Goal: Task Accomplishment & Management: Complete application form

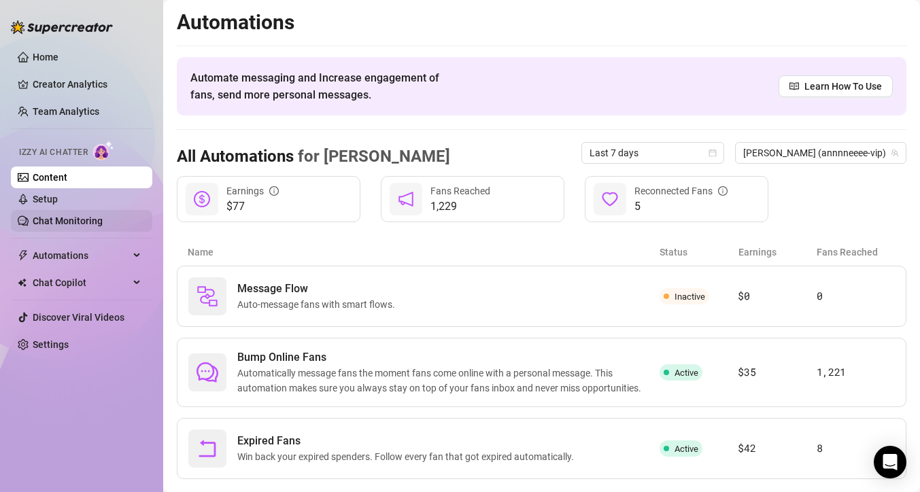
click at [69, 216] on link "Chat Monitoring" at bounding box center [68, 221] width 70 height 11
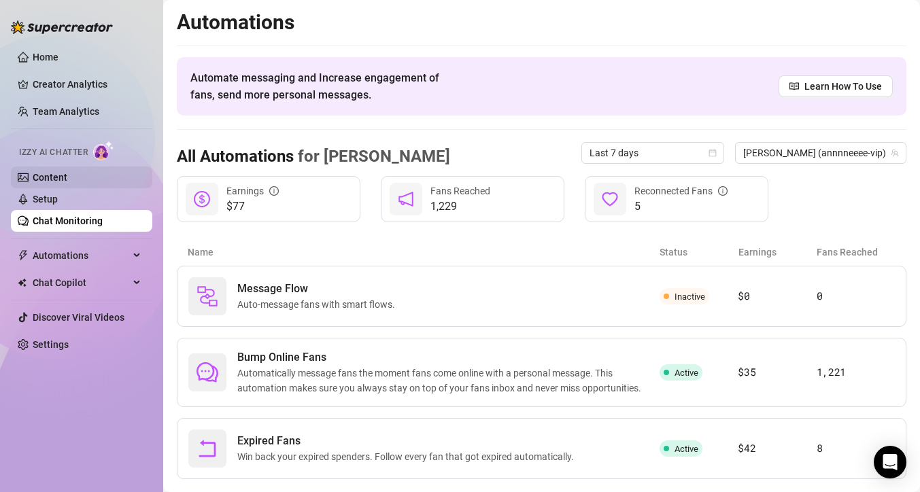
click at [67, 182] on link "Content" at bounding box center [50, 177] width 35 height 11
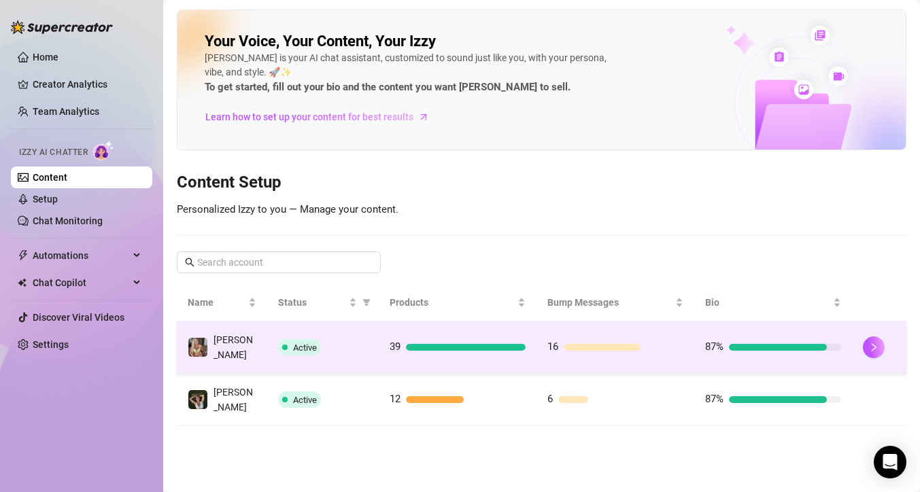
click at [412, 346] on div at bounding box center [466, 347] width 120 height 7
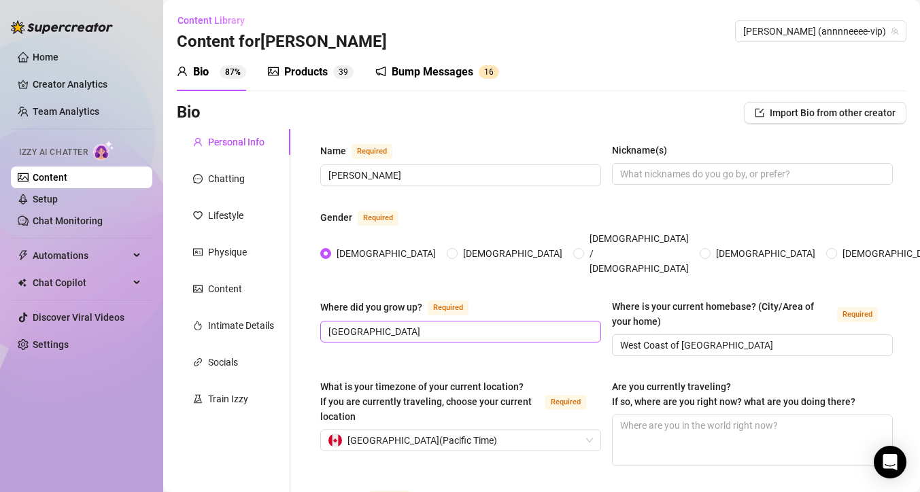
scroll to position [200, 0]
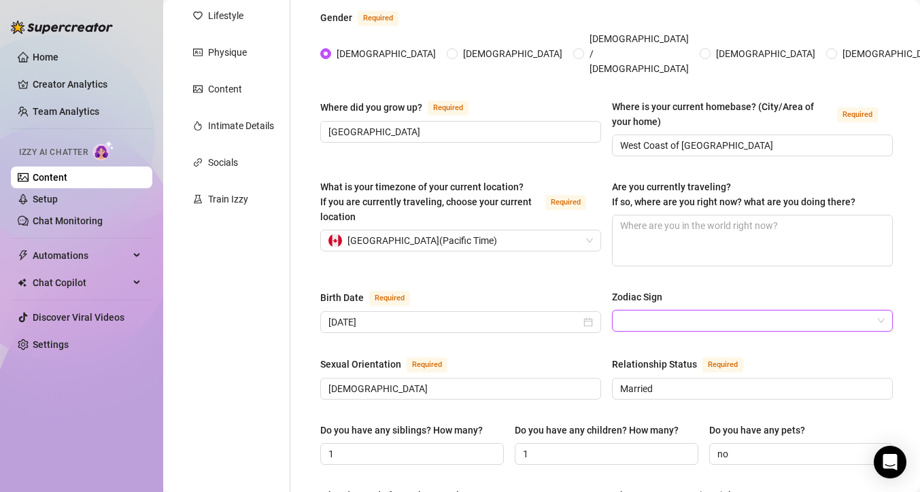
click at [620, 311] on input "Zodiac Sign" at bounding box center [746, 321] width 252 height 20
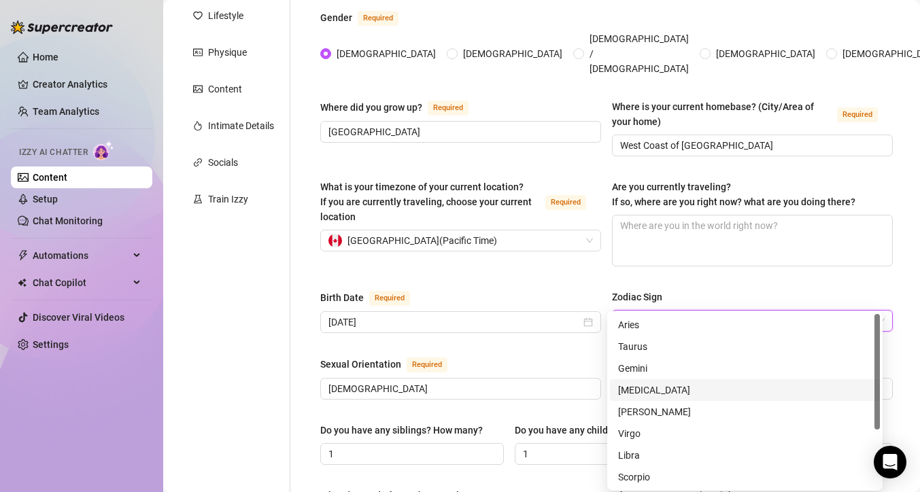
click at [668, 389] on div "[MEDICAL_DATA]" at bounding box center [745, 390] width 254 height 15
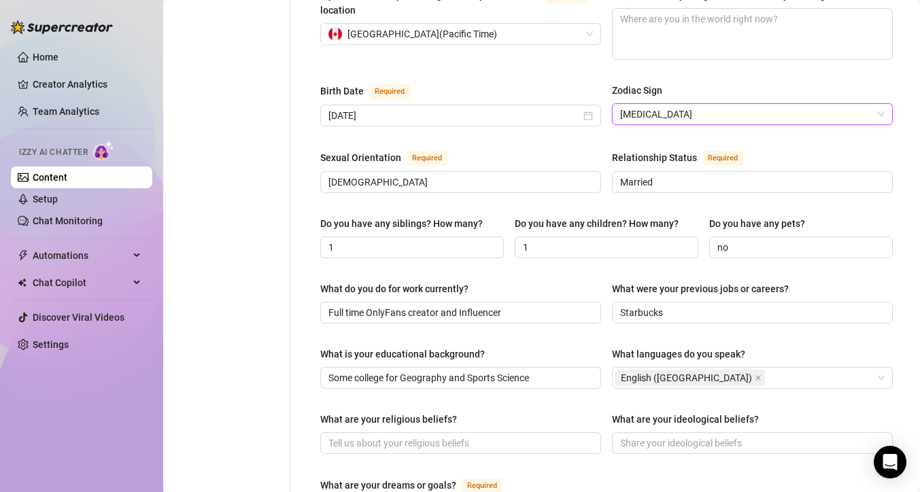
scroll to position [409, 0]
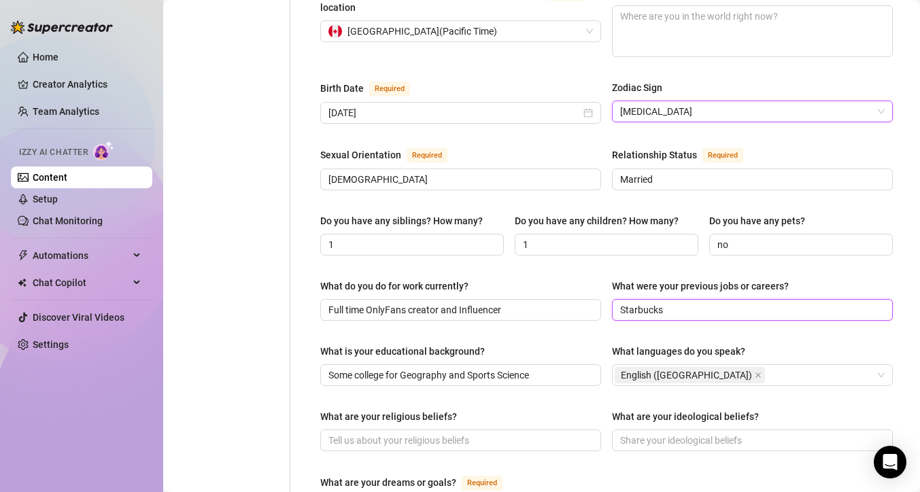
click at [620, 303] on input "Starbucks" at bounding box center [751, 310] width 262 height 15
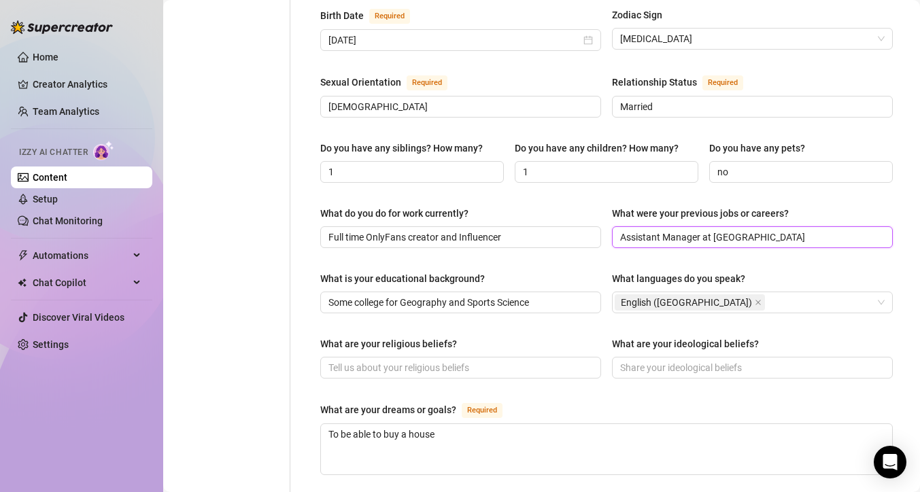
scroll to position [489, 0]
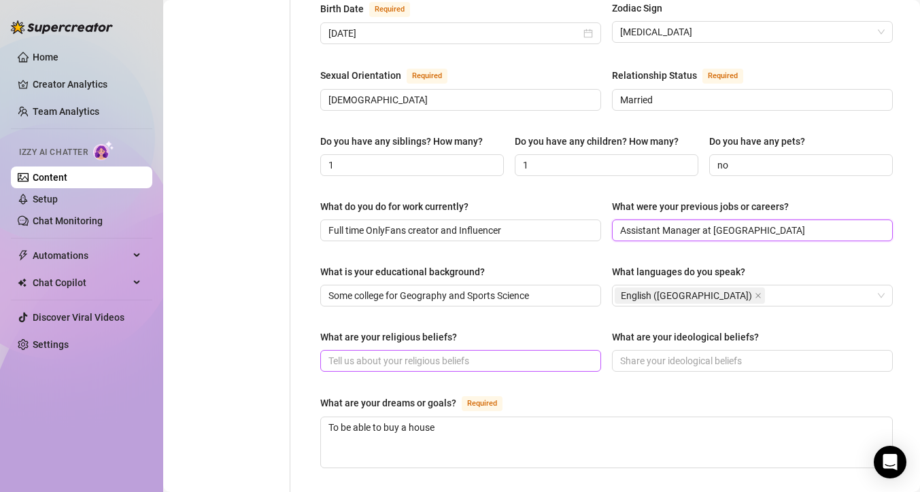
type input "Assistant Manager at [GEOGRAPHIC_DATA]"
click at [488, 354] on input "What are your religious beliefs?" at bounding box center [460, 361] width 262 height 15
type input "m"
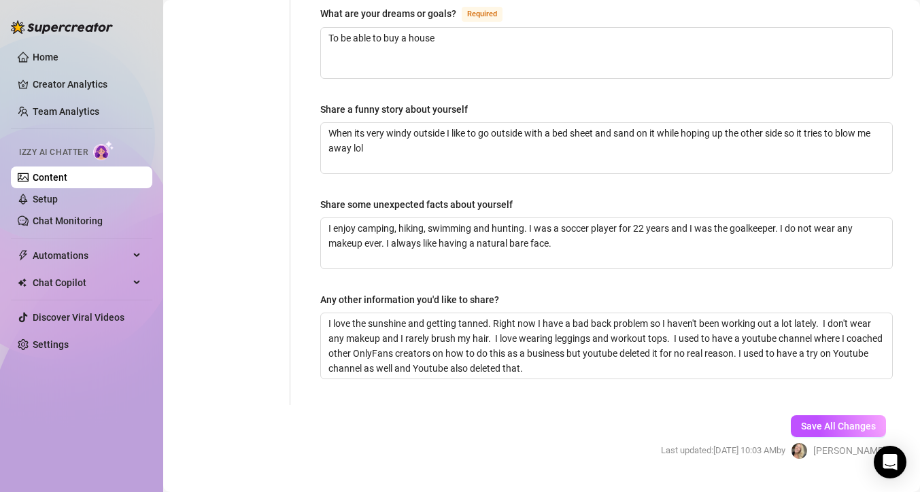
scroll to position [888, 0]
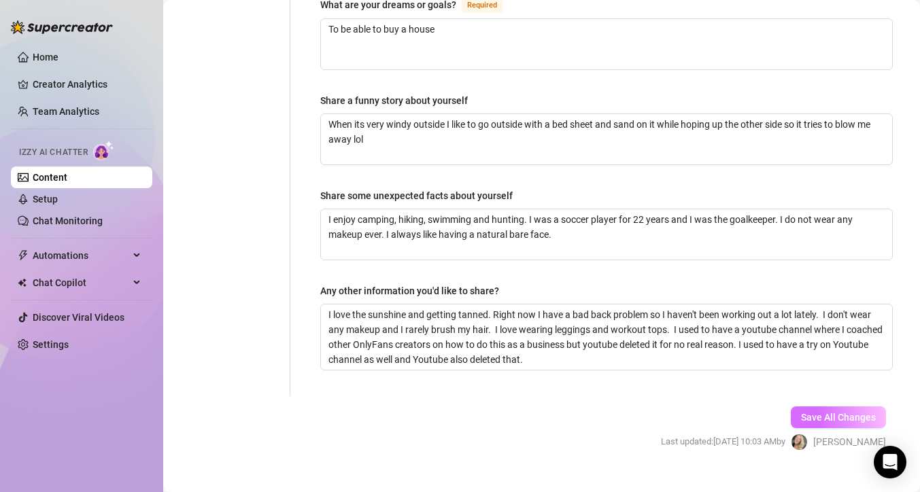
type input "I am more spiritual"
click at [824, 412] on span "Save All Changes" at bounding box center [838, 417] width 75 height 11
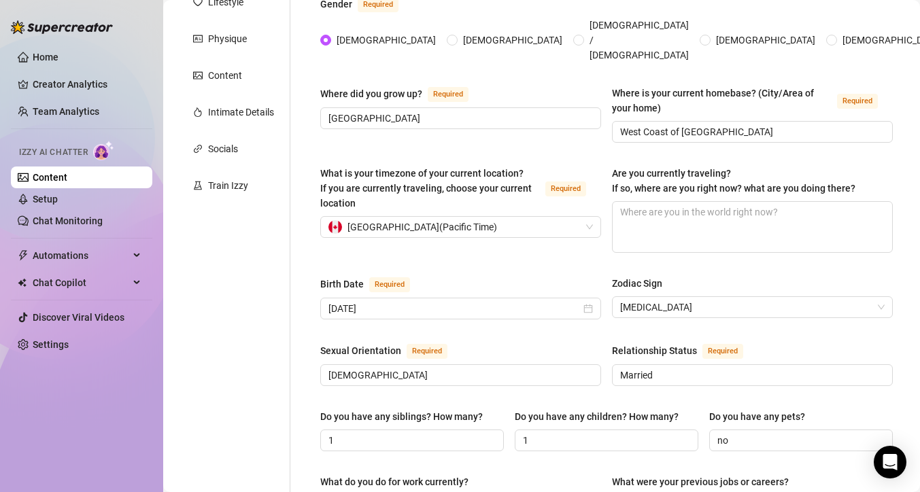
scroll to position [80, 0]
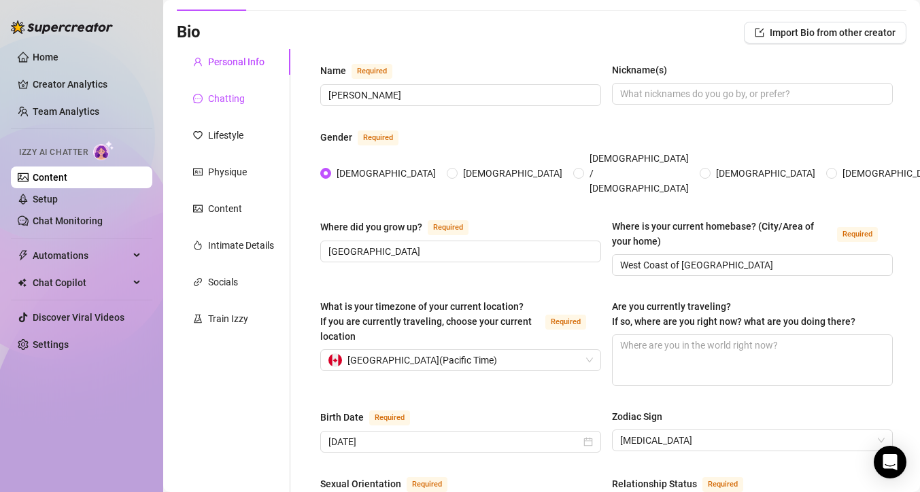
click at [235, 103] on div "Chatting" at bounding box center [226, 98] width 37 height 15
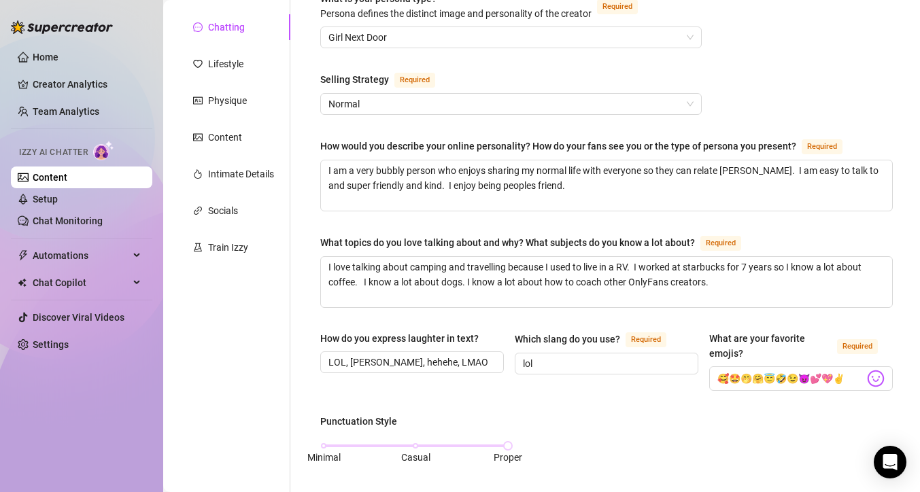
scroll to position [35, 0]
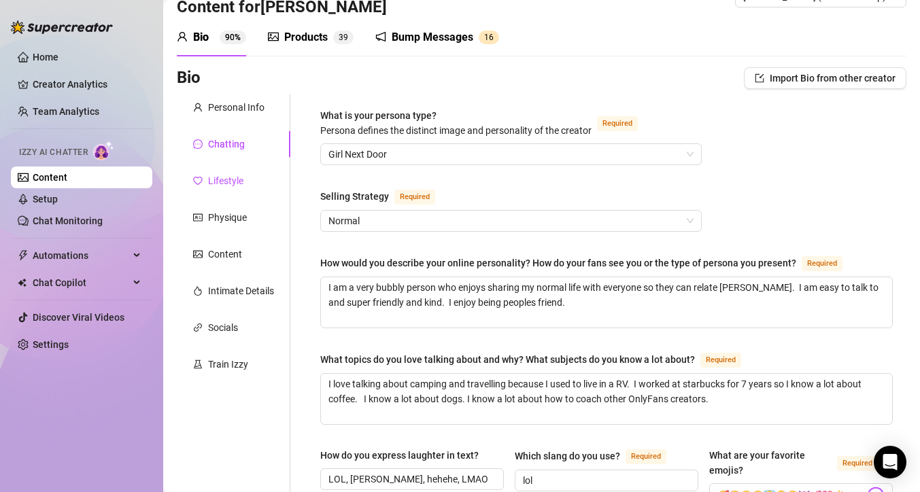
drag, startPoint x: 234, startPoint y: 183, endPoint x: 381, endPoint y: 183, distance: 146.9
click at [234, 184] on div "Lifestyle" at bounding box center [225, 180] width 35 height 15
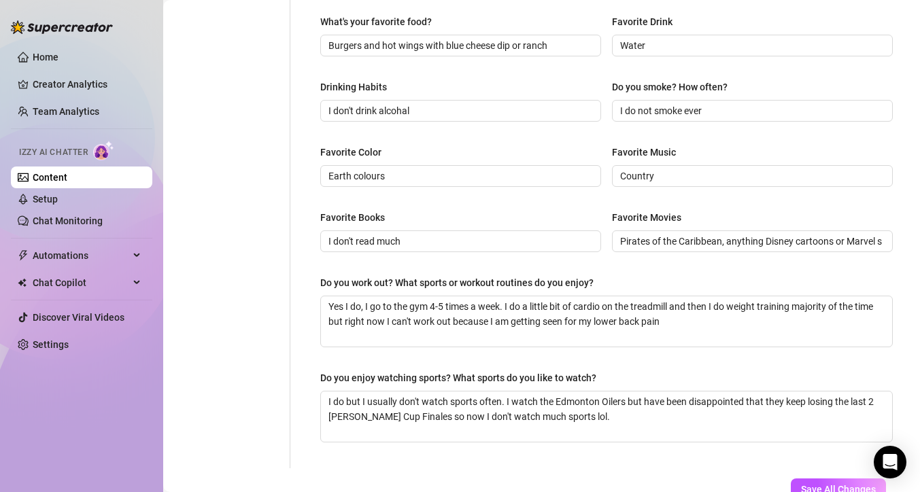
scroll to position [534, 0]
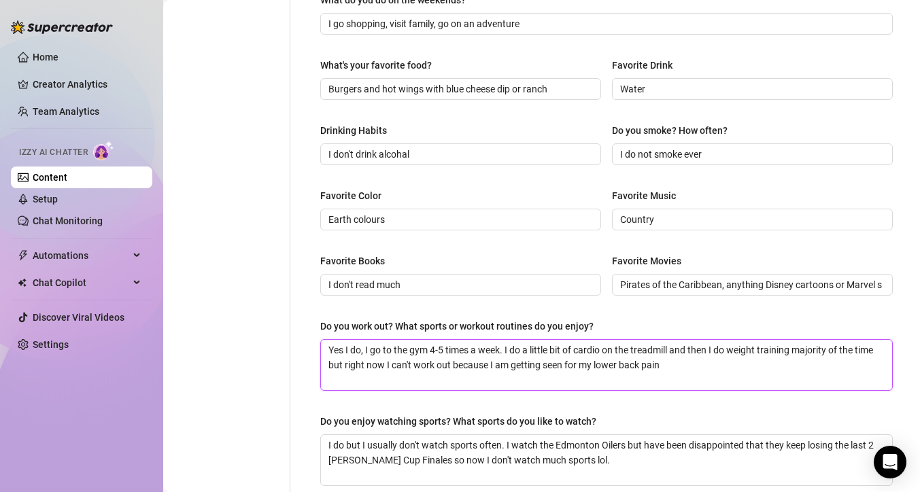
click at [473, 365] on textarea "Yes I do, I go to the gym 4-5 times a week. I do a little bit of cardio on the …" at bounding box center [606, 365] width 571 height 50
type textarea "Yes I do, I go to the gym 4-5 times a week. I do a little bit of cardio on the …"
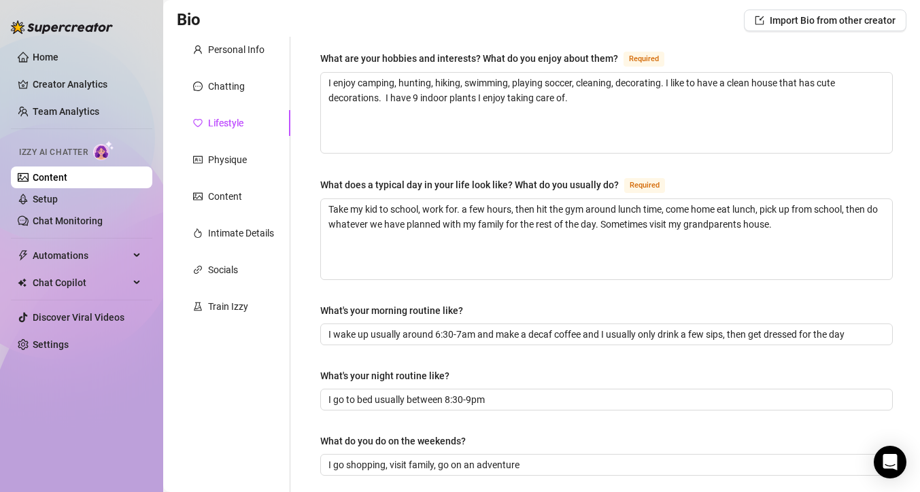
scroll to position [78, 0]
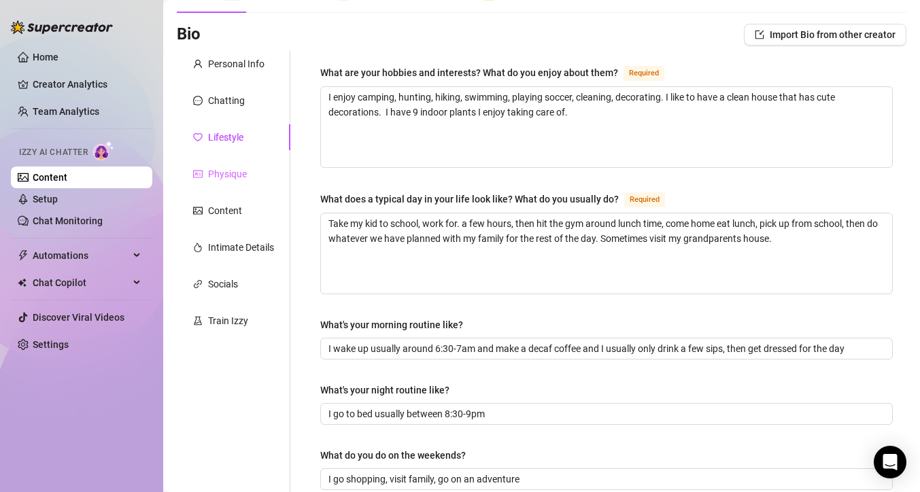
type textarea "Yes I do, I go to the gym 4-5 times a week. I do a little bit of cardio on the …"
click at [233, 175] on div "Physique" at bounding box center [227, 174] width 39 height 15
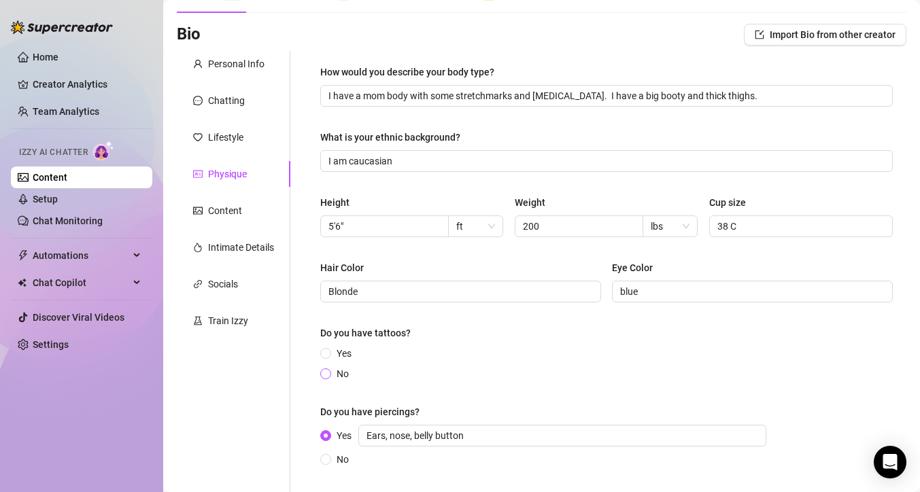
click at [335, 376] on span "No" at bounding box center [342, 374] width 23 height 15
click at [329, 376] on input "No" at bounding box center [326, 375] width 5 height 9
radio input "true"
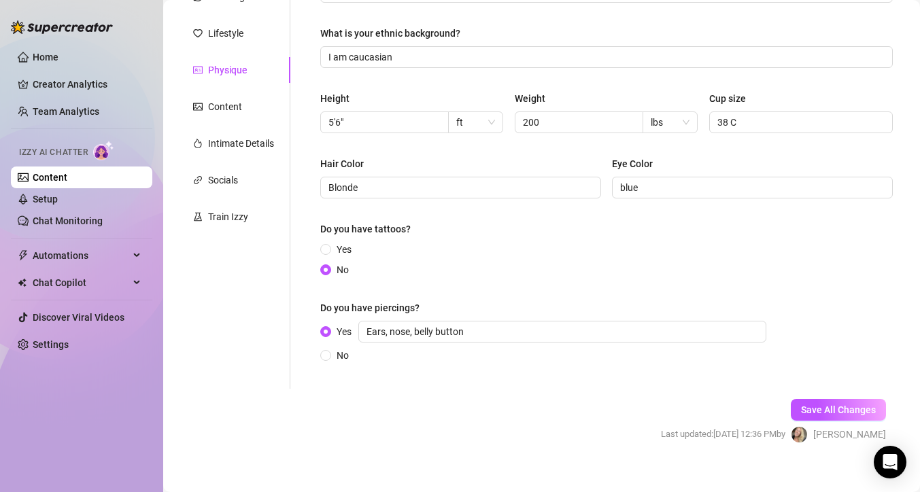
scroll to position [198, 0]
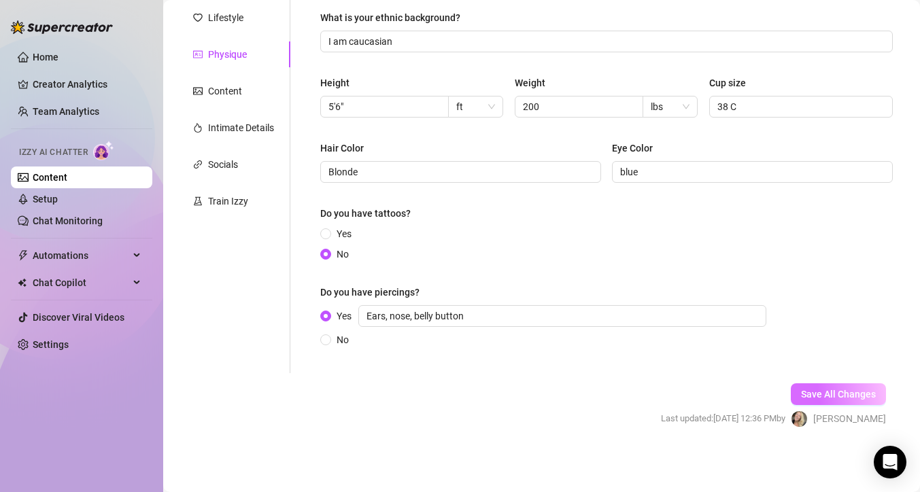
click at [843, 390] on span "Save All Changes" at bounding box center [838, 394] width 75 height 11
click at [235, 92] on div "Content" at bounding box center [225, 91] width 34 height 15
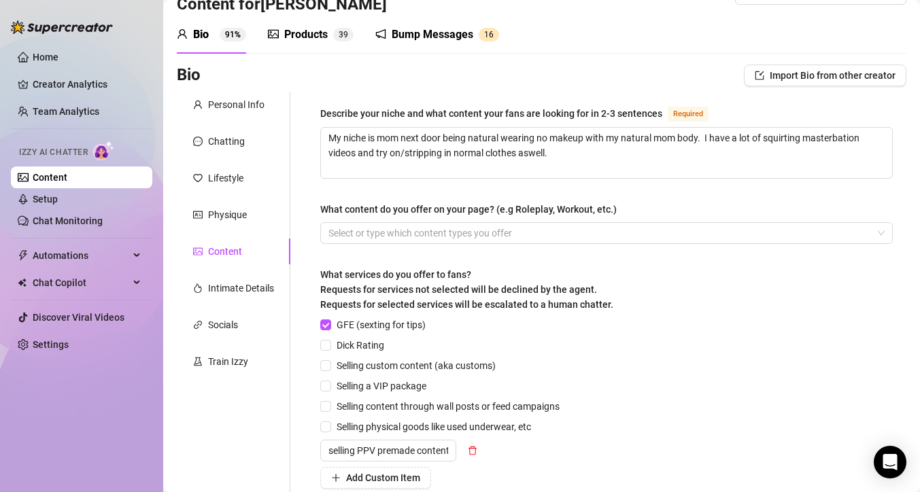
scroll to position [0, 0]
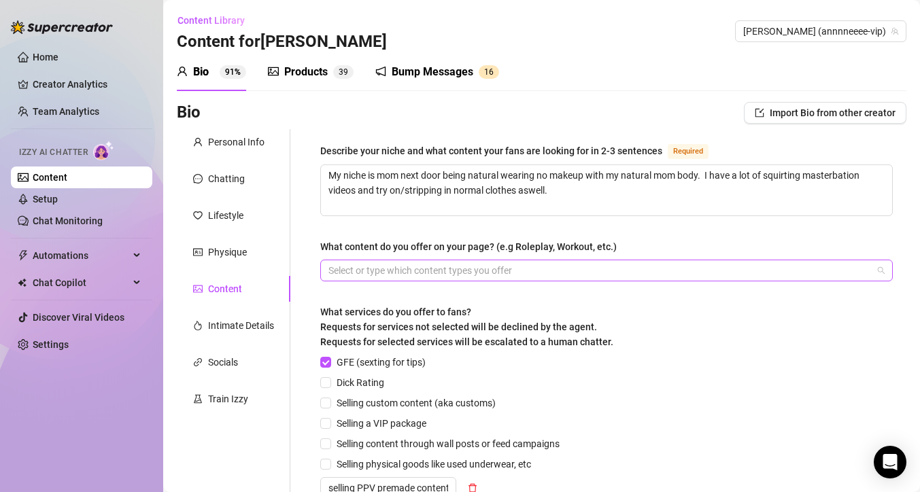
click at [360, 271] on div at bounding box center [599, 270] width 553 height 19
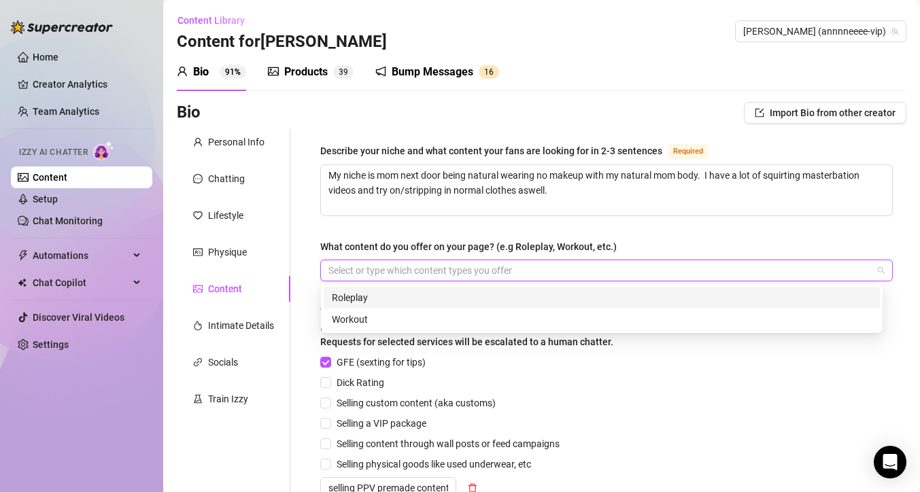
click at [650, 239] on div "What content do you offer on your page? (e.g Roleplay, Workout, etc.)" at bounding box center [606, 249] width 573 height 20
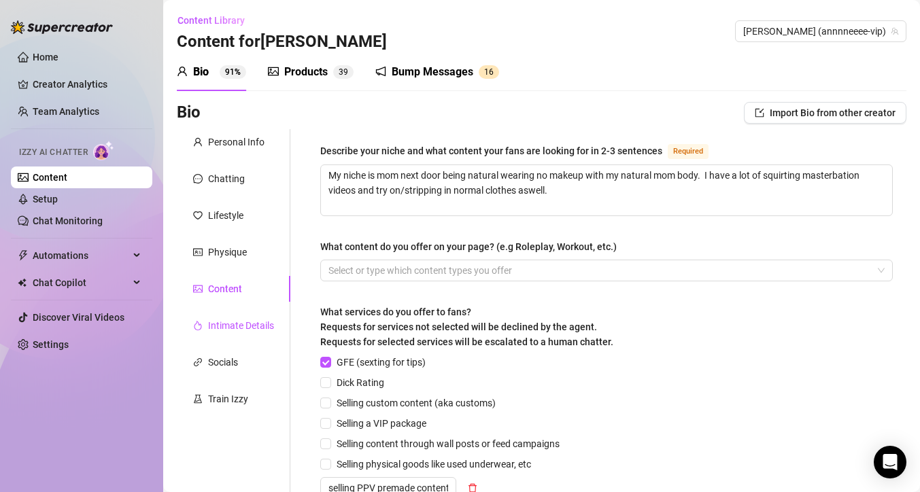
drag, startPoint x: 232, startPoint y: 326, endPoint x: 252, endPoint y: 305, distance: 29.4
click at [232, 326] on div "Intimate Details" at bounding box center [241, 325] width 66 height 15
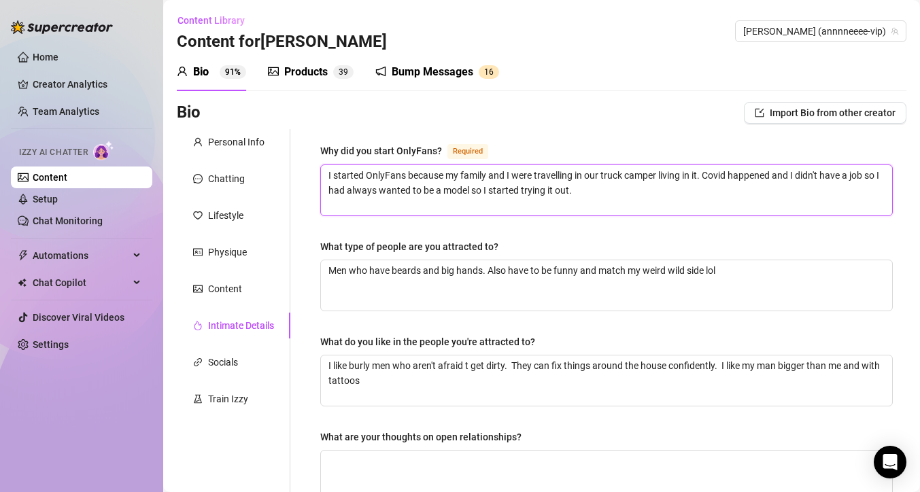
click at [611, 197] on textarea "I started OnlyFans because my family and I were travelling in our truck camper …" at bounding box center [606, 190] width 571 height 50
type textarea "I started OnlyFans because my family and I were travelling in our truck camper …"
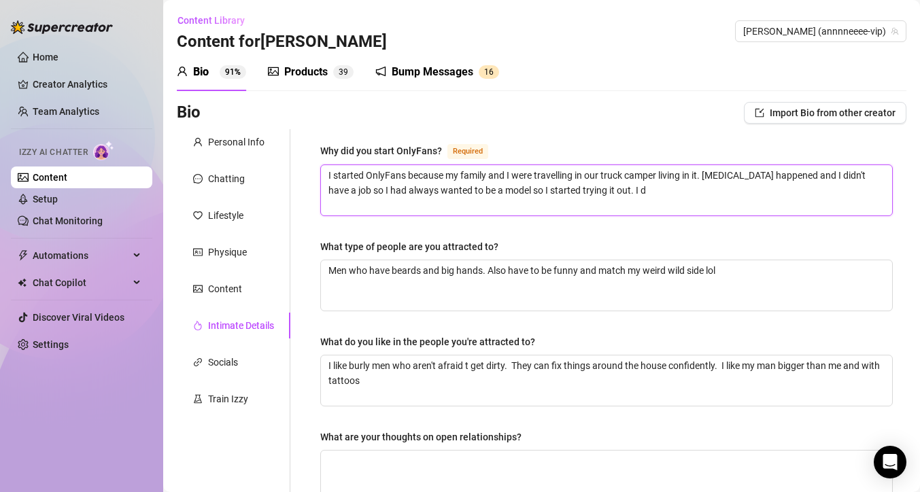
type textarea "I started OnlyFans because my family and I were travelling in our truck camper …"
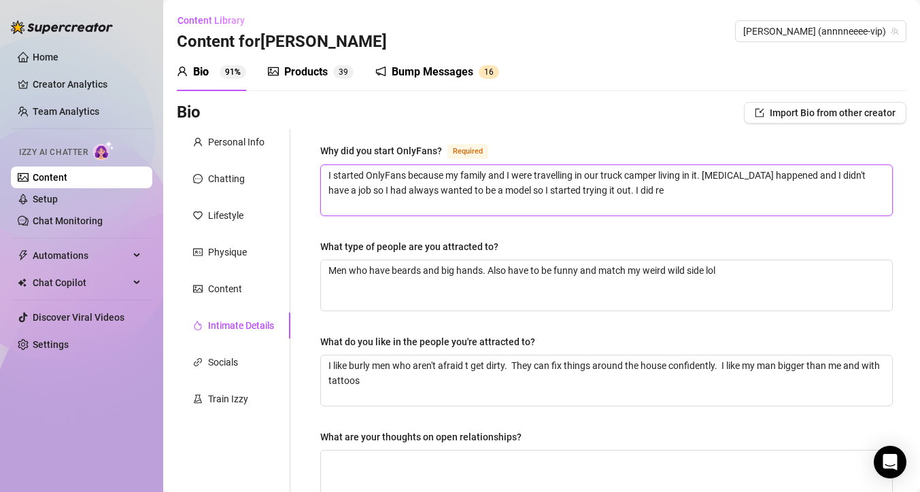
type textarea "I started OnlyFans because my family and I were travelling in our truck camper …"
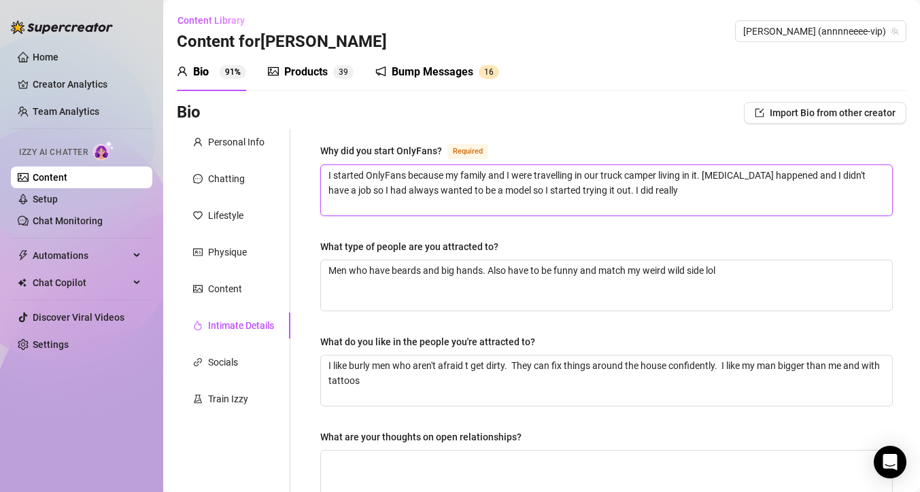
type textarea "I started OnlyFans because my family and I were travelling in our truck camper …"
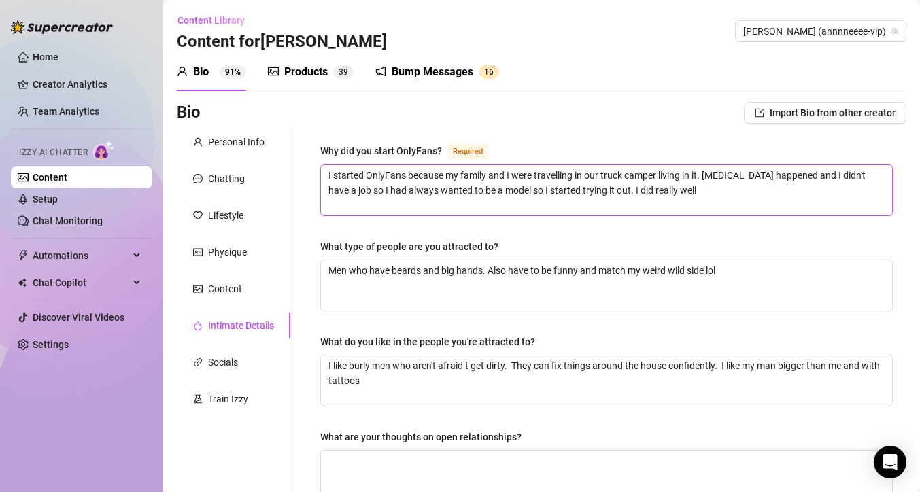
type textarea "I started OnlyFans because my family and I were travelling in our truck camper …"
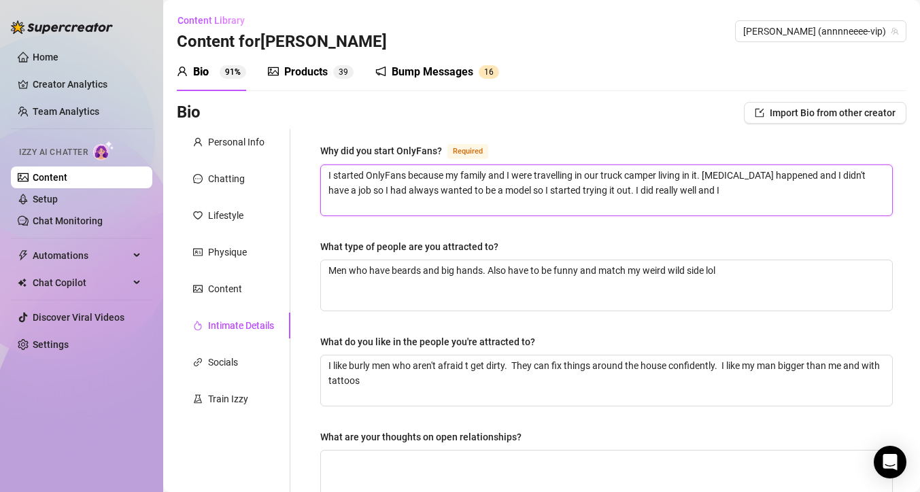
type textarea "I started OnlyFans because my family and I were travelling in our truck camper …"
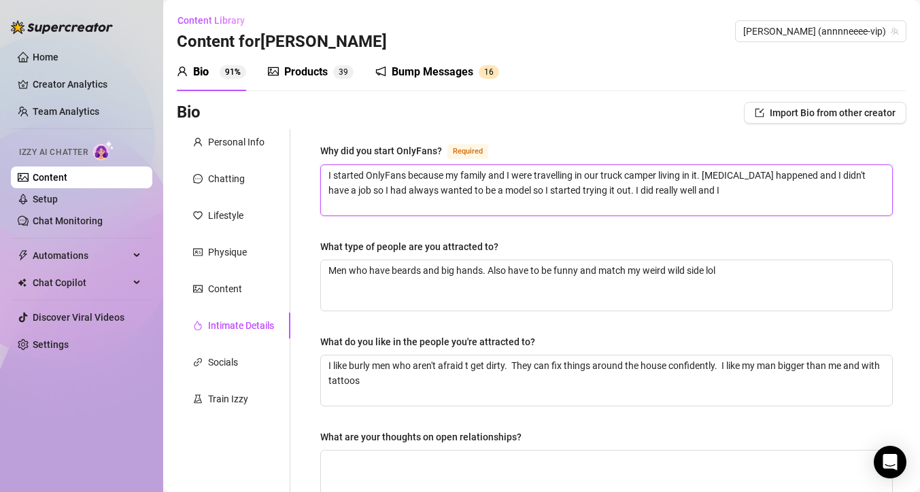
type textarea "I started OnlyFans because my family and I were travelling in our truck camper …"
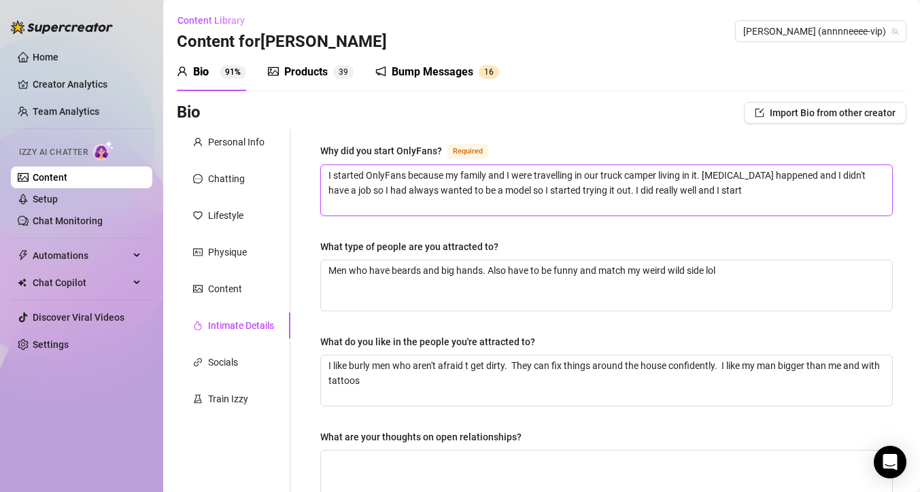
type textarea "I started OnlyFans because my family and I were travelling in our truck camper …"
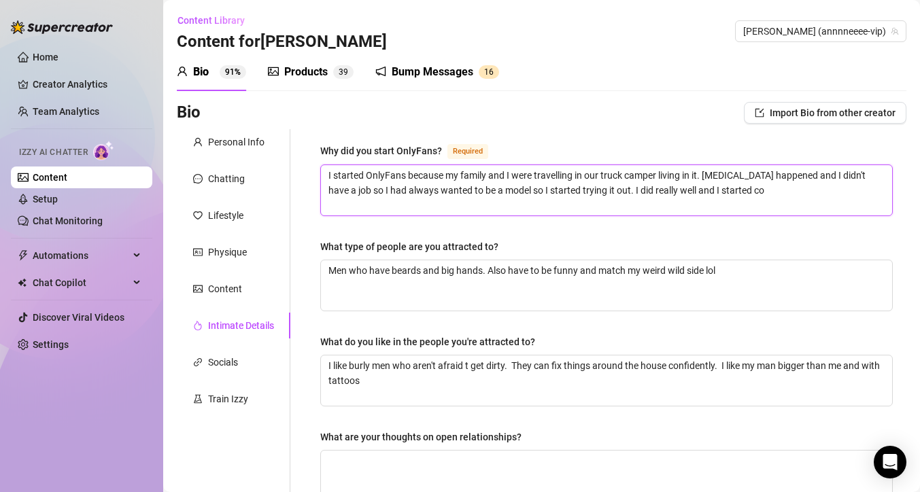
type textarea "I started OnlyFans because my family and I were travelling in our truck camper …"
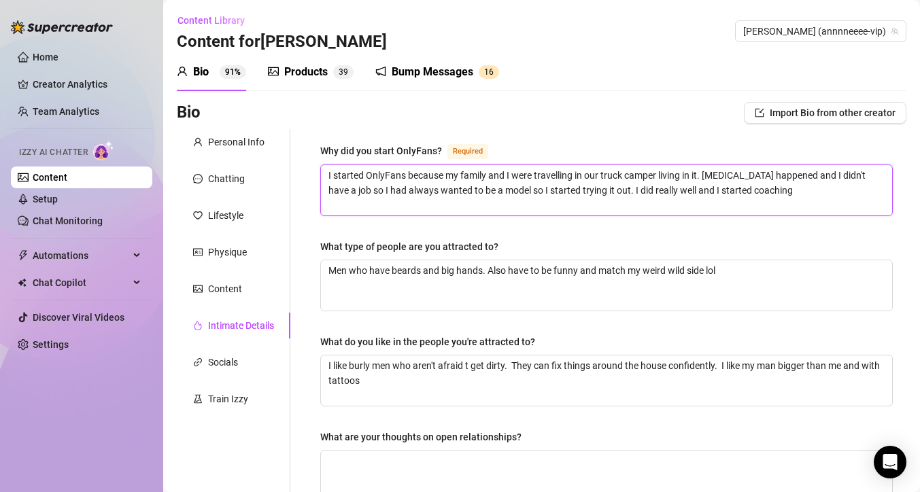
type textarea "I started OnlyFans because my family and I were travelling in our truck camper …"
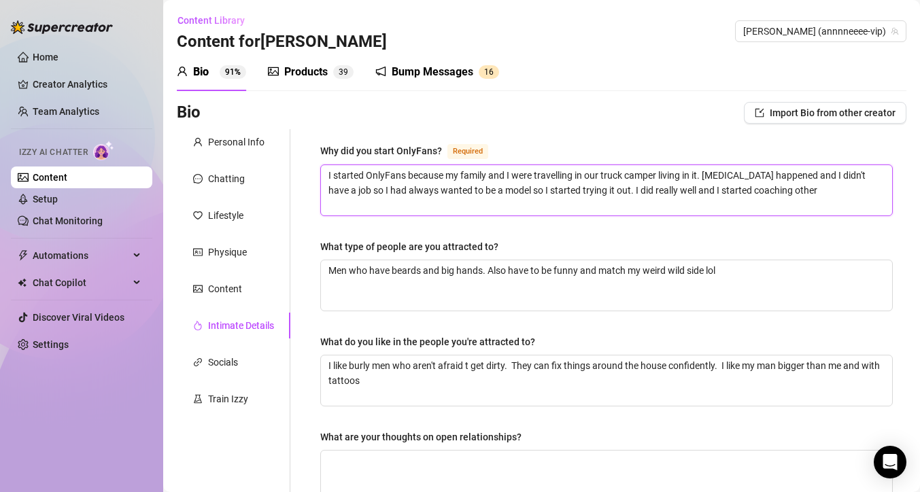
type textarea "I started OnlyFans because my family and I were travelling in our truck camper …"
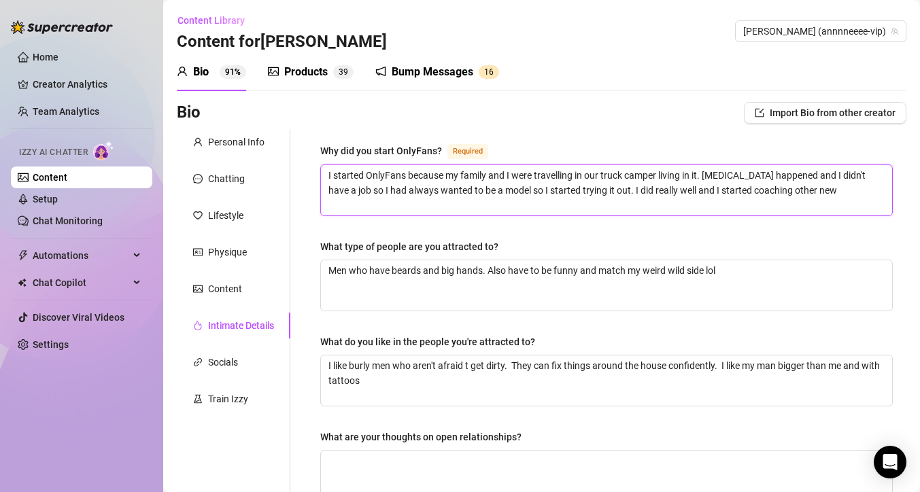
type textarea "I started OnlyFans because my family and I were travelling in our truck camper …"
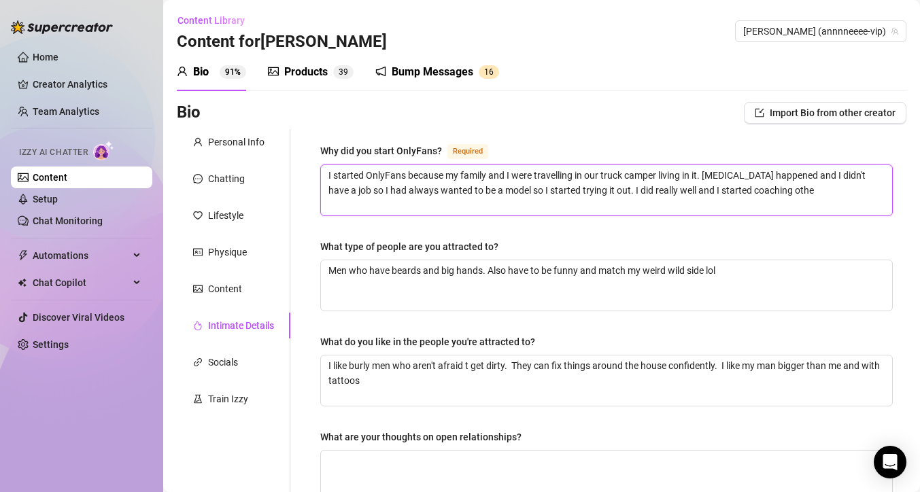
type textarea "I started OnlyFans because my family and I were travelling in our truck camper …"
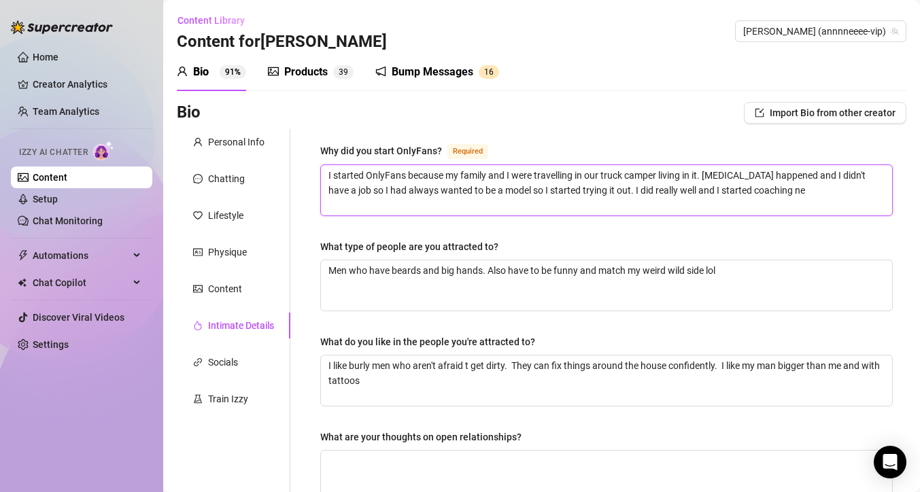
type textarea "I started OnlyFans because my family and I were travelling in our truck camper …"
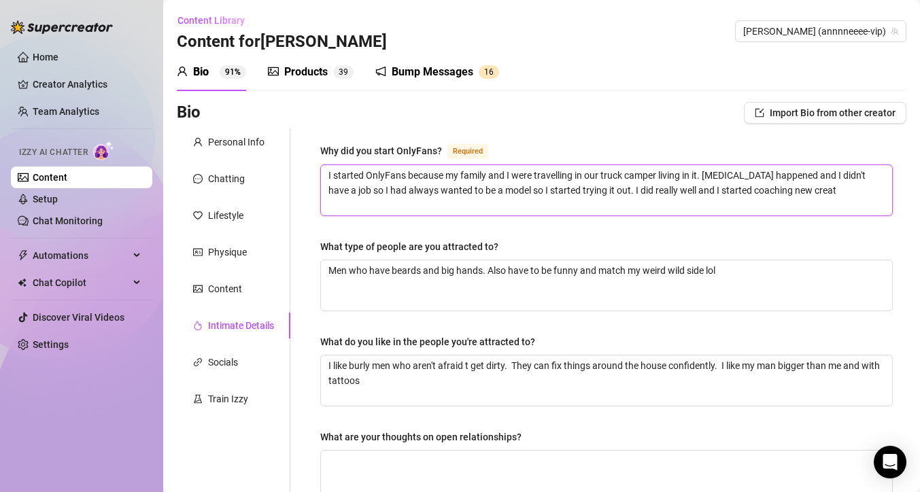
type textarea "I started OnlyFans because my family and I were travelling in our truck camper …"
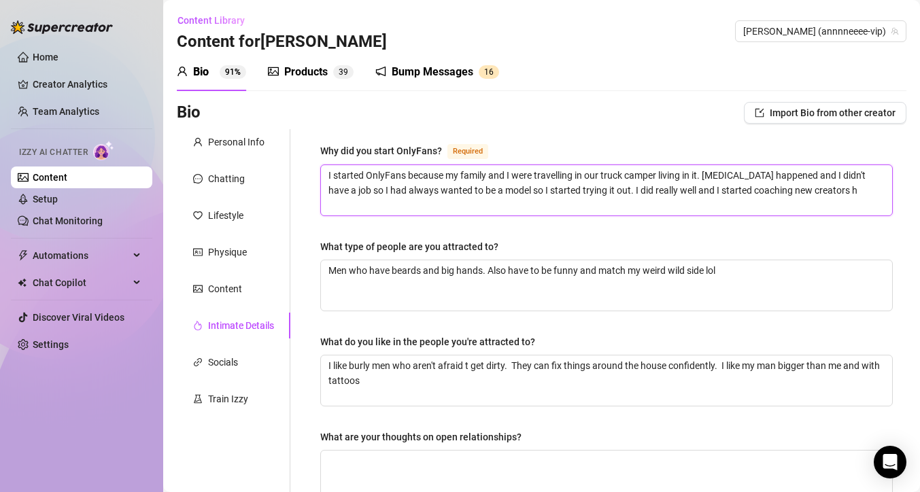
type textarea "I started OnlyFans because my family and I were travelling in our truck camper …"
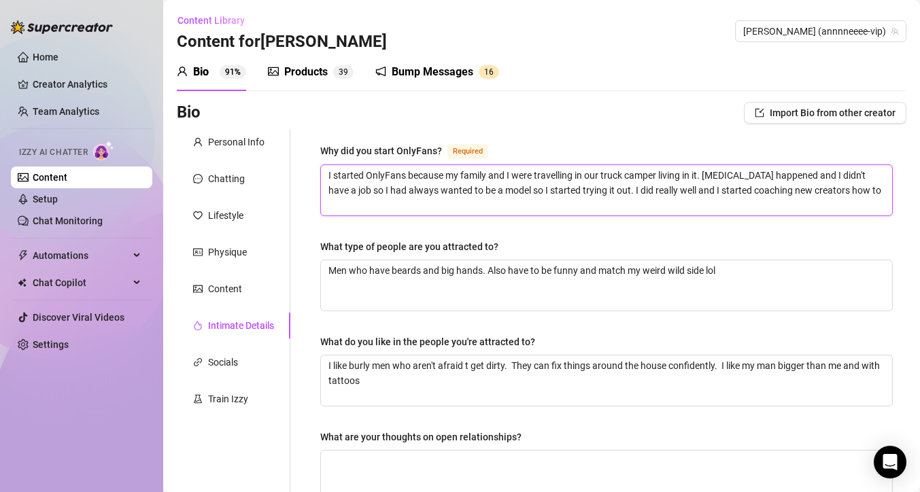
type textarea "I started OnlyFans because my family and I were travelling in our truck camper …"
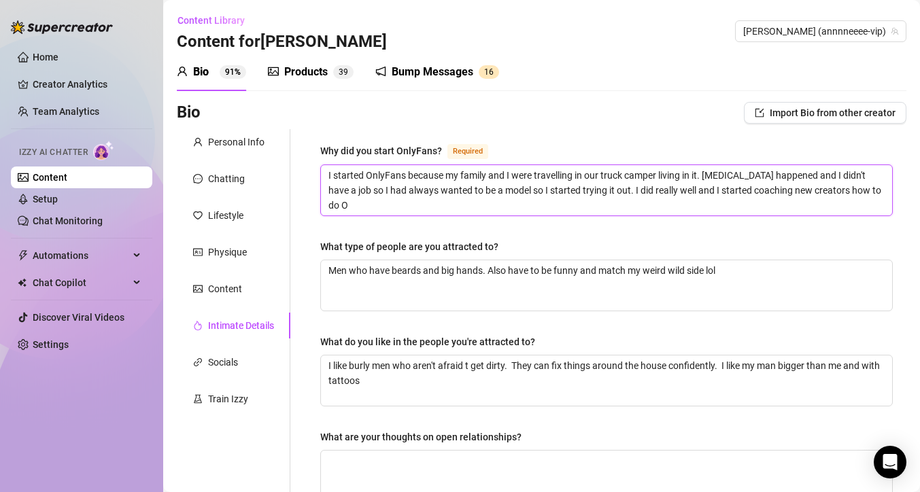
type textarea "I started OnlyFans because my family and I were travelling in our truck camper …"
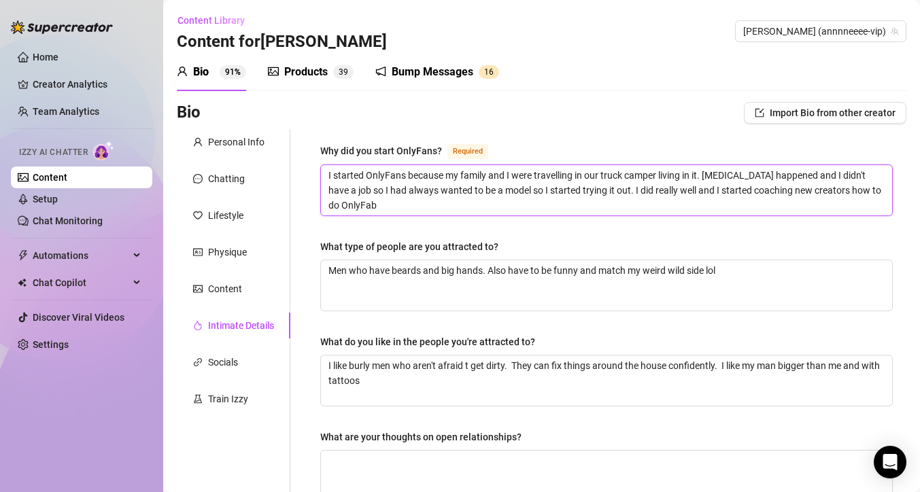
type textarea "I started OnlyFans because my family and I were travelling in our truck camper …"
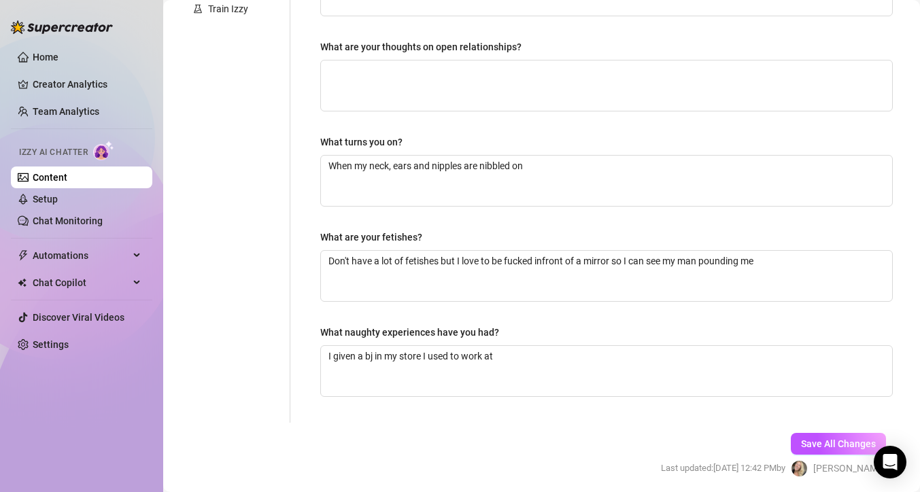
scroll to position [440, 0]
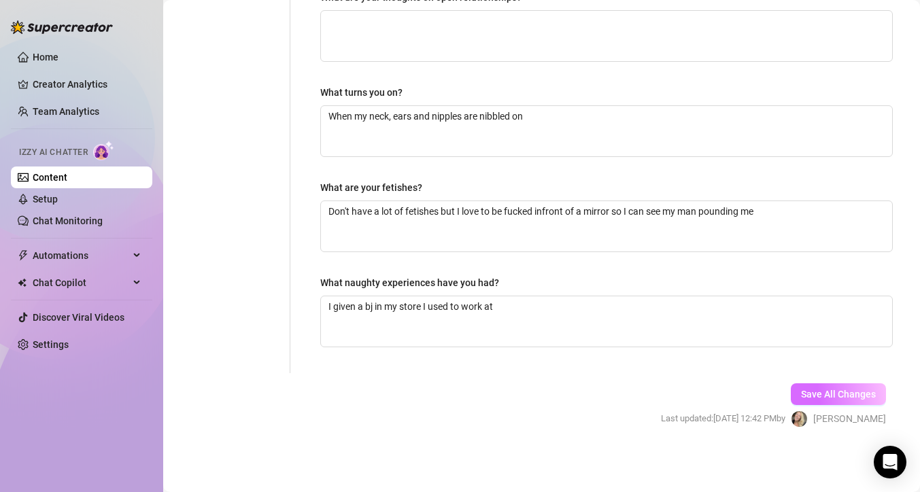
click at [843, 390] on span "Save All Changes" at bounding box center [838, 394] width 75 height 11
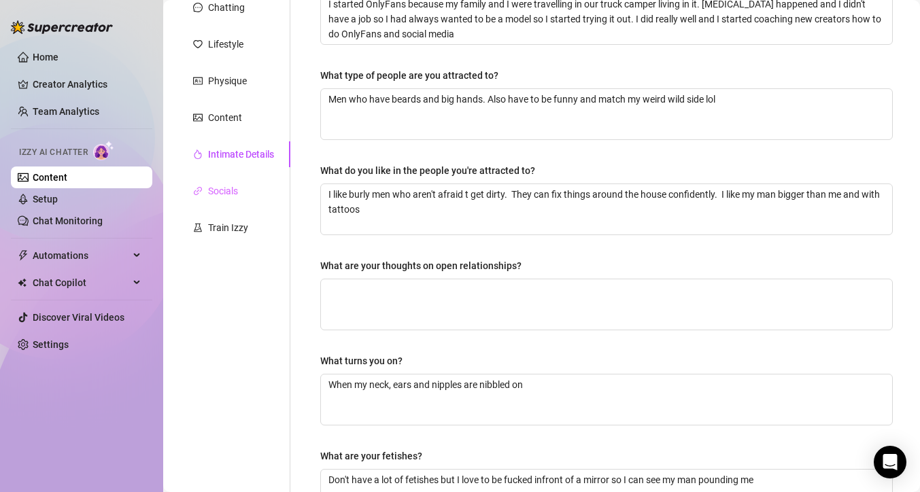
click at [239, 199] on div "Socials" at bounding box center [234, 191] width 114 height 26
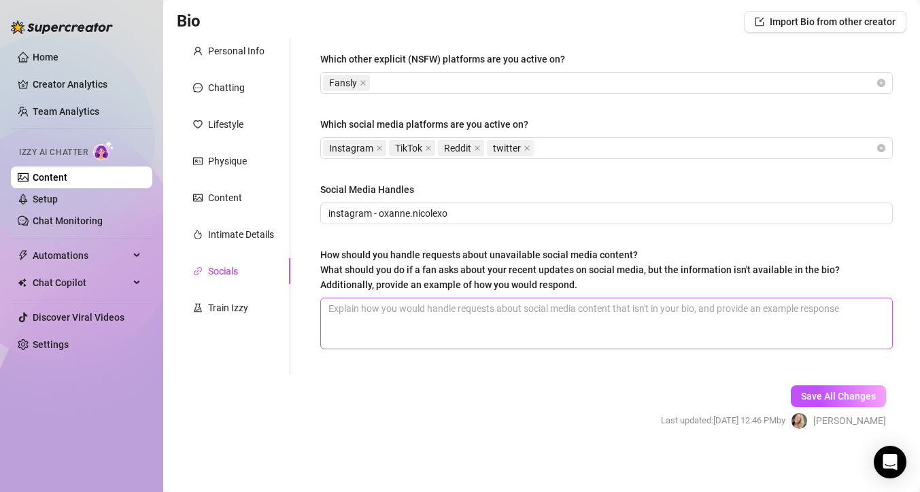
scroll to position [93, 0]
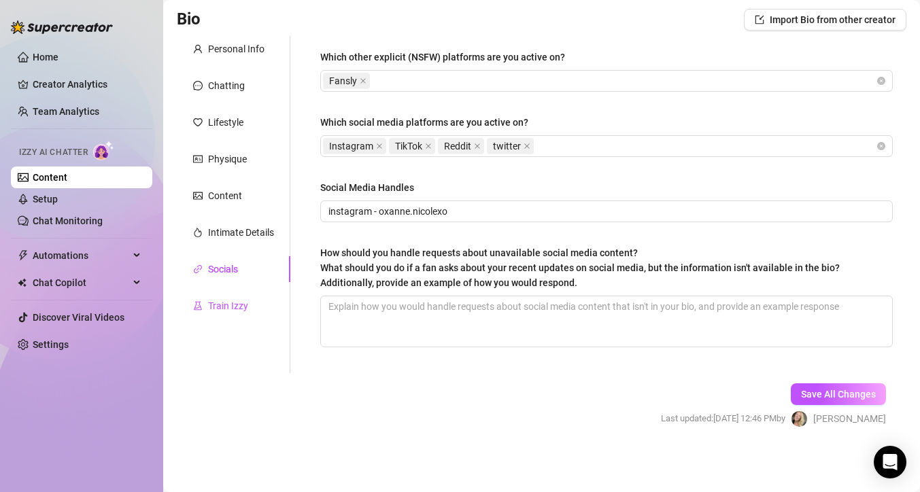
click at [246, 307] on div "Train Izzy" at bounding box center [228, 306] width 40 height 15
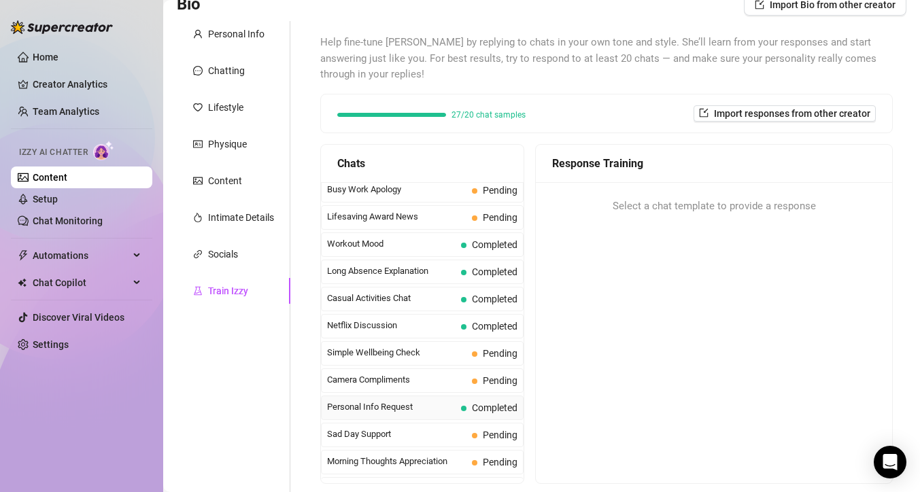
scroll to position [1221, 0]
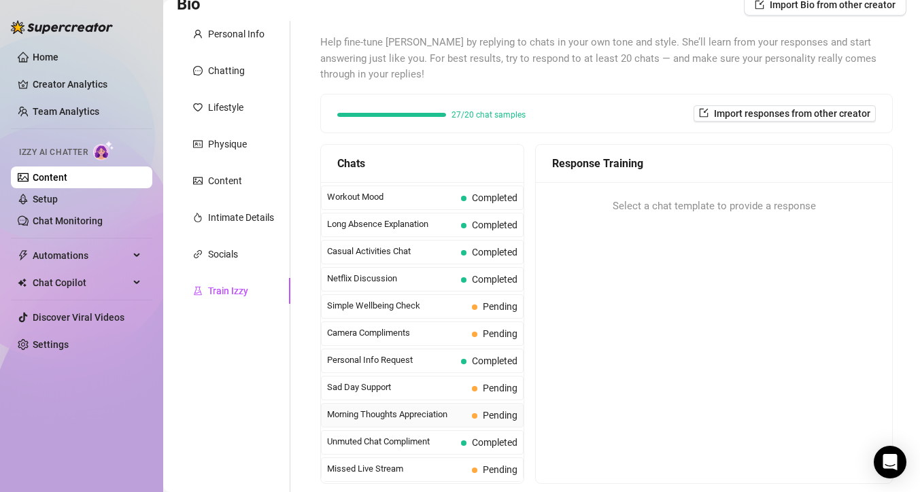
click at [433, 418] on span "Morning Thoughts Appreciation" at bounding box center [396, 415] width 139 height 14
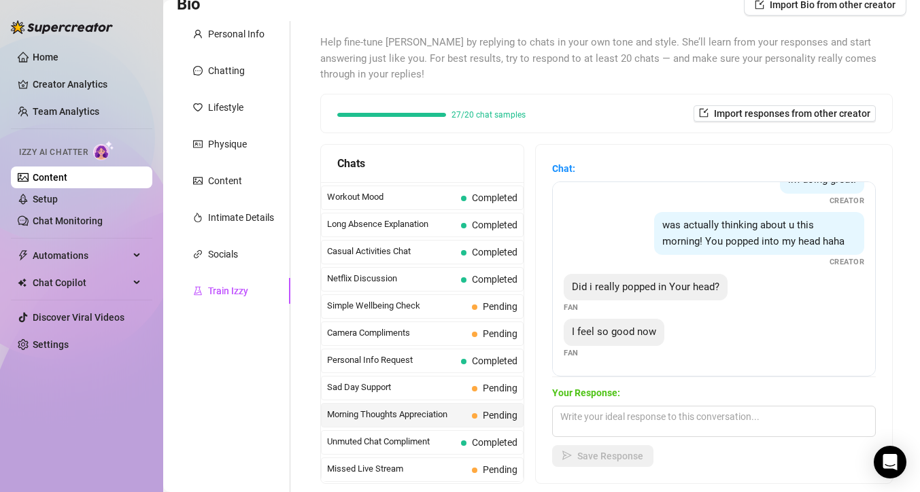
scroll to position [133, 0]
click at [676, 423] on textarea at bounding box center [714, 421] width 324 height 31
drag, startPoint x: 624, startPoint y: 459, endPoint x: 631, endPoint y: 443, distance: 18.0
click at [624, 459] on span "Save Response" at bounding box center [610, 456] width 66 height 11
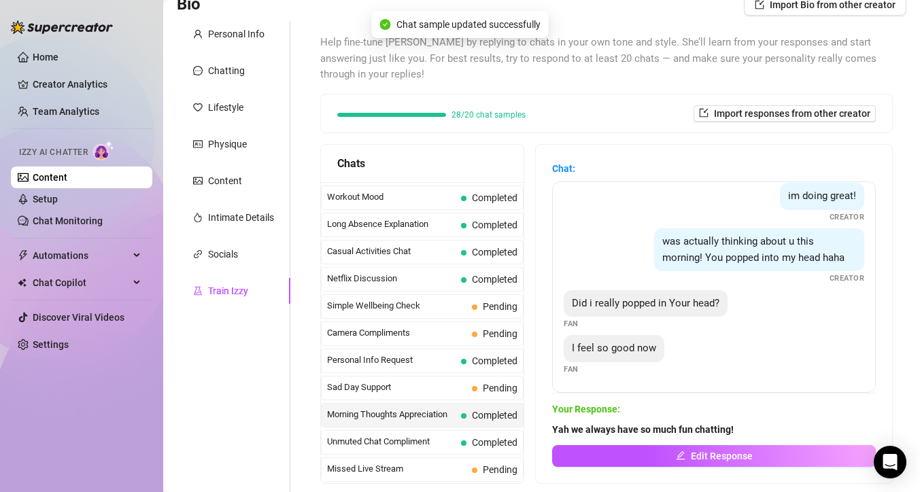
scroll to position [116, 0]
click at [405, 392] on span "Sad Day Support" at bounding box center [396, 388] width 139 height 14
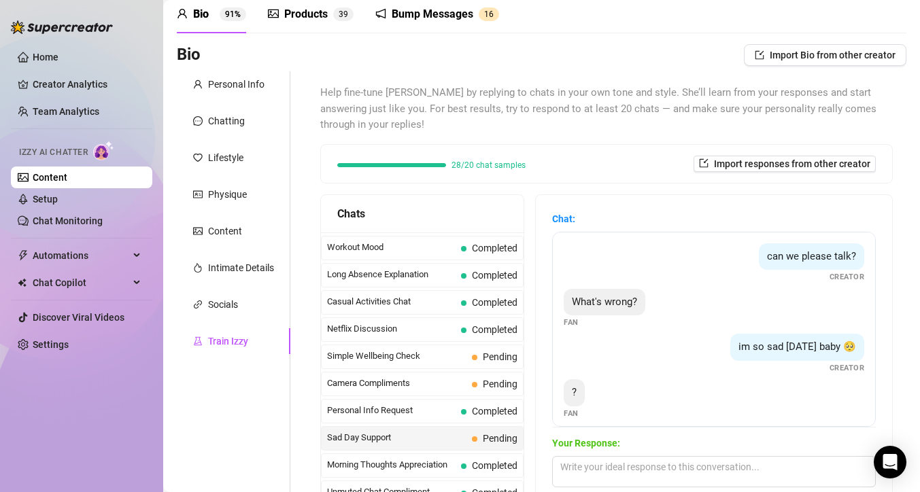
scroll to position [69, 0]
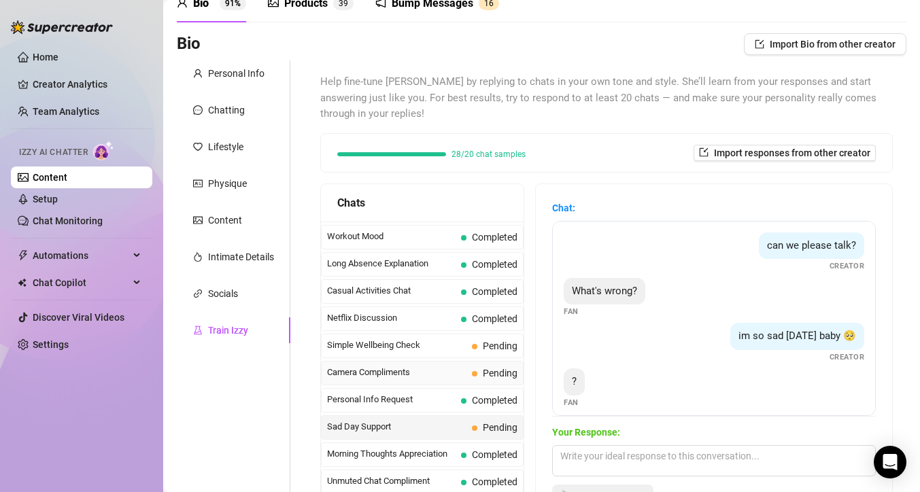
click at [409, 373] on span "Camera Compliments" at bounding box center [396, 373] width 139 height 14
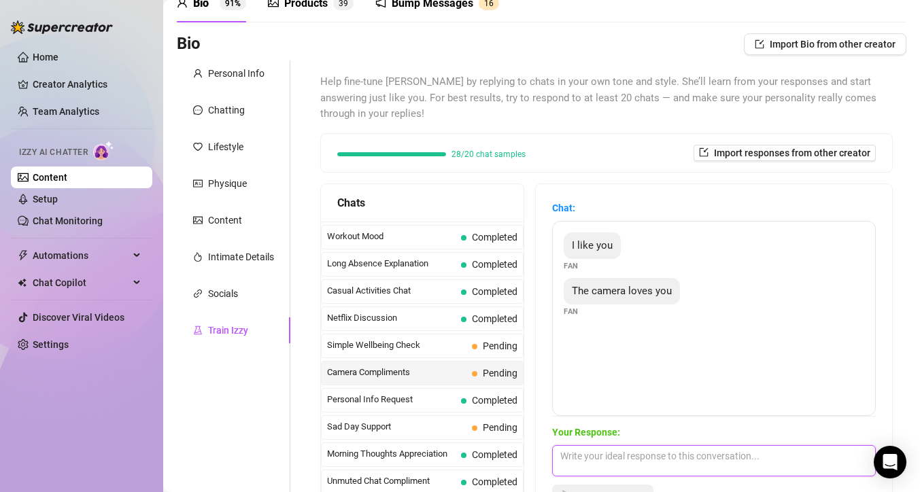
click at [680, 454] on textarea at bounding box center [714, 461] width 324 height 31
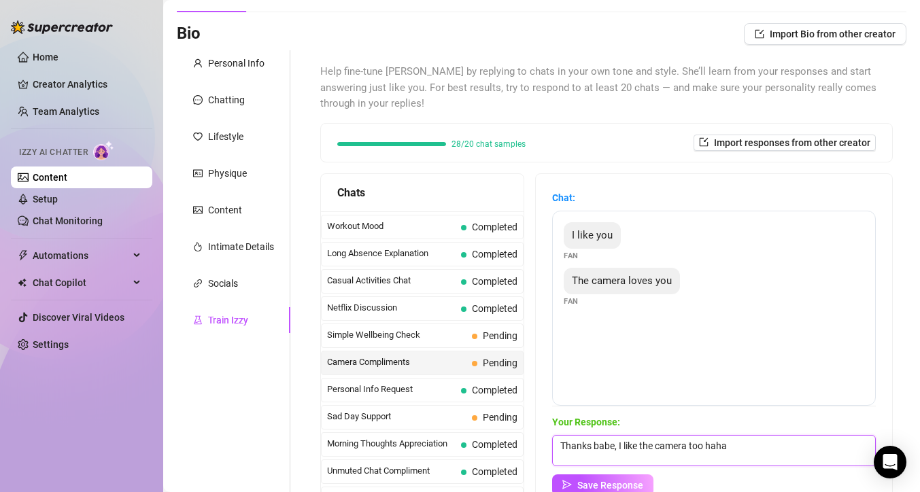
scroll to position [88, 0]
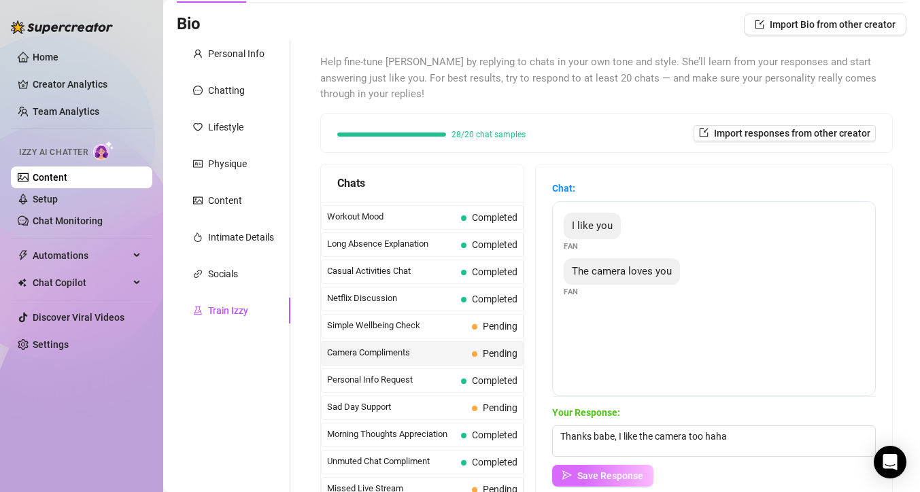
click at [634, 468] on button "Save Response" at bounding box center [602, 476] width 101 height 22
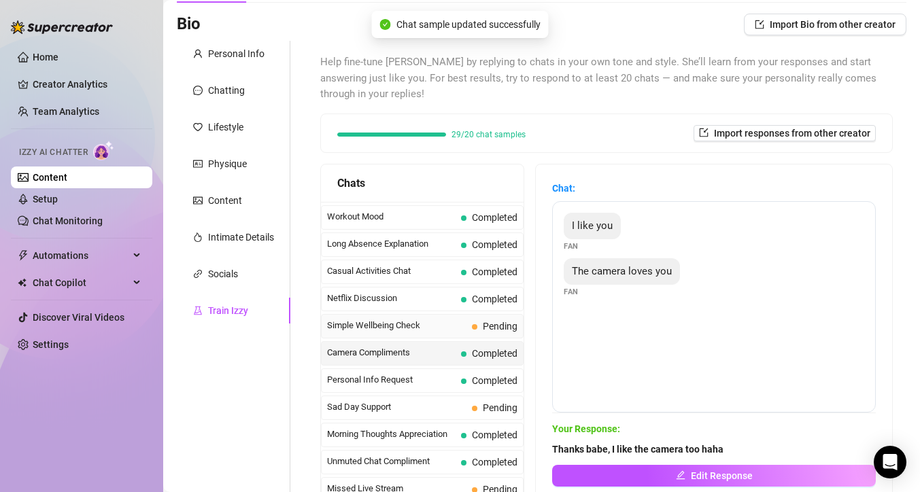
click at [414, 324] on span "Simple Wellbeing Check" at bounding box center [396, 326] width 139 height 14
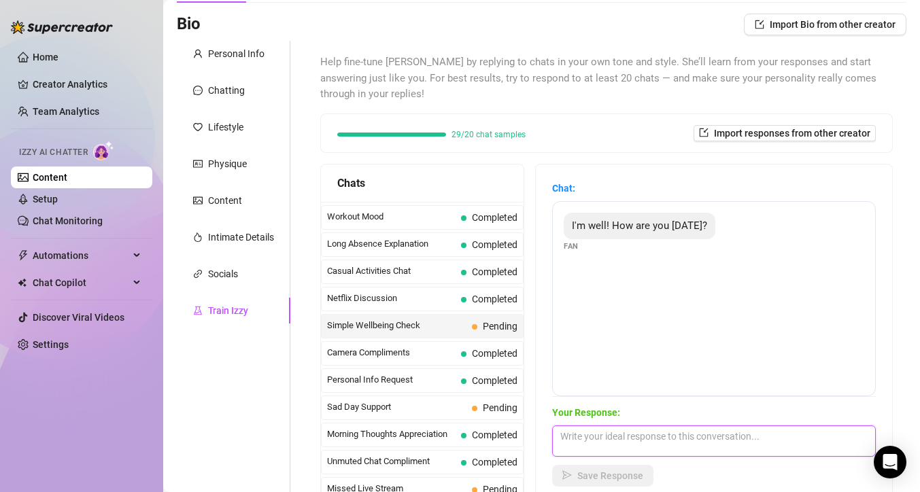
click at [704, 448] on textarea at bounding box center [714, 441] width 324 height 31
click at [613, 472] on span "Save Response" at bounding box center [610, 476] width 66 height 11
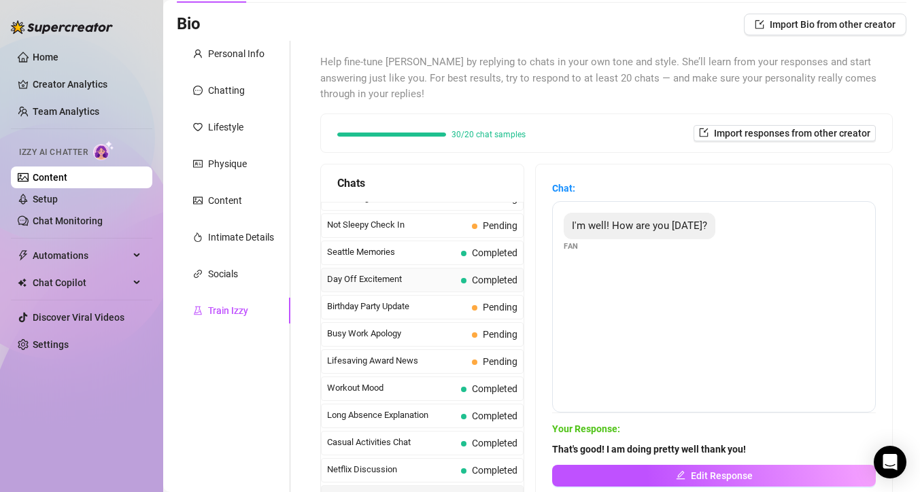
scroll to position [931, 0]
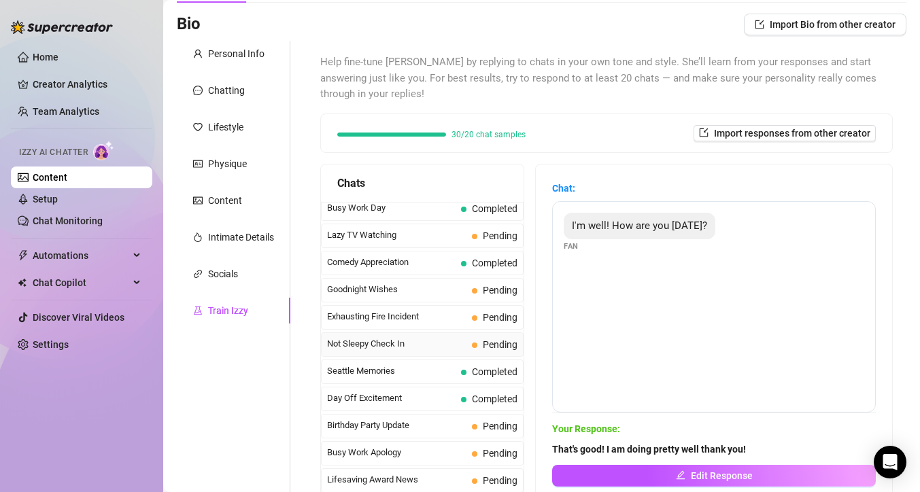
click at [420, 346] on span "Not Sleepy Check In" at bounding box center [396, 344] width 139 height 14
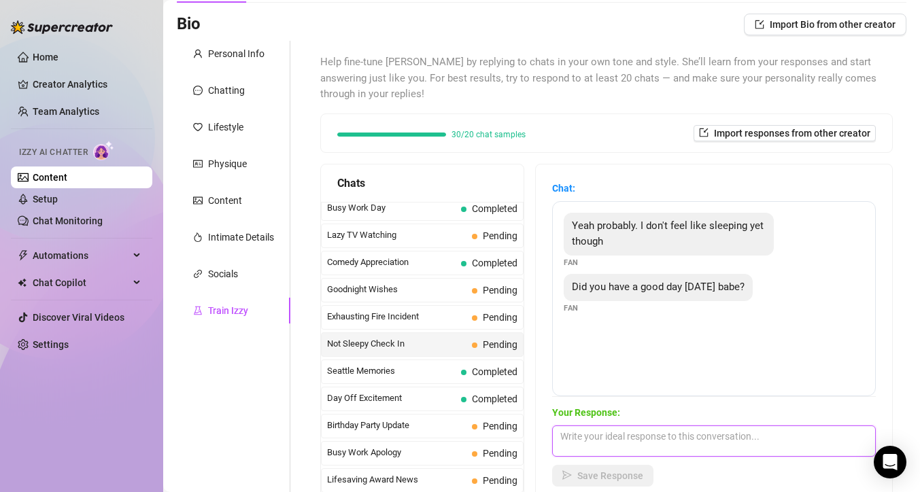
click at [615, 439] on textarea at bounding box center [714, 441] width 324 height 31
drag, startPoint x: 651, startPoint y: 445, endPoint x: 664, endPoint y: 439, distance: 14.3
click at [651, 445] on textarea at bounding box center [714, 441] width 324 height 31
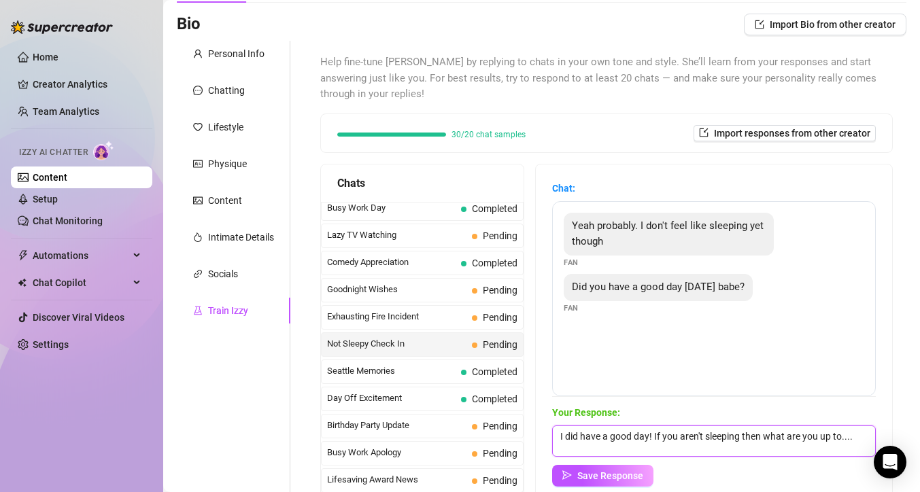
scroll to position [1, 0]
click at [653, 479] on button "Save Response" at bounding box center [602, 476] width 101 height 22
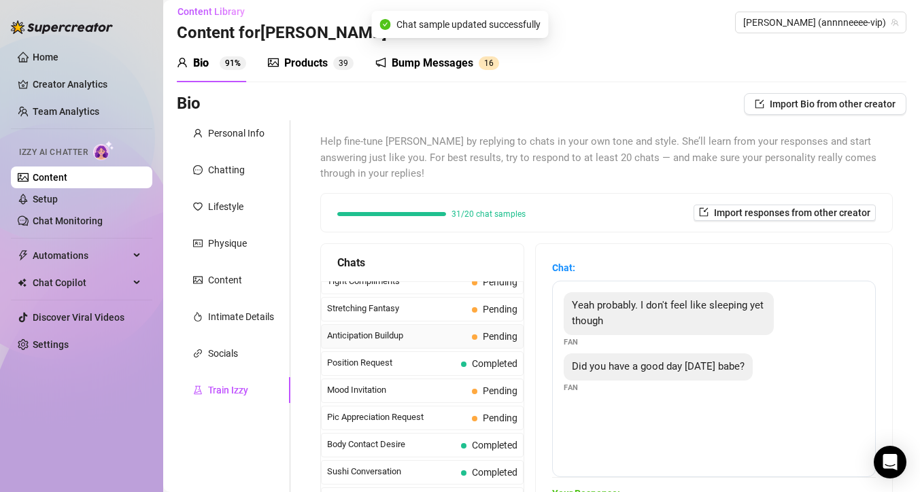
scroll to position [124, 0]
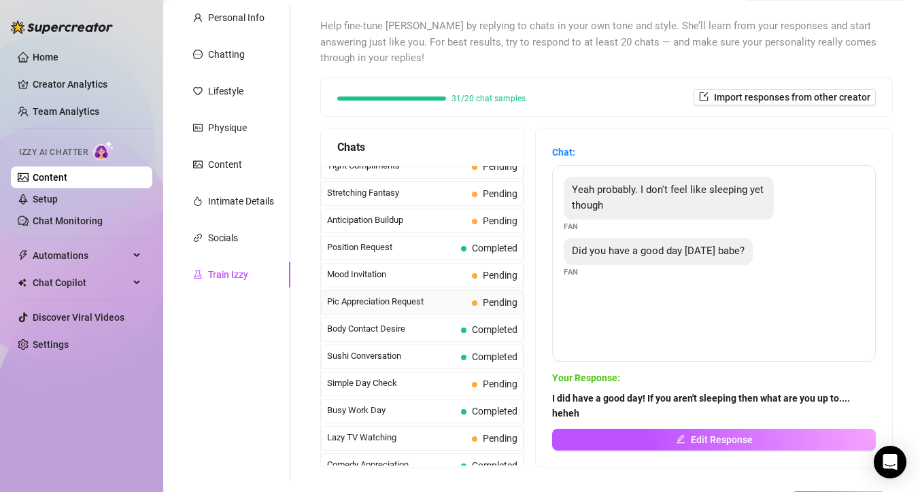
click at [401, 301] on span "Pic Appreciation Request" at bounding box center [396, 302] width 139 height 14
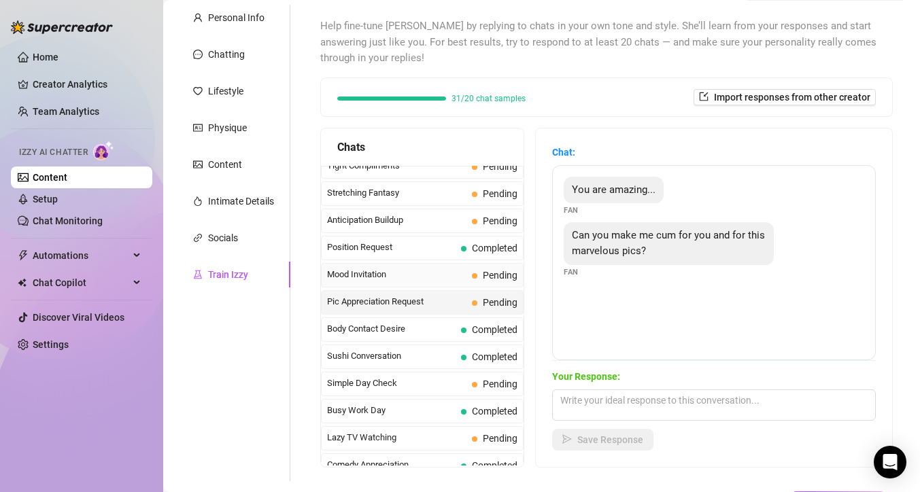
click at [416, 275] on span "Mood Invitation" at bounding box center [396, 275] width 139 height 14
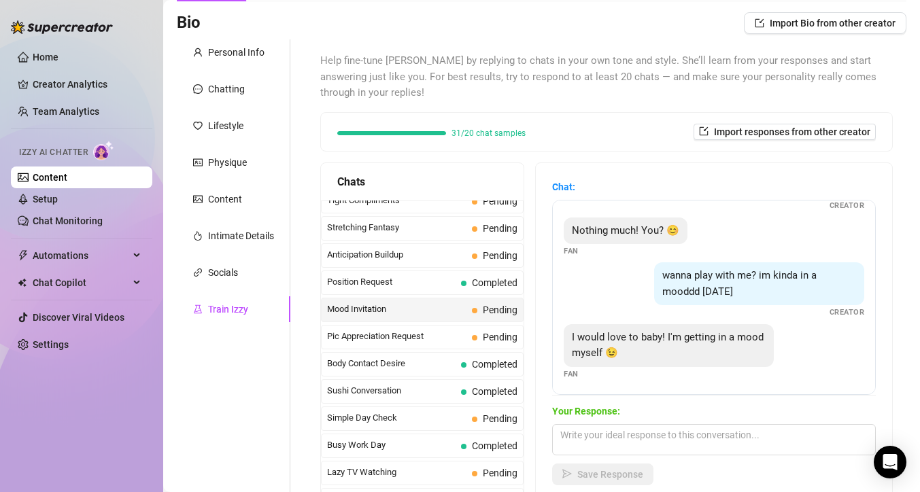
scroll to position [41, 0]
click at [47, 197] on link "Setup" at bounding box center [45, 199] width 25 height 11
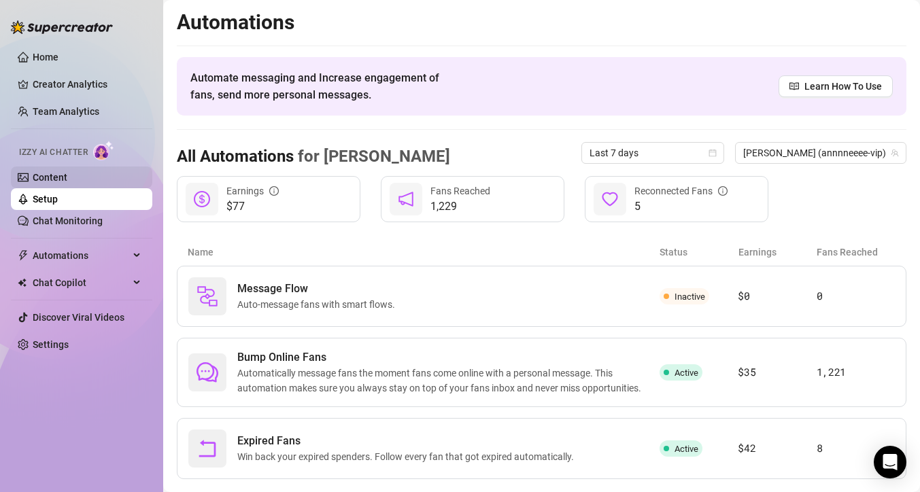
click at [67, 173] on link "Content" at bounding box center [50, 177] width 35 height 11
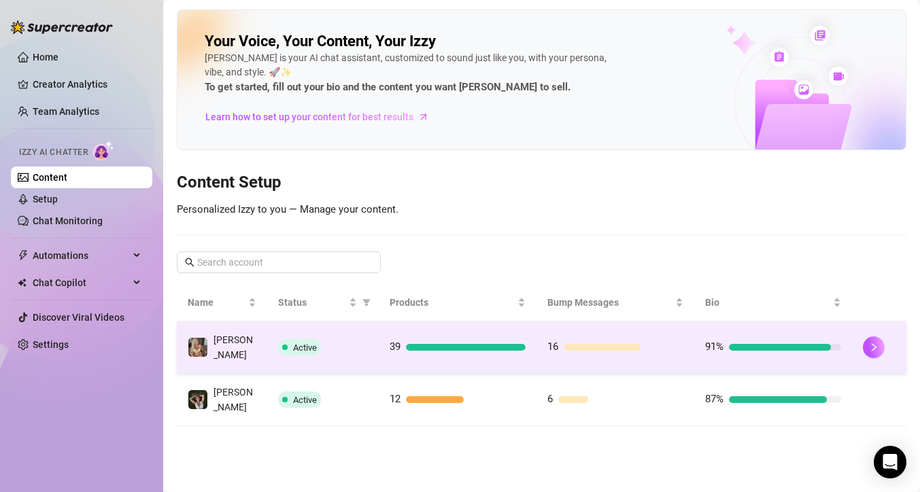
click at [345, 343] on div "Active" at bounding box center [323, 347] width 90 height 16
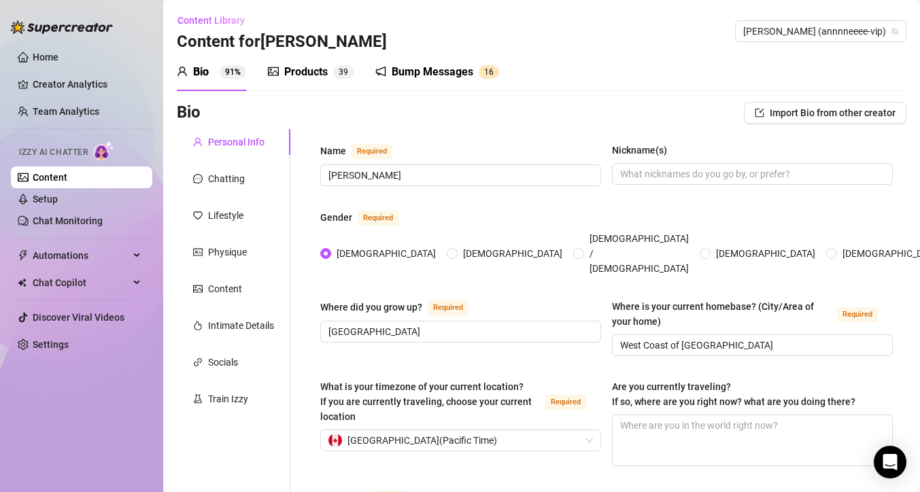
click at [424, 69] on div "Bump Messages" at bounding box center [433, 72] width 82 height 16
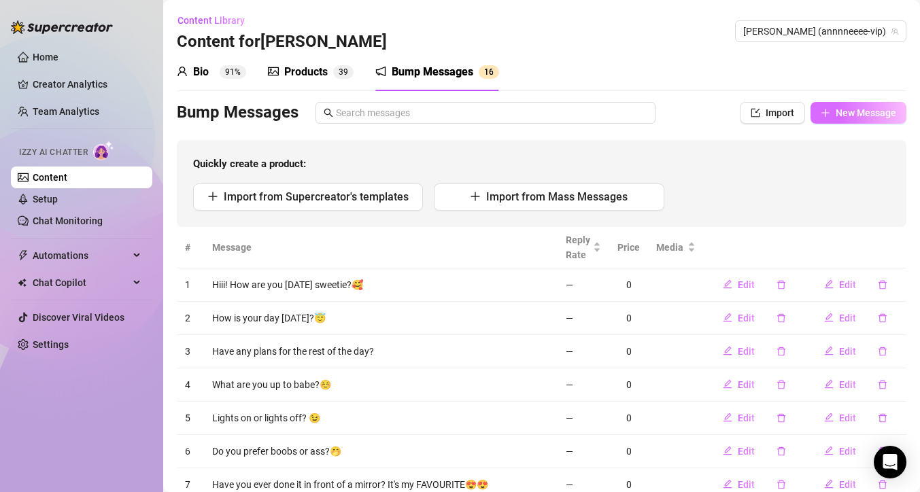
click at [840, 114] on span "New Message" at bounding box center [866, 112] width 61 height 11
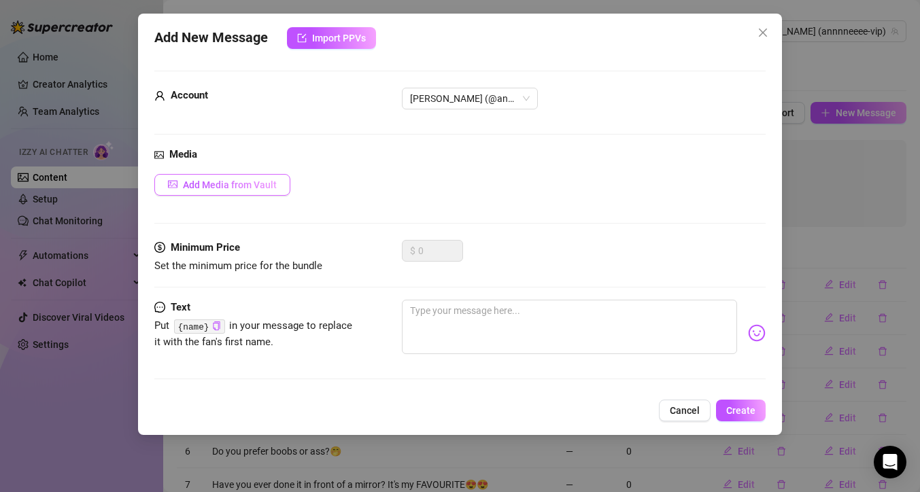
click at [208, 183] on span "Add Media from Vault" at bounding box center [230, 185] width 94 height 11
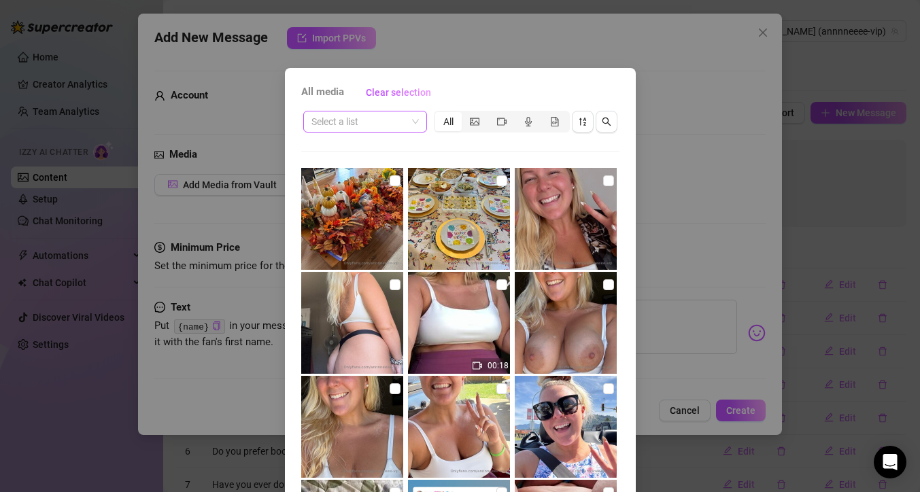
click at [412, 125] on span at bounding box center [365, 122] width 107 height 20
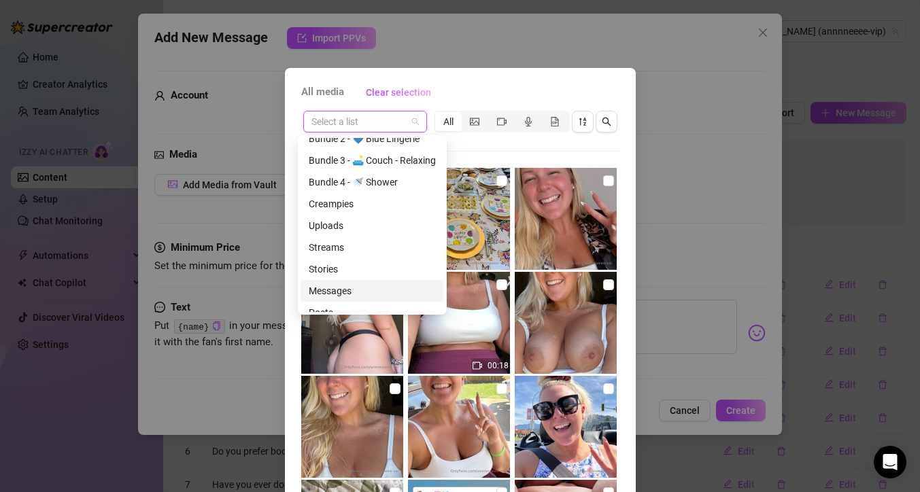
scroll to position [305, 0]
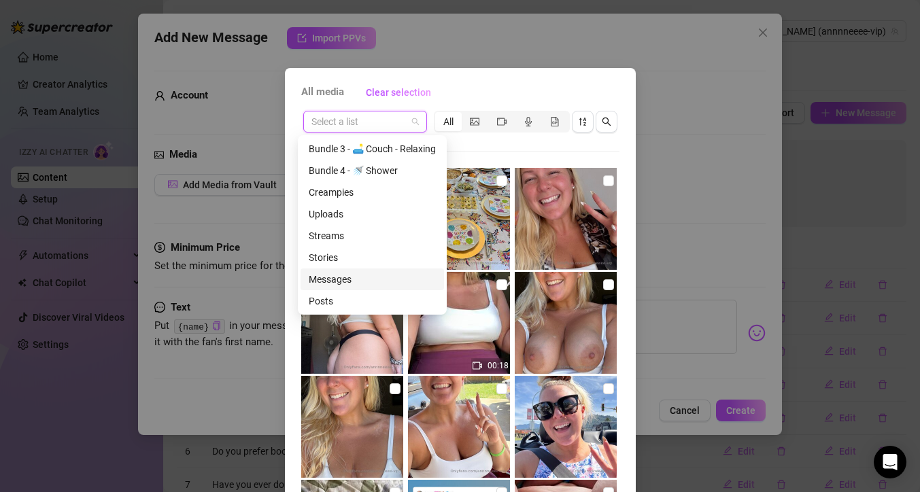
click at [359, 277] on div "Messages" at bounding box center [372, 279] width 127 height 15
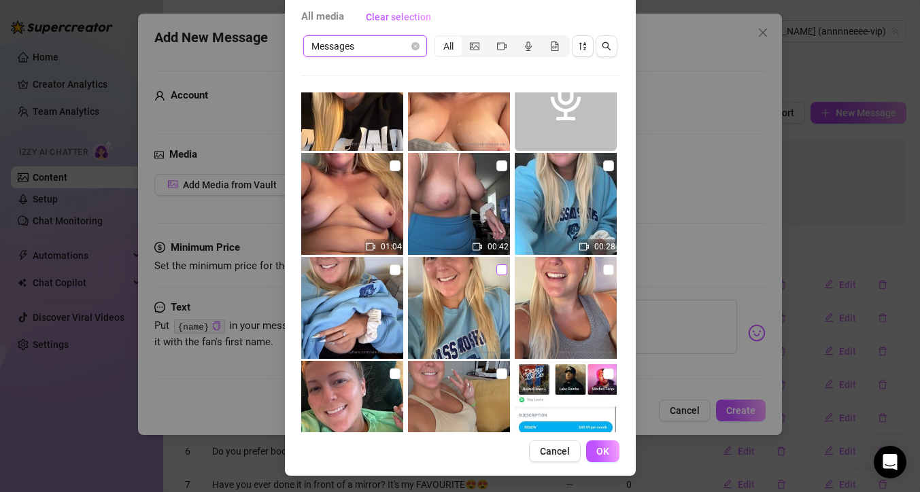
scroll to position [579, 0]
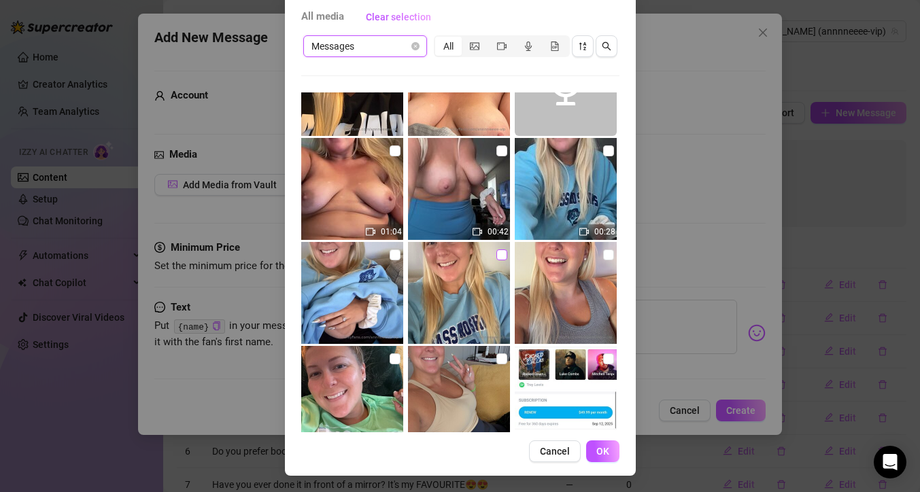
click at [497, 255] on input "checkbox" at bounding box center [502, 255] width 11 height 11
click at [599, 454] on span "OK" at bounding box center [603, 451] width 13 height 11
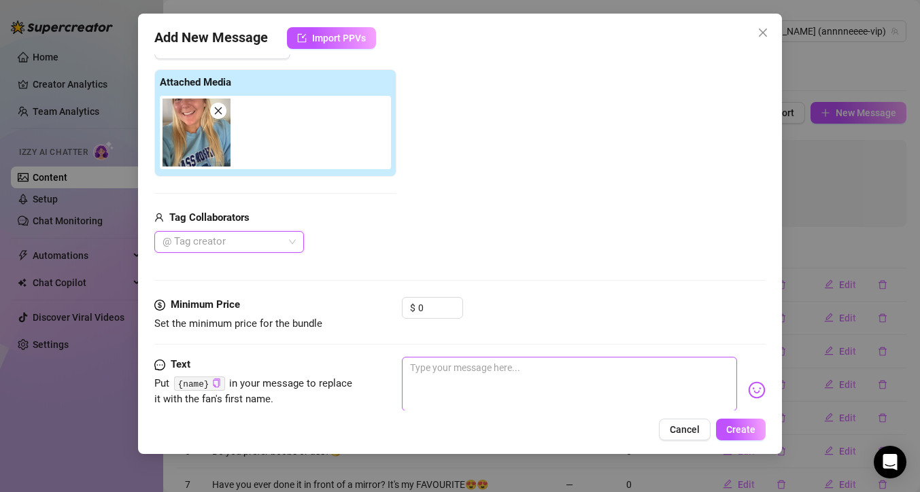
scroll to position [122, 0]
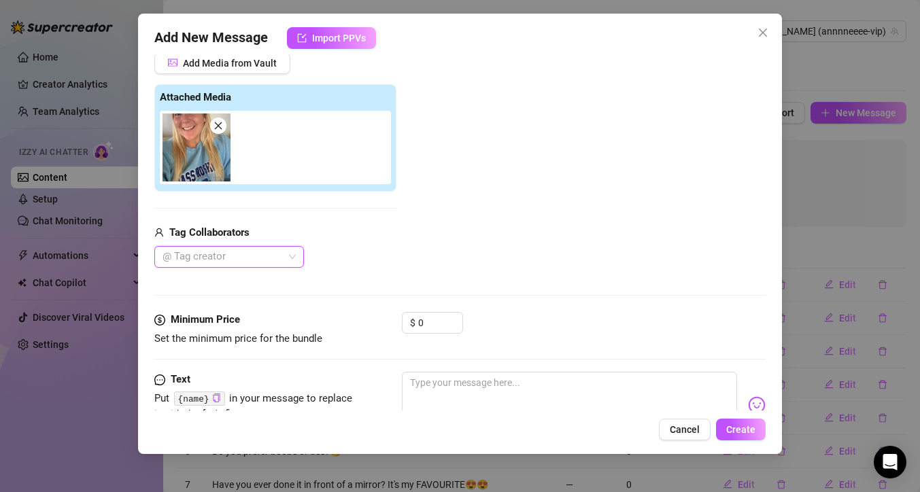
click at [503, 299] on div "Media Add Media from Vault Attached Media Tag Collaborators @ Tag creator" at bounding box center [459, 168] width 611 height 287
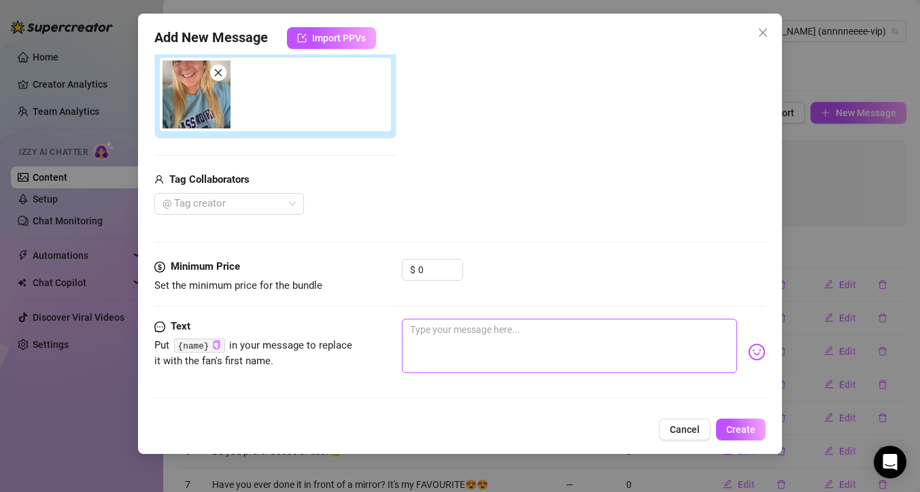
scroll to position [65, 0]
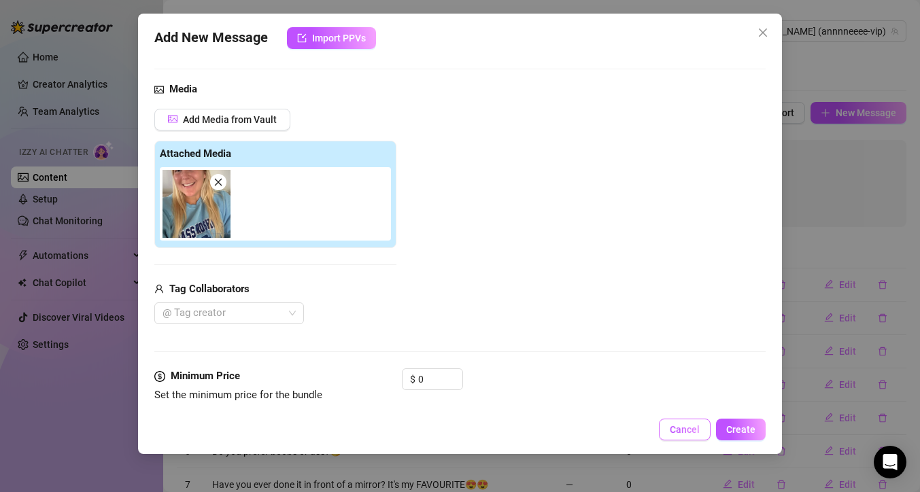
click at [684, 428] on span "Cancel" at bounding box center [685, 429] width 30 height 11
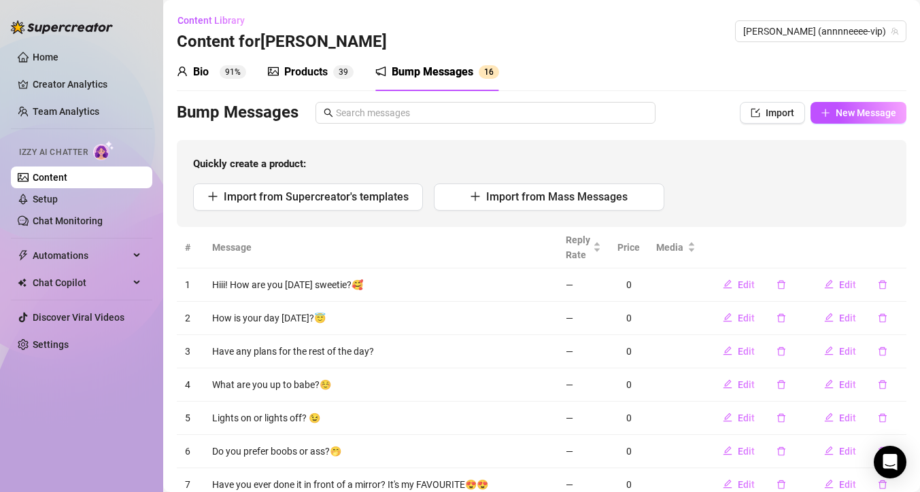
click at [319, 65] on div "Products" at bounding box center [306, 72] width 44 height 16
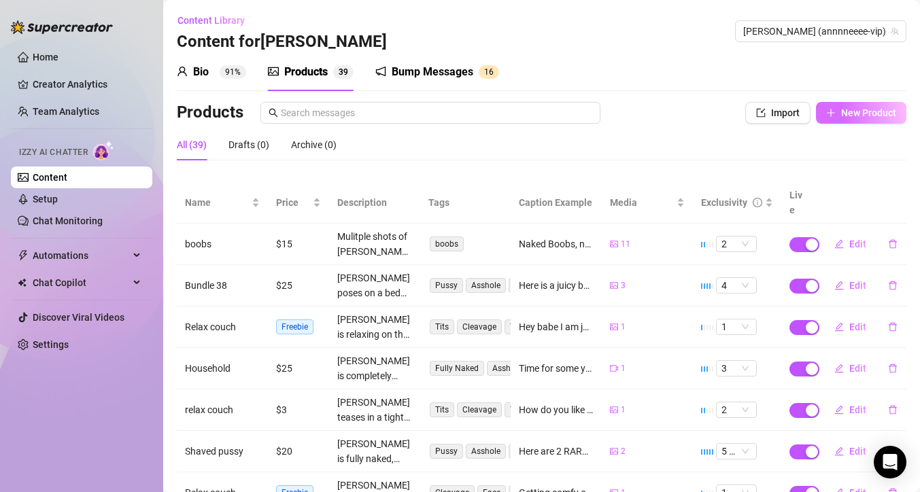
click at [826, 118] on button "New Product" at bounding box center [861, 113] width 90 height 22
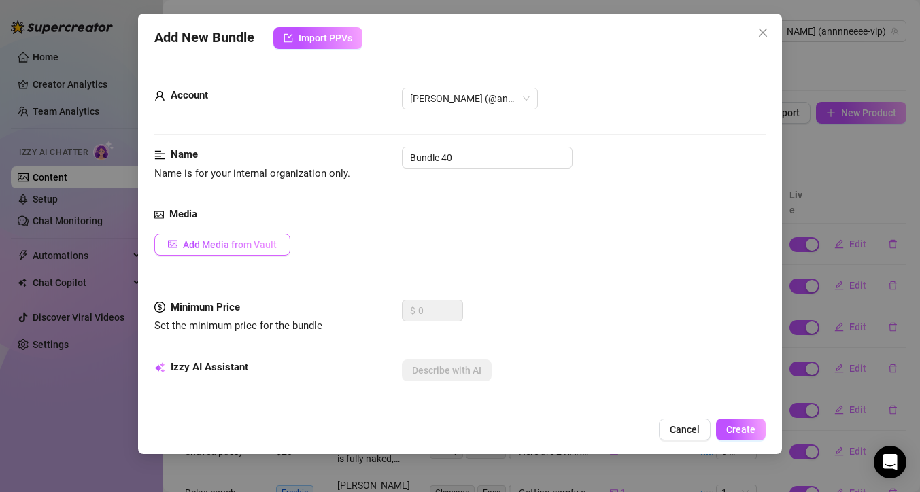
click at [249, 247] on span "Add Media from Vault" at bounding box center [230, 244] width 94 height 11
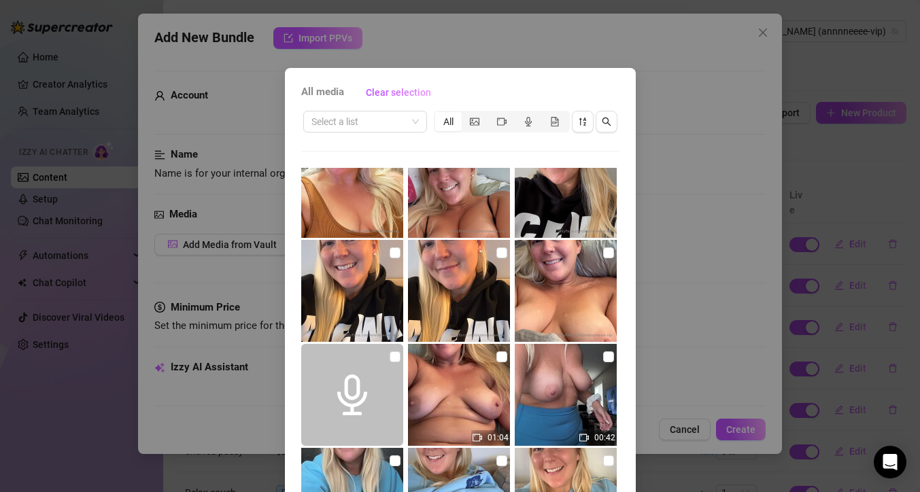
scroll to position [912, 0]
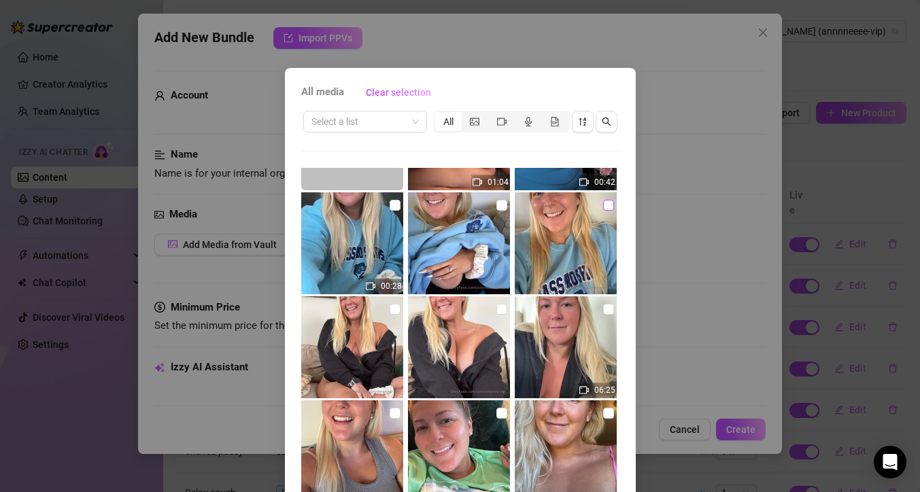
click at [603, 208] on input "checkbox" at bounding box center [608, 205] width 11 height 11
click at [753, 428] on div "All media Clear selection Select a list All 00:18 00:09 01:56 01:04 00:42 00:28…" at bounding box center [460, 246] width 920 height 492
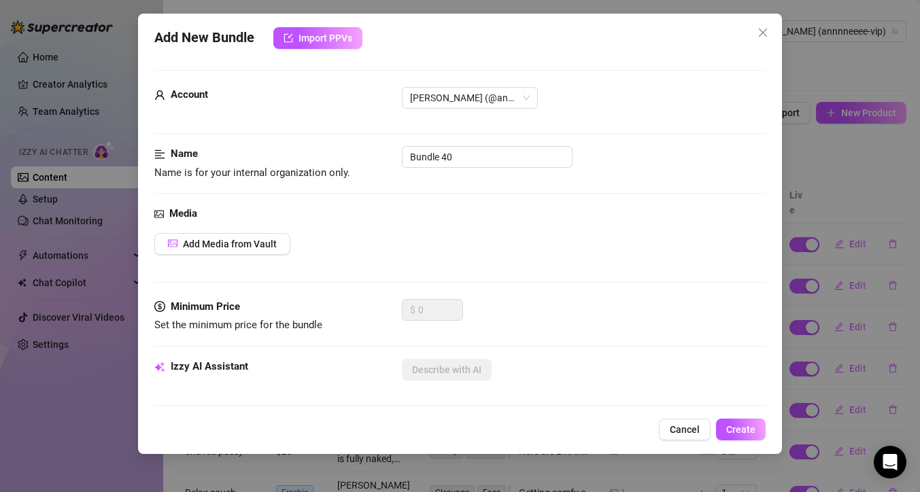
scroll to position [0, 0]
click at [236, 247] on span "Add Media from Vault" at bounding box center [230, 244] width 94 height 11
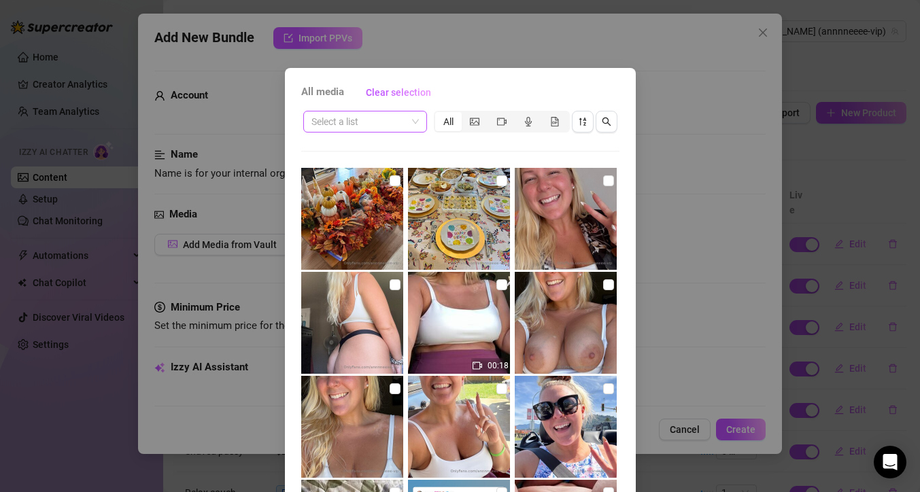
scroll to position [775, 0]
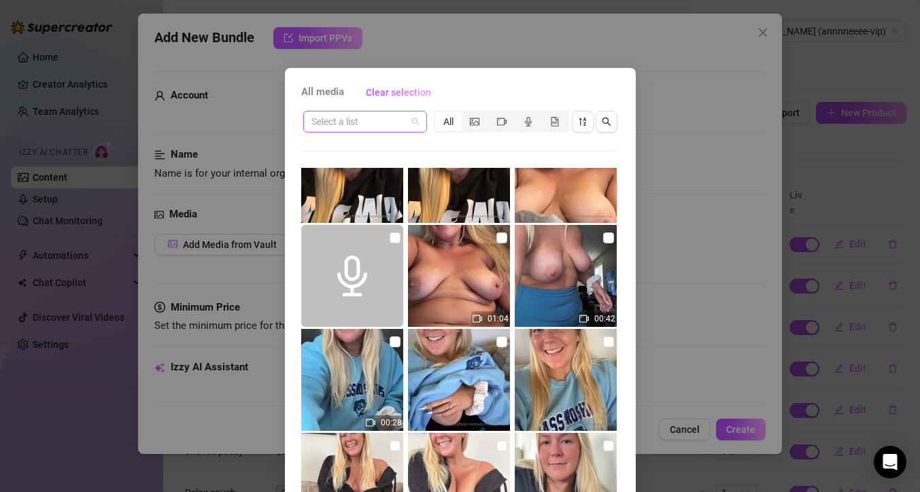
click at [414, 124] on div "Select a list" at bounding box center [365, 122] width 124 height 22
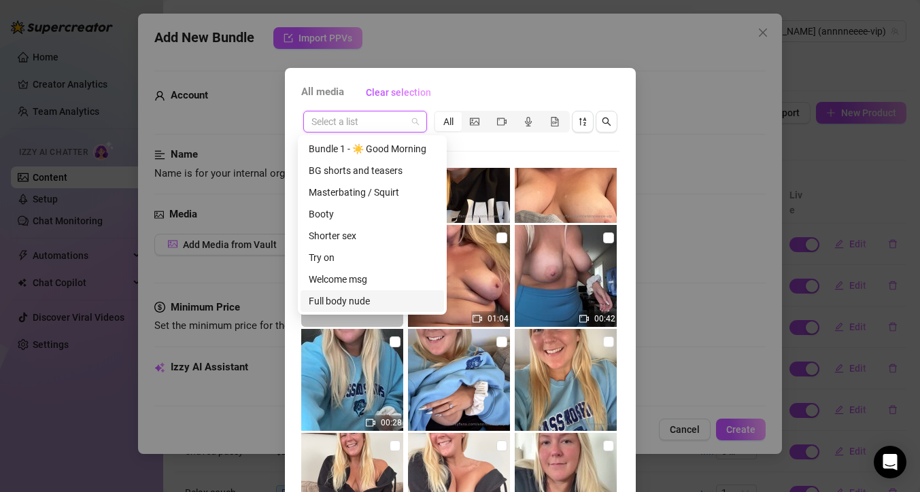
scroll to position [305, 0]
click at [367, 275] on div "Messages" at bounding box center [372, 279] width 127 height 15
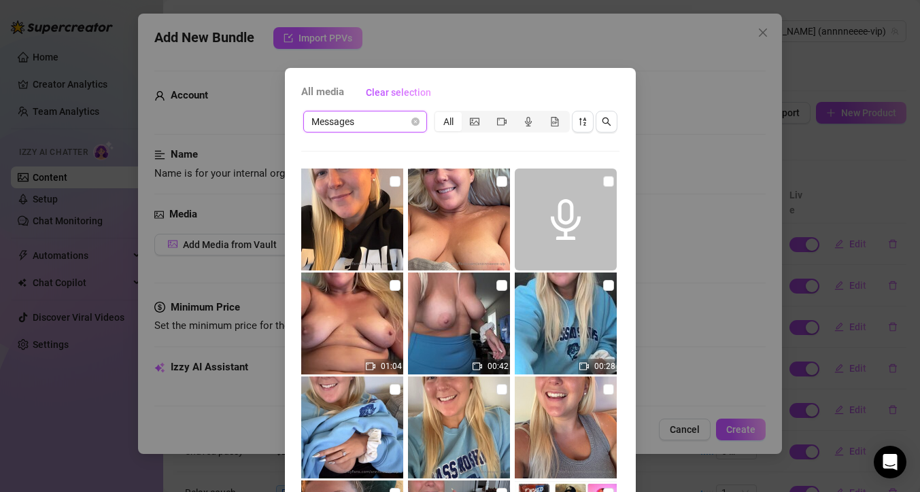
scroll to position [535, 0]
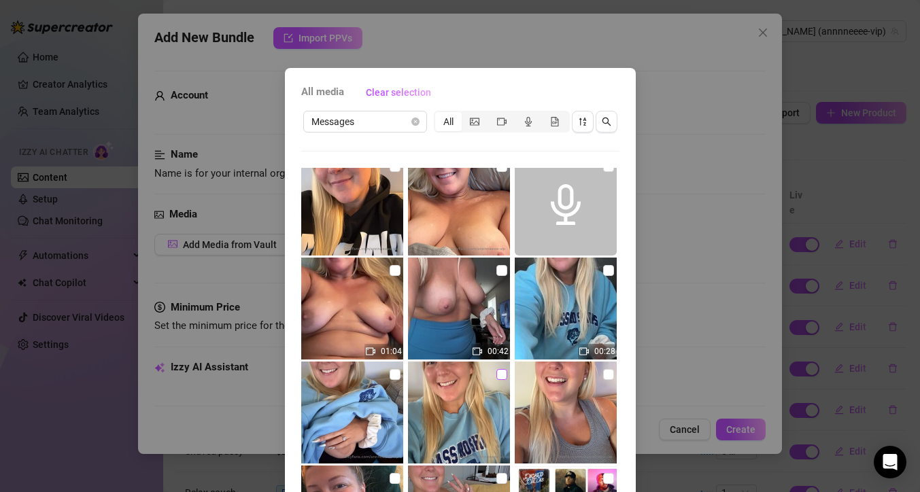
click at [497, 373] on input "checkbox" at bounding box center [502, 374] width 11 height 11
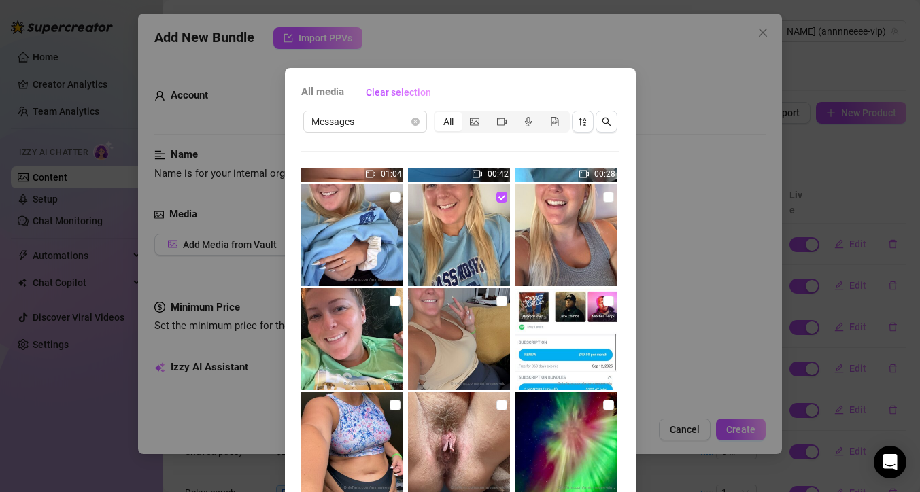
scroll to position [76, 0]
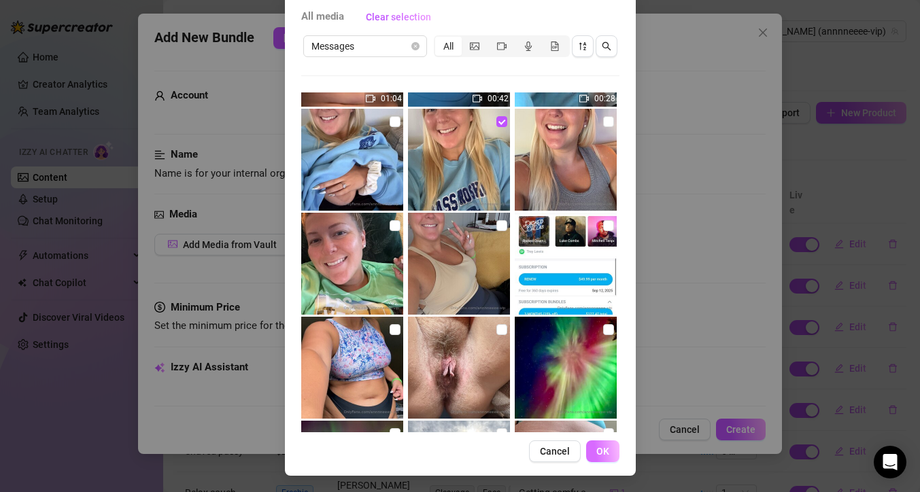
click at [606, 456] on button "OK" at bounding box center [602, 452] width 33 height 22
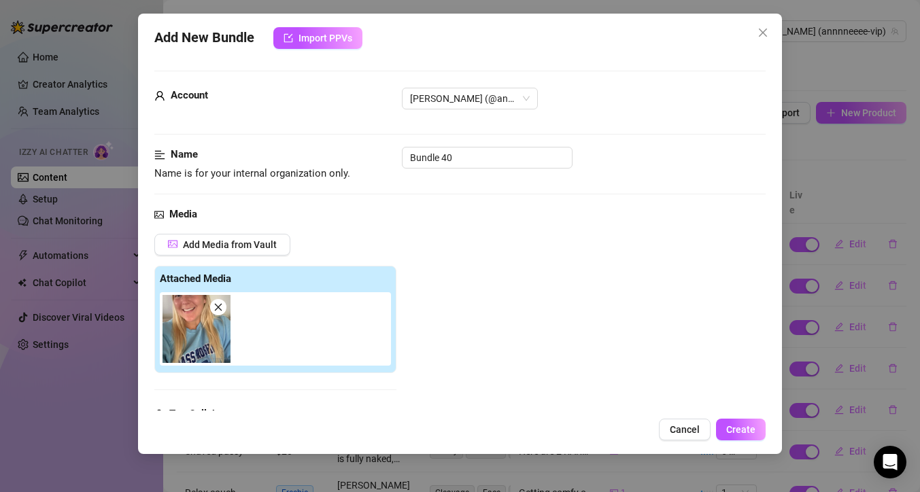
scroll to position [212, 0]
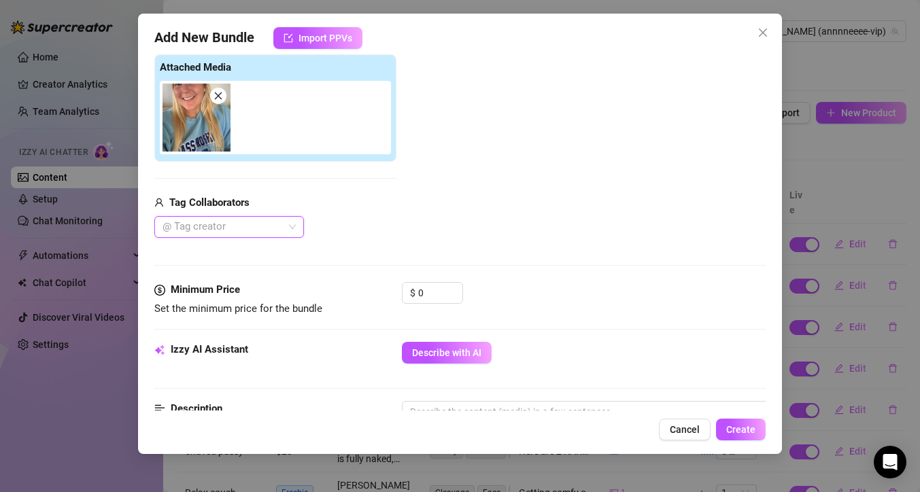
click at [475, 352] on span "Describe with AI" at bounding box center [446, 353] width 69 height 11
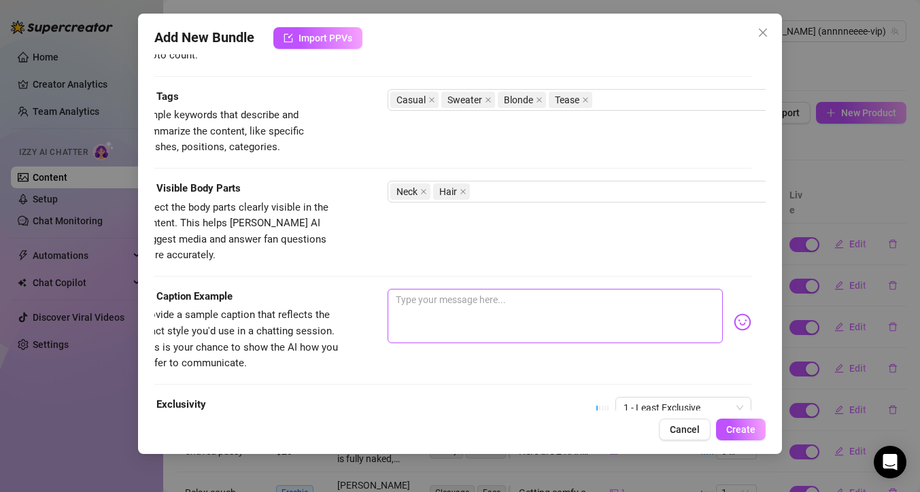
scroll to position [648, 14]
click at [452, 289] on textarea at bounding box center [555, 316] width 335 height 54
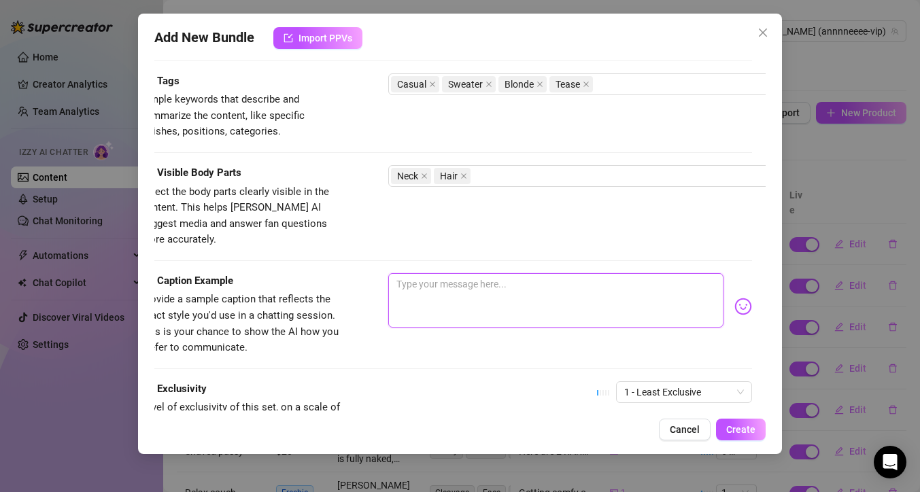
scroll to position [677, 14]
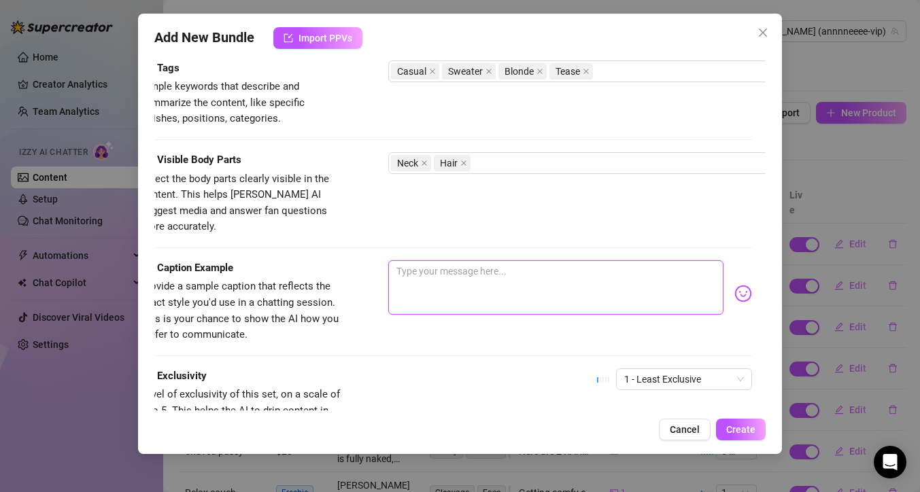
click at [430, 261] on textarea at bounding box center [555, 288] width 335 height 54
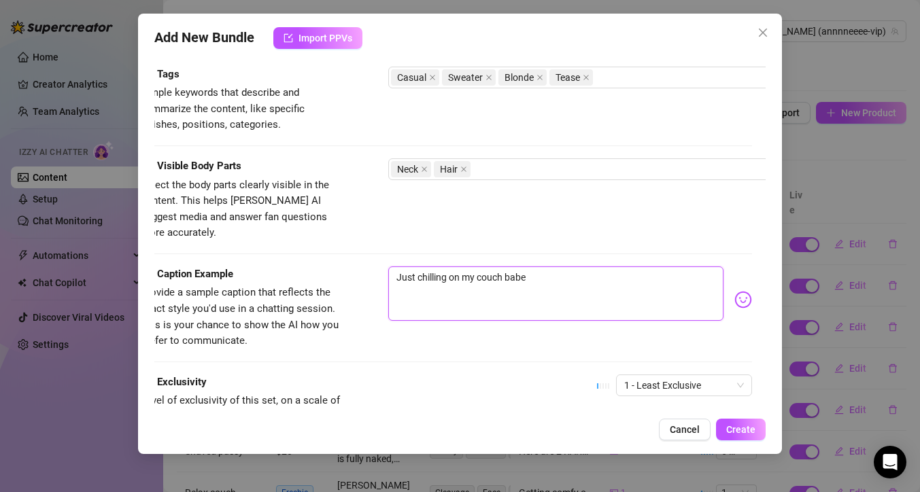
scroll to position [672, 14]
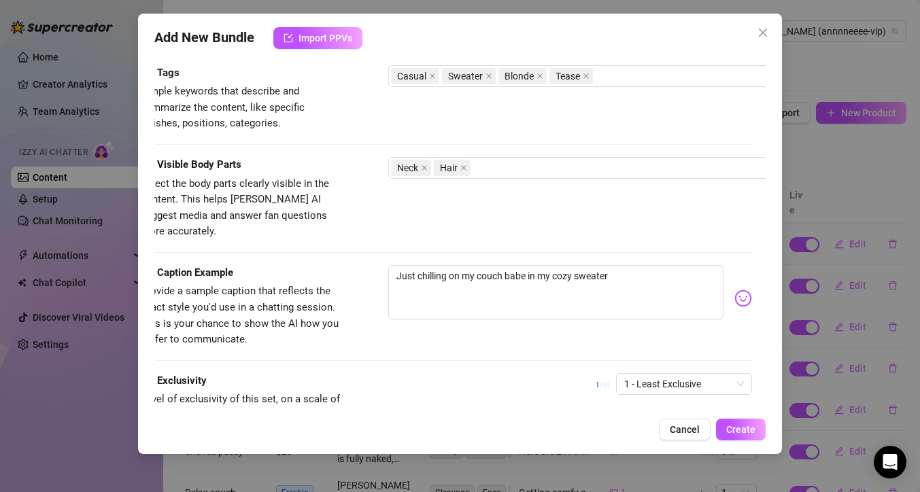
click at [731, 284] on body "Home Creator Analytics Team Analytics Izzy AI Chatter Content Setup Chat Monito…" at bounding box center [460, 246] width 920 height 492
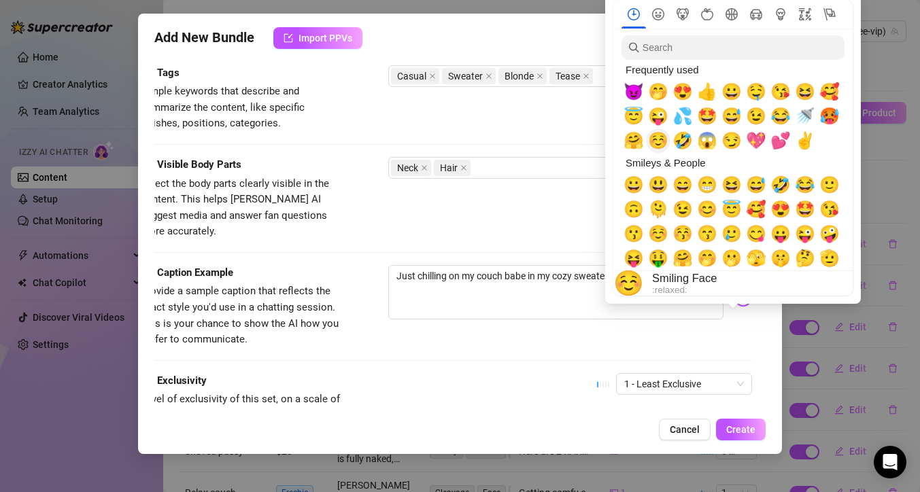
click at [660, 150] on span "☺️" at bounding box center [658, 140] width 20 height 19
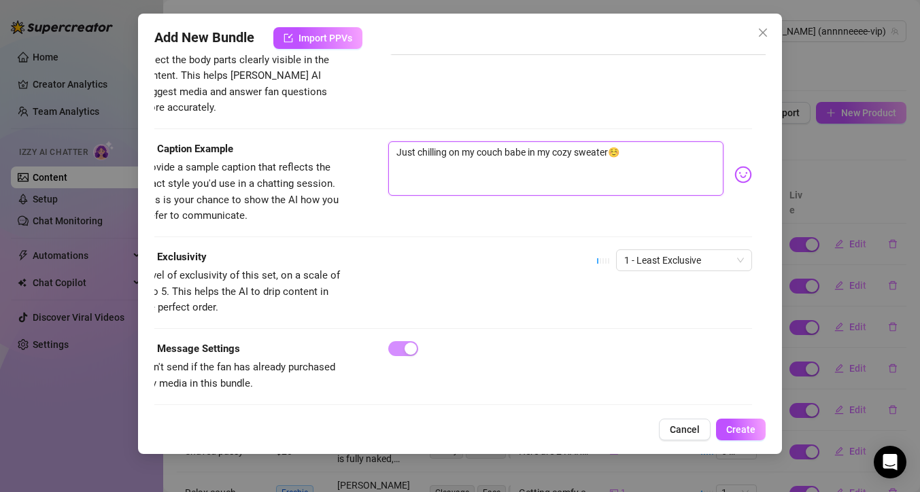
scroll to position [797, 14]
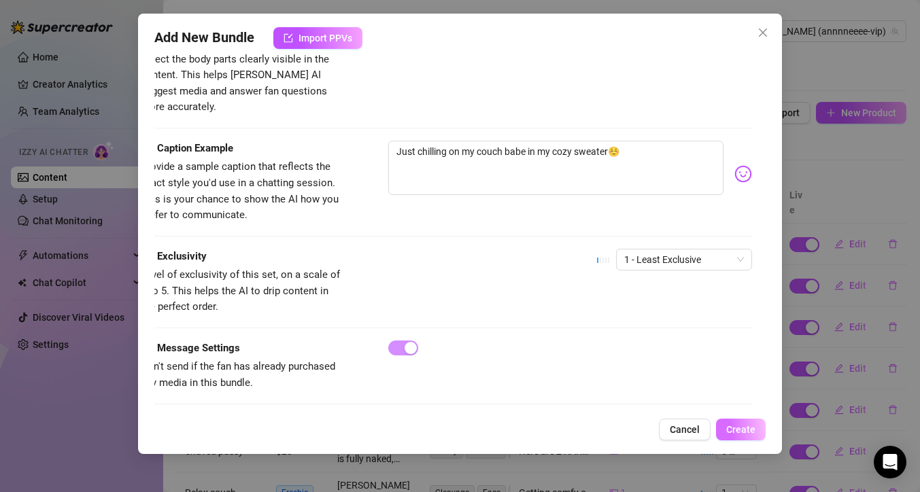
click at [746, 432] on span "Create" at bounding box center [740, 429] width 29 height 11
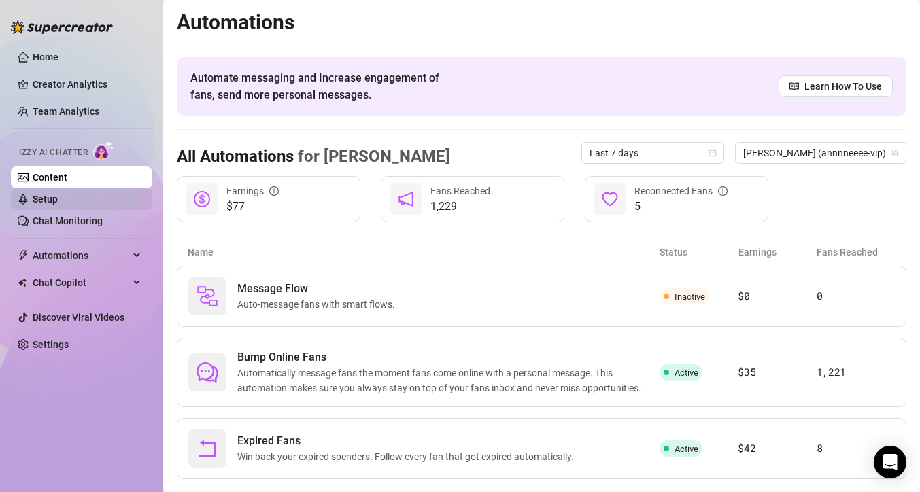
click at [58, 198] on link "Setup" at bounding box center [45, 199] width 25 height 11
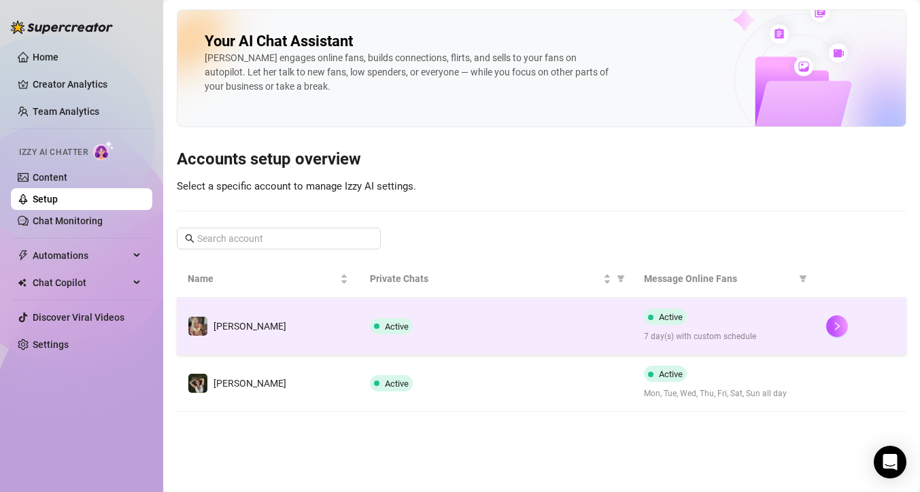
click at [396, 328] on span "Active" at bounding box center [397, 327] width 24 height 10
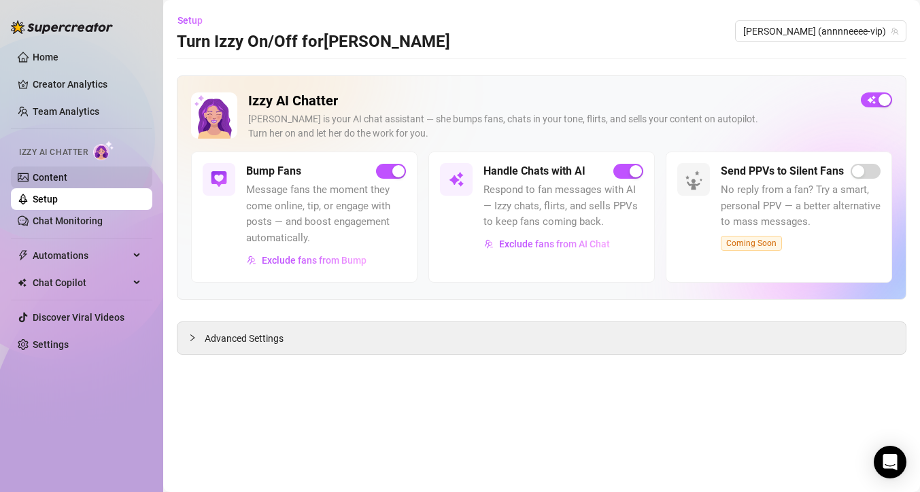
click at [67, 176] on link "Content" at bounding box center [50, 177] width 35 height 11
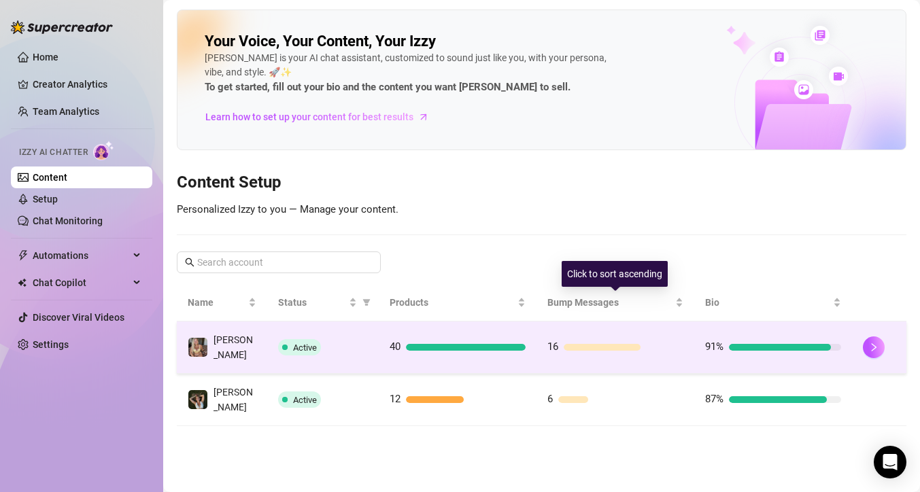
click at [587, 344] on div at bounding box center [602, 347] width 77 height 7
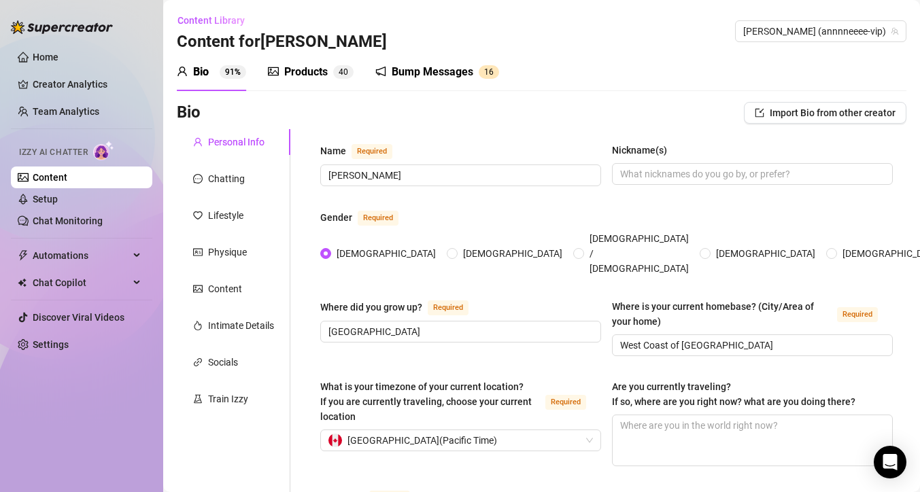
click at [435, 73] on div "Bump Messages" at bounding box center [433, 72] width 82 height 16
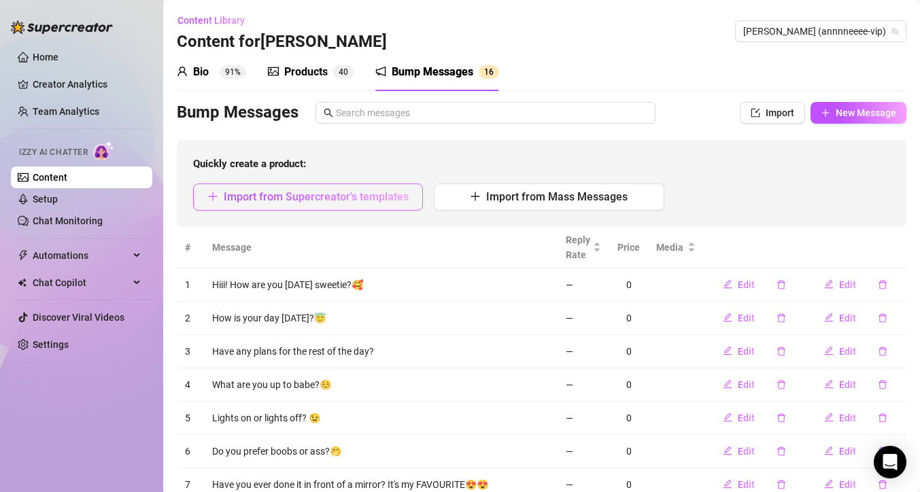
click at [336, 195] on span "Import from Supercreator's templates" at bounding box center [316, 196] width 185 height 13
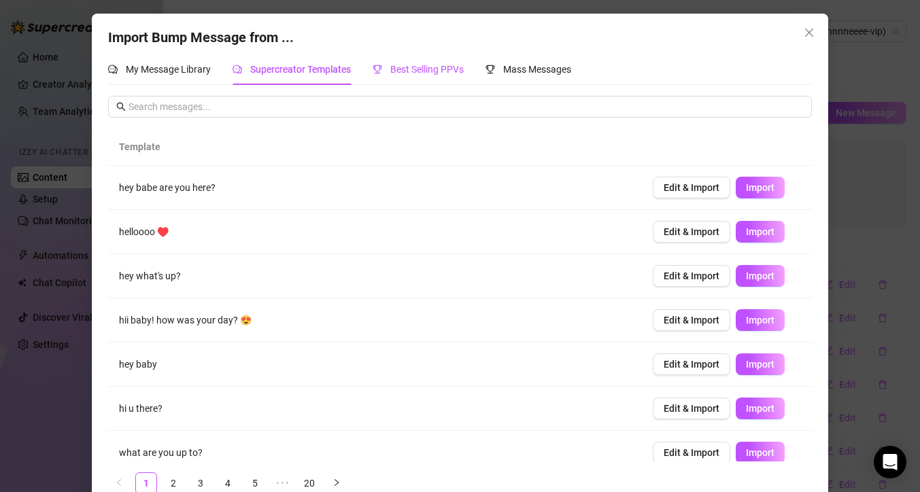
click at [431, 70] on span "Best Selling PPVs" at bounding box center [426, 69] width 73 height 11
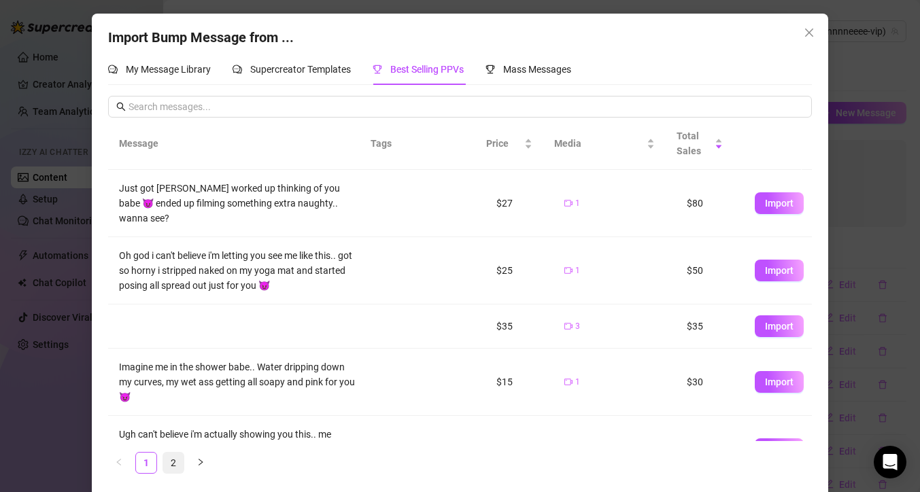
click at [165, 461] on link "2" at bounding box center [173, 463] width 20 height 20
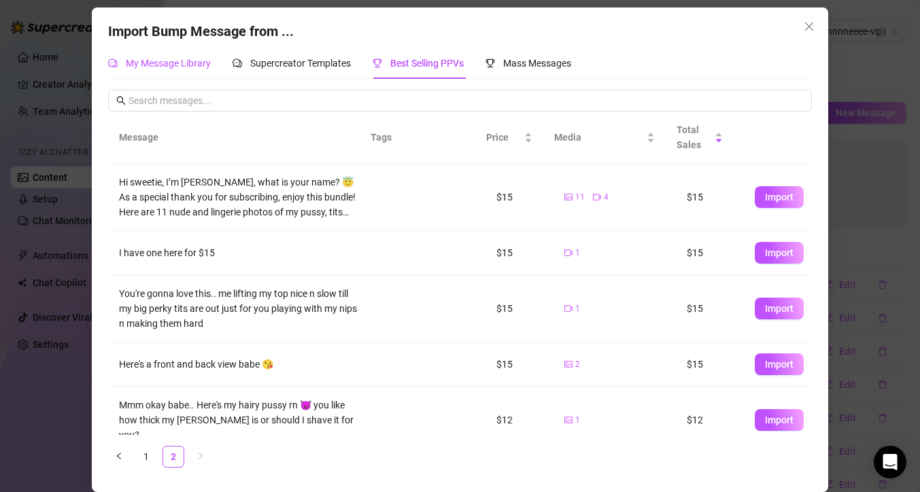
drag, startPoint x: 167, startPoint y: 66, endPoint x: 289, endPoint y: 463, distance: 414.8
click at [167, 66] on span "My Message Library" at bounding box center [168, 63] width 85 height 11
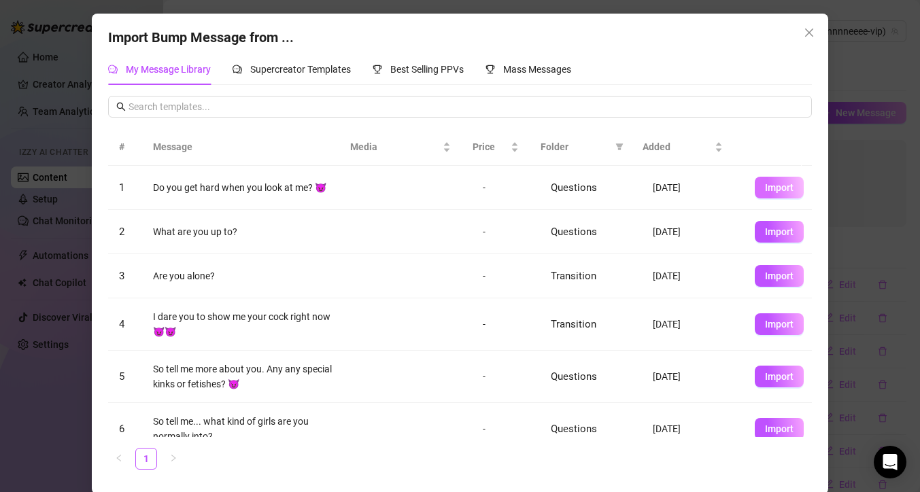
click at [765, 190] on span "Import" at bounding box center [779, 187] width 29 height 11
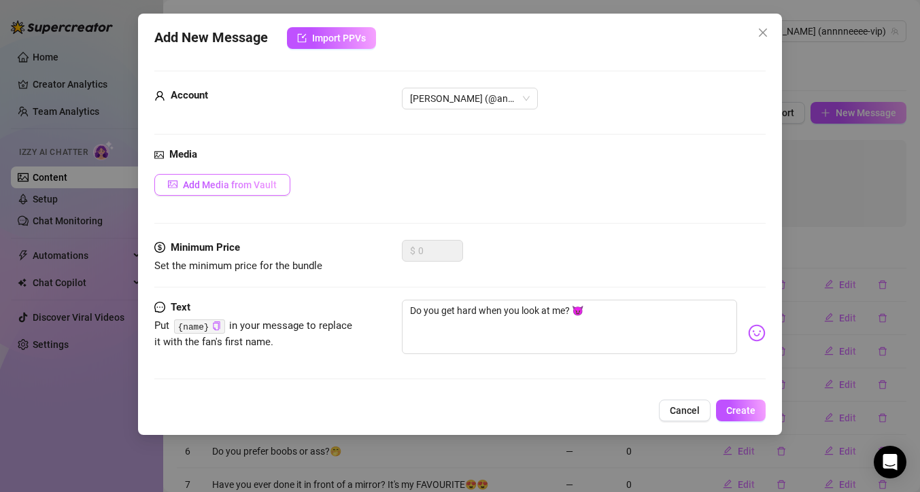
click at [233, 186] on span "Add Media from Vault" at bounding box center [230, 185] width 94 height 11
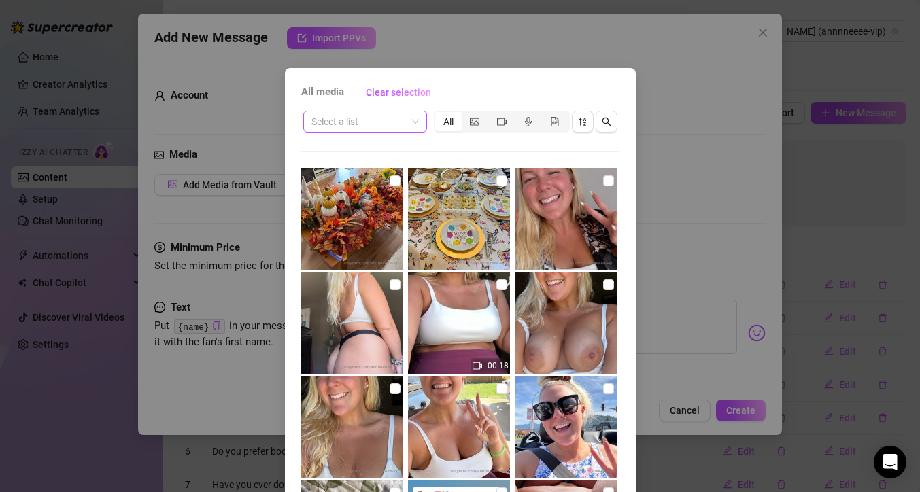
click at [414, 124] on div "Select a list" at bounding box center [365, 122] width 124 height 22
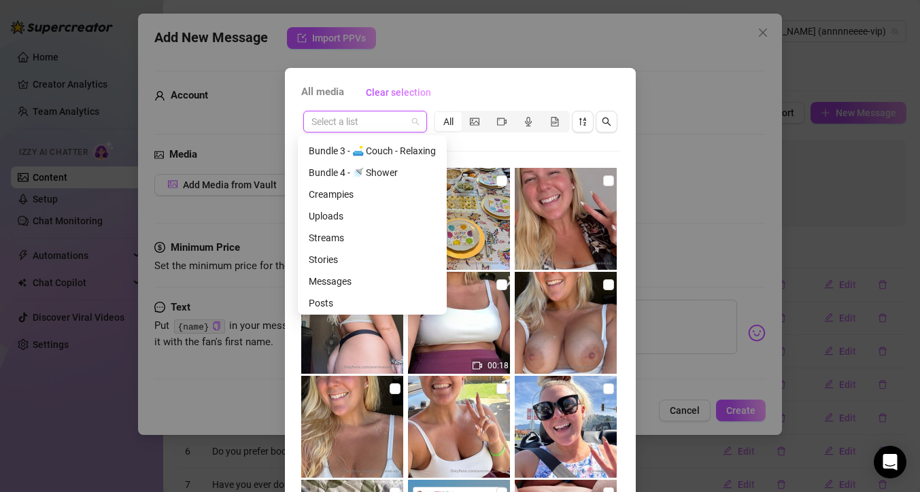
scroll to position [305, 0]
click at [392, 280] on div "Messages" at bounding box center [372, 279] width 127 height 15
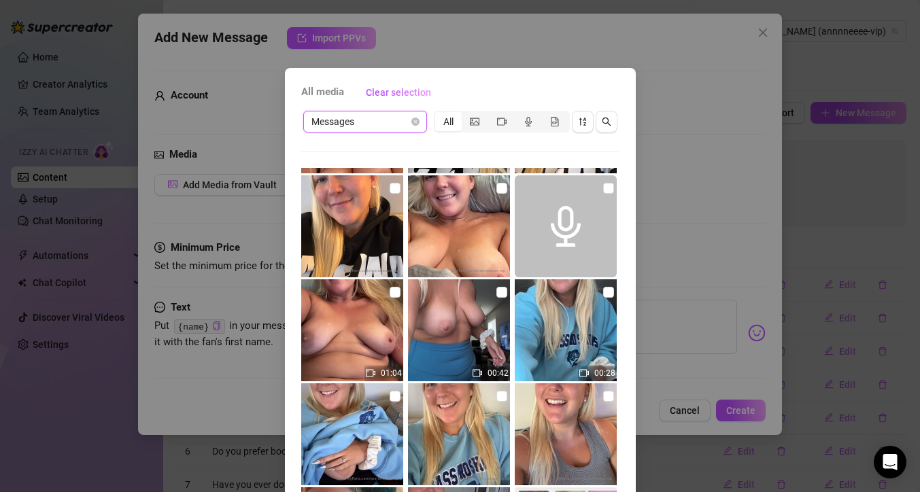
scroll to position [3, 0]
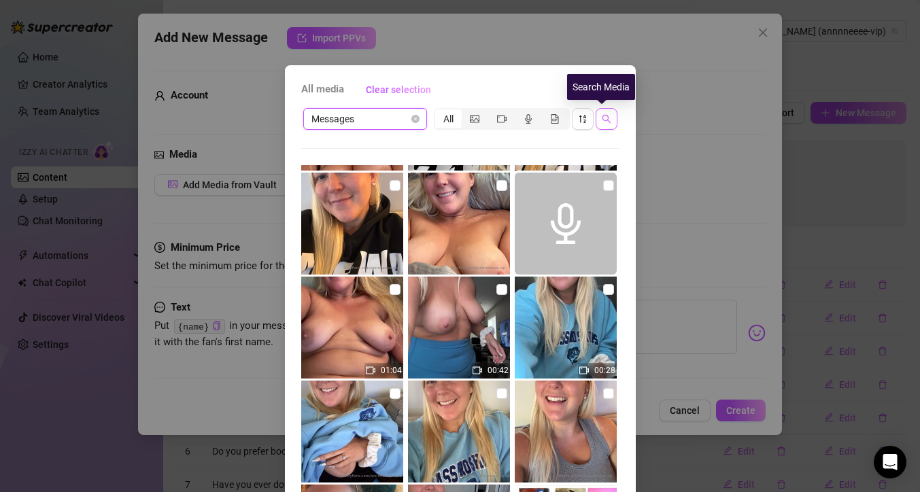
click at [605, 121] on icon "search" at bounding box center [607, 119] width 10 height 10
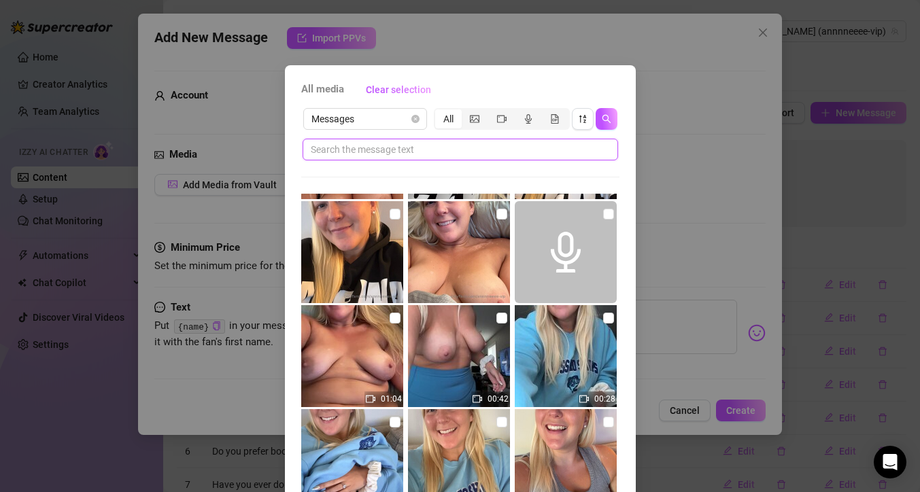
click at [557, 156] on input "text" at bounding box center [455, 149] width 288 height 15
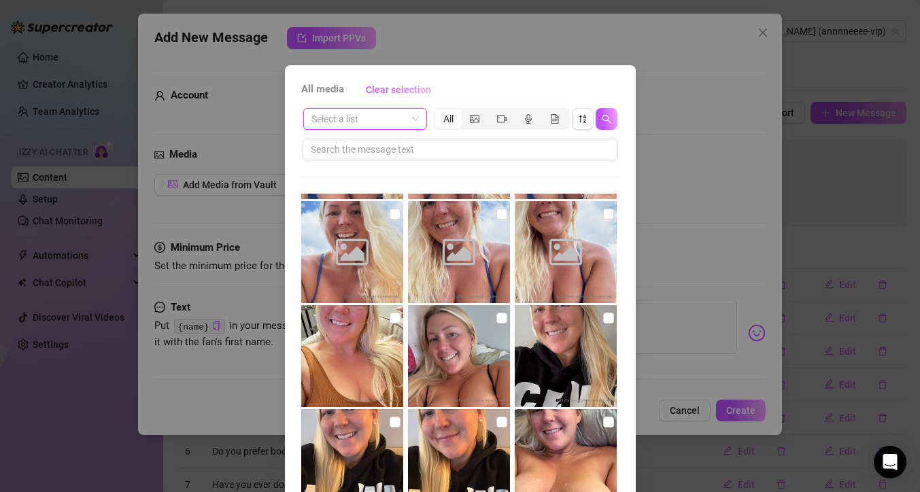
scroll to position [513, 0]
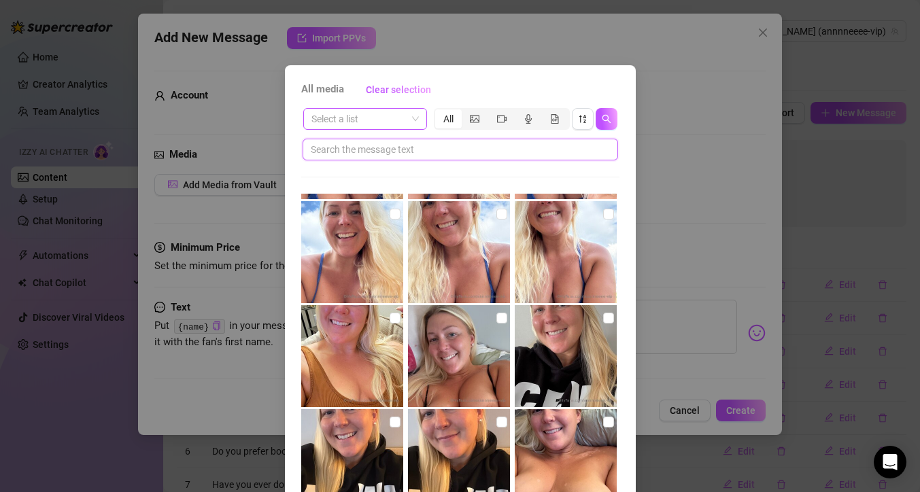
click at [422, 153] on input "text" at bounding box center [455, 149] width 288 height 15
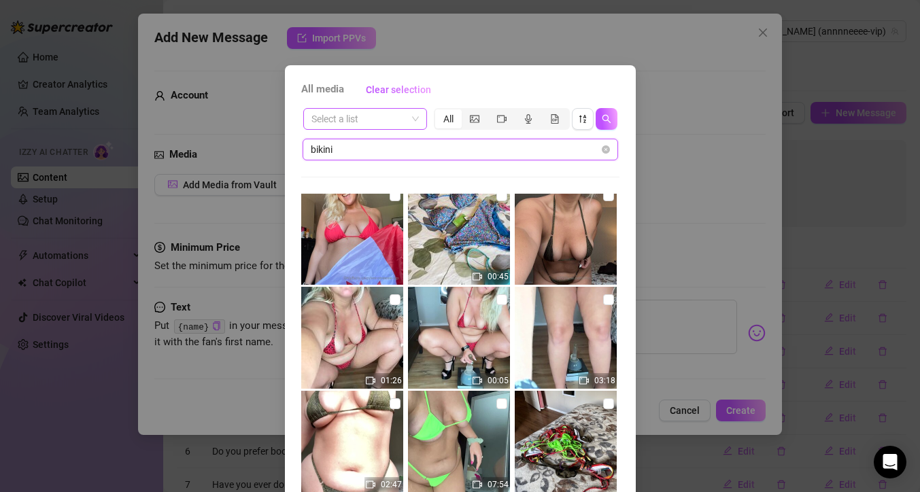
scroll to position [0, 0]
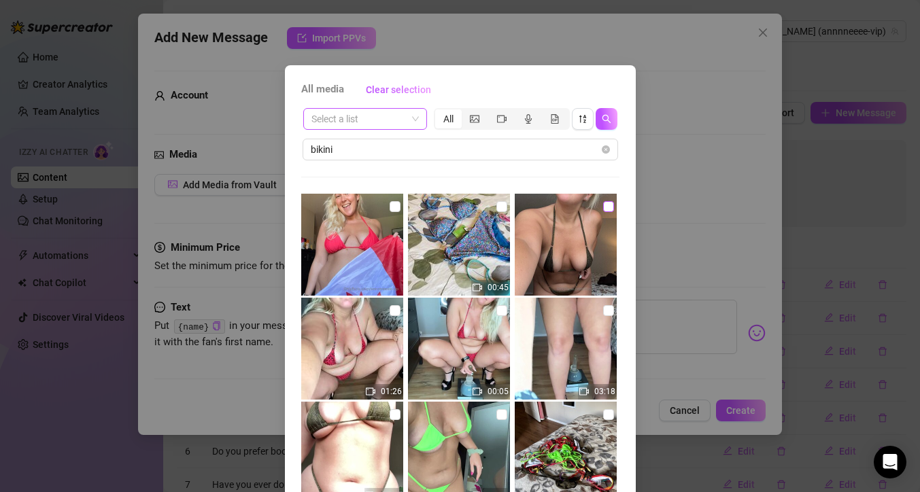
click at [603, 212] on label at bounding box center [608, 206] width 11 height 15
click at [603, 212] on input "checkbox" at bounding box center [608, 206] width 11 height 11
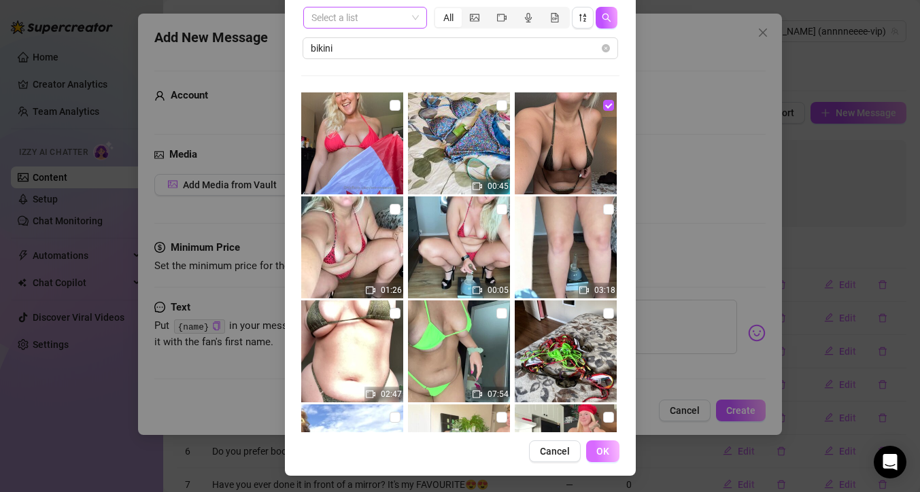
click at [604, 453] on button "OK" at bounding box center [602, 452] width 33 height 22
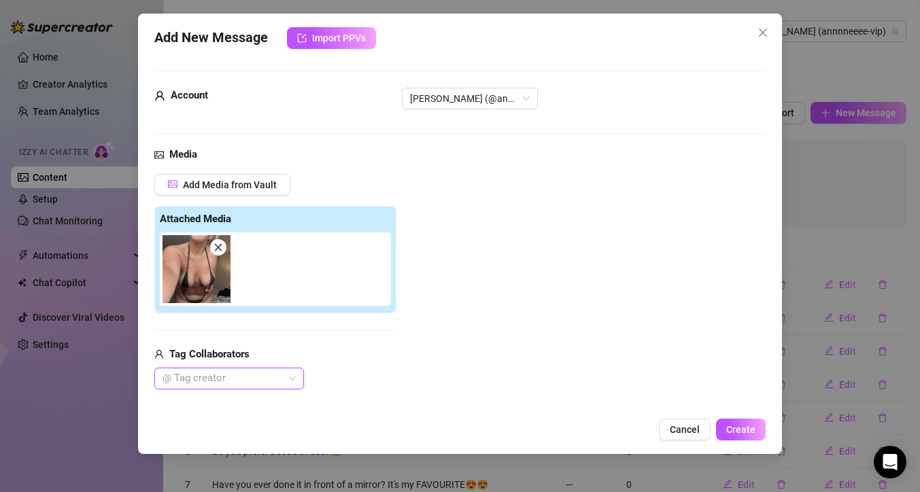
click at [203, 269] on img at bounding box center [197, 269] width 68 height 68
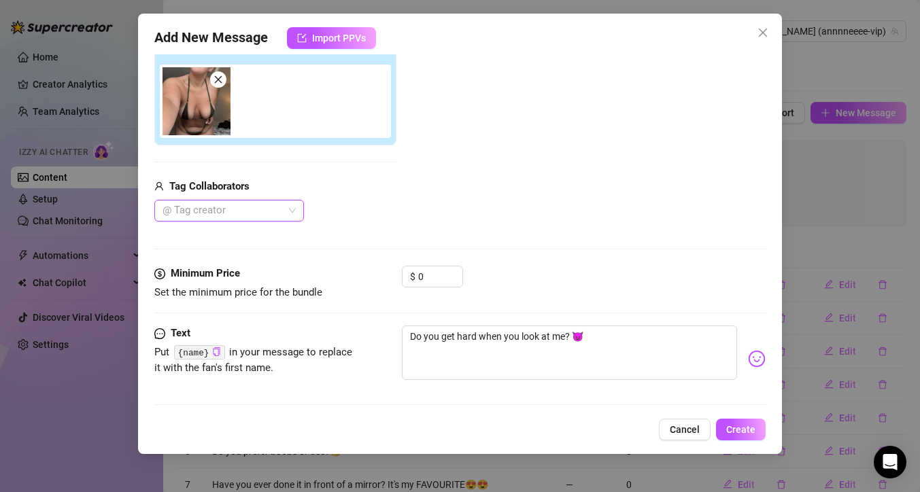
scroll to position [175, 0]
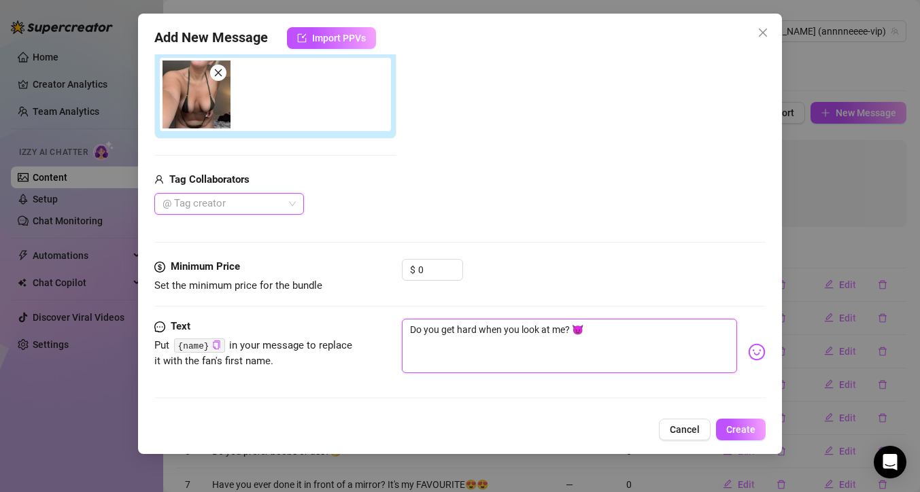
click at [596, 328] on textarea "Do you get hard when you look at me? 😈" at bounding box center [569, 346] width 335 height 54
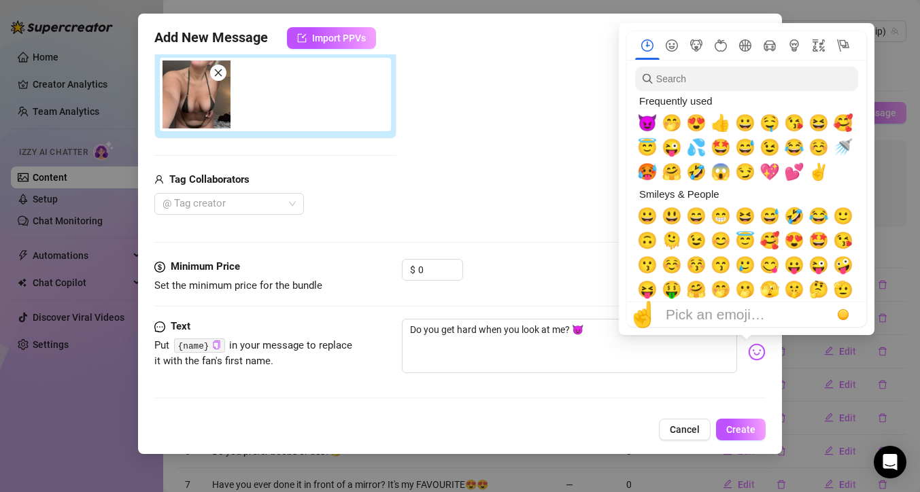
click at [748, 352] on img at bounding box center [757, 352] width 18 height 18
click at [673, 127] on span "🤭" at bounding box center [672, 123] width 20 height 19
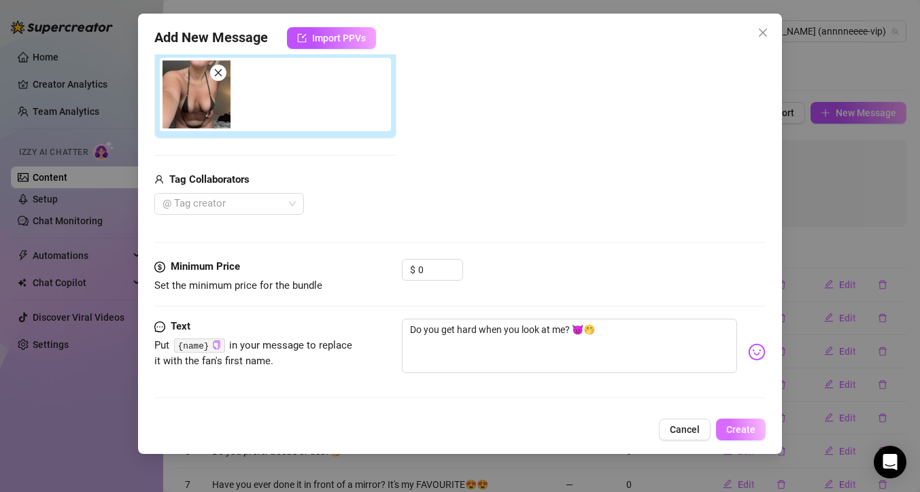
click at [741, 429] on span "Create" at bounding box center [740, 429] width 29 height 11
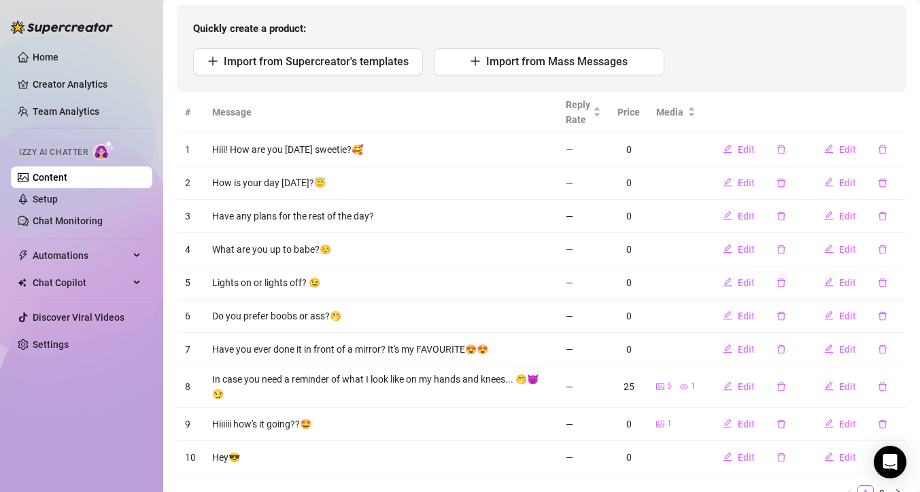
scroll to position [73, 0]
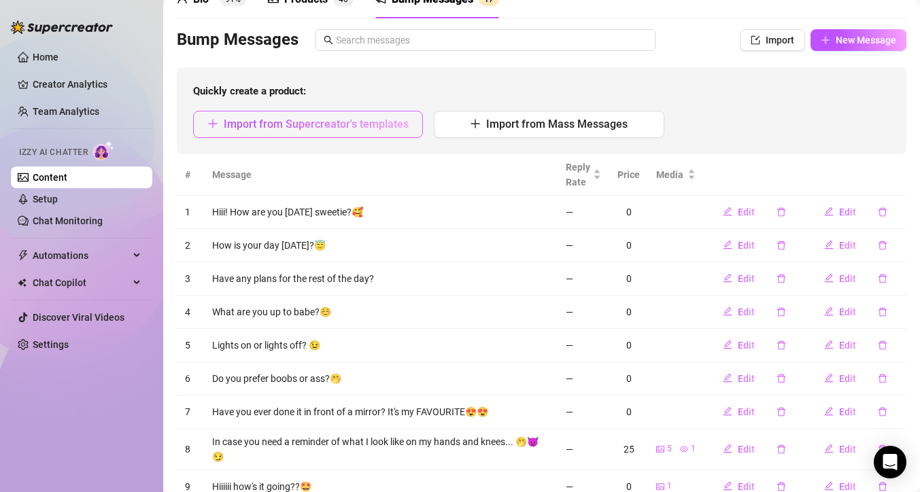
click at [307, 134] on button "Import from Supercreator's templates" at bounding box center [308, 124] width 230 height 27
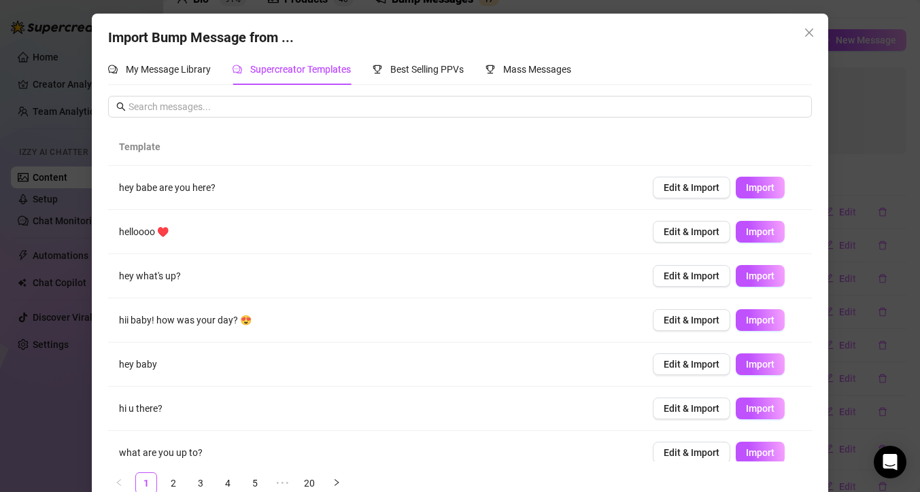
scroll to position [146, 0]
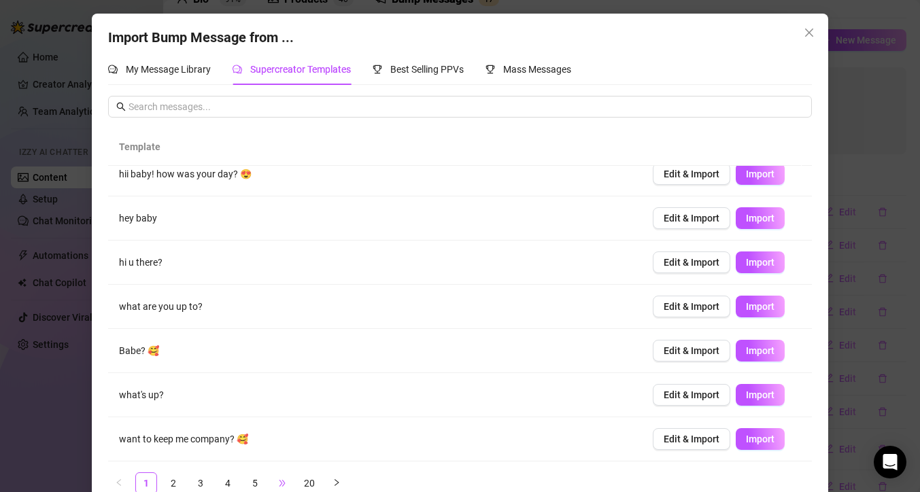
click at [282, 483] on span "•••" at bounding box center [282, 484] width 22 height 22
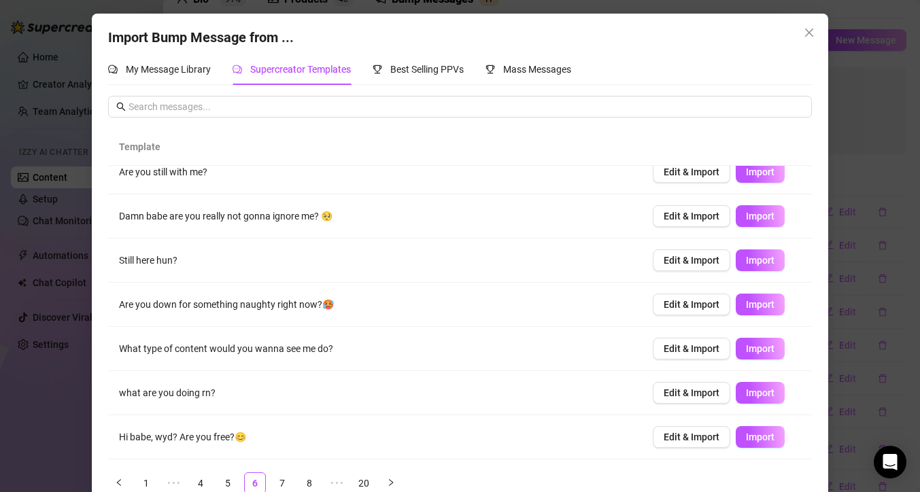
scroll to position [0, 0]
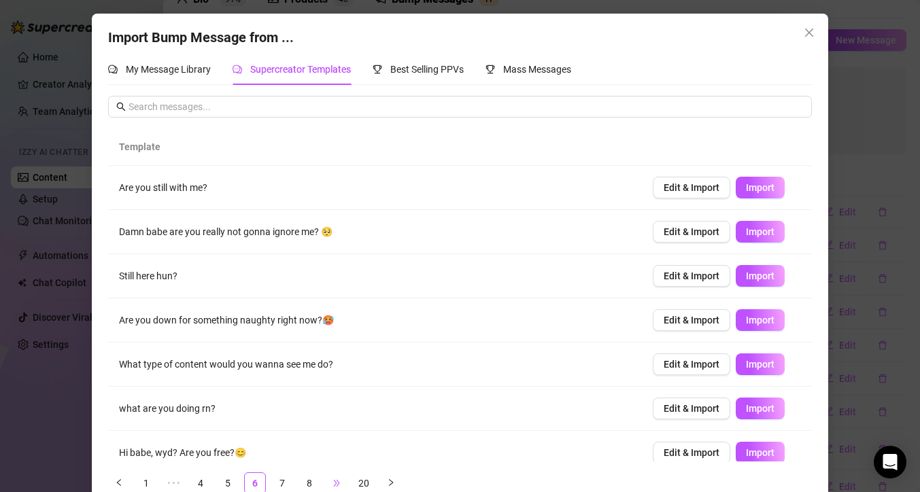
click at [329, 483] on span "•••" at bounding box center [337, 484] width 22 height 22
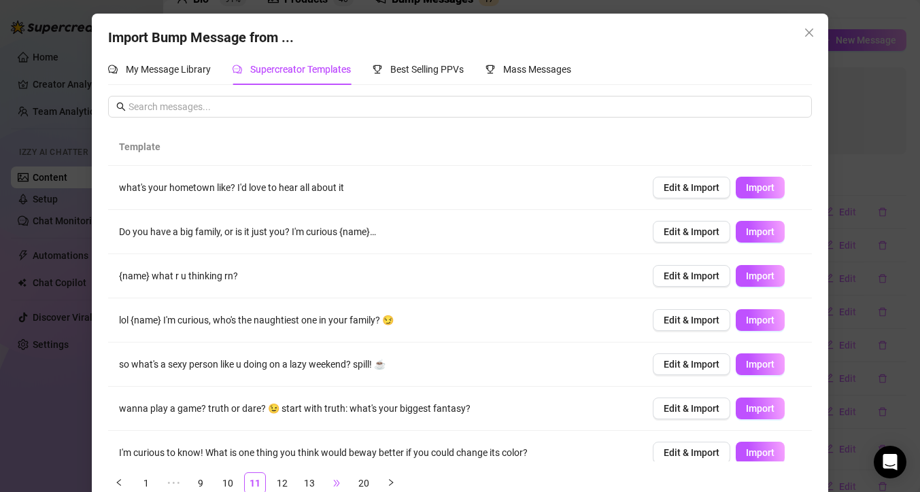
click at [337, 482] on span "•••" at bounding box center [337, 484] width 22 height 22
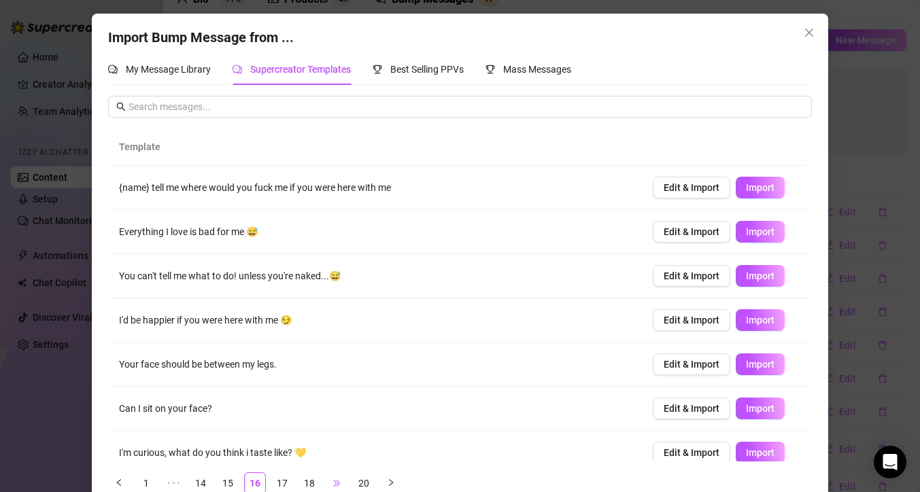
click at [335, 483] on span "•••" at bounding box center [337, 484] width 22 height 22
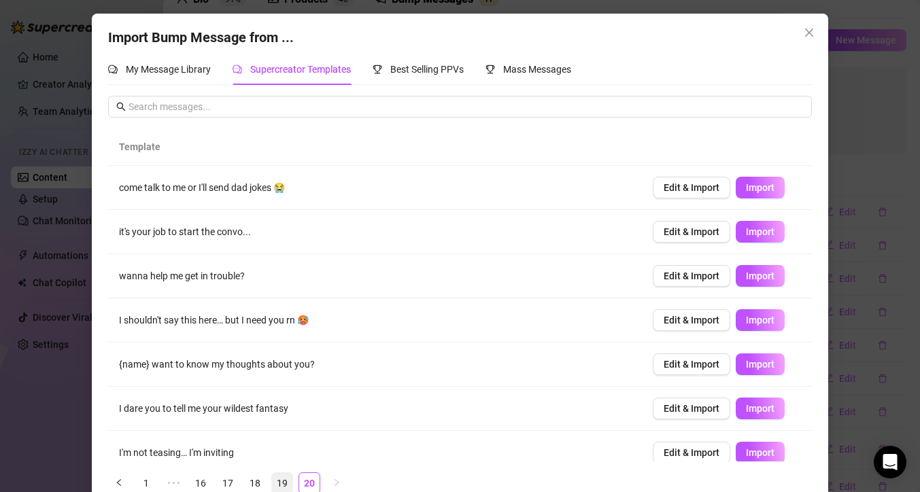
click at [278, 482] on link "19" at bounding box center [282, 483] width 20 height 20
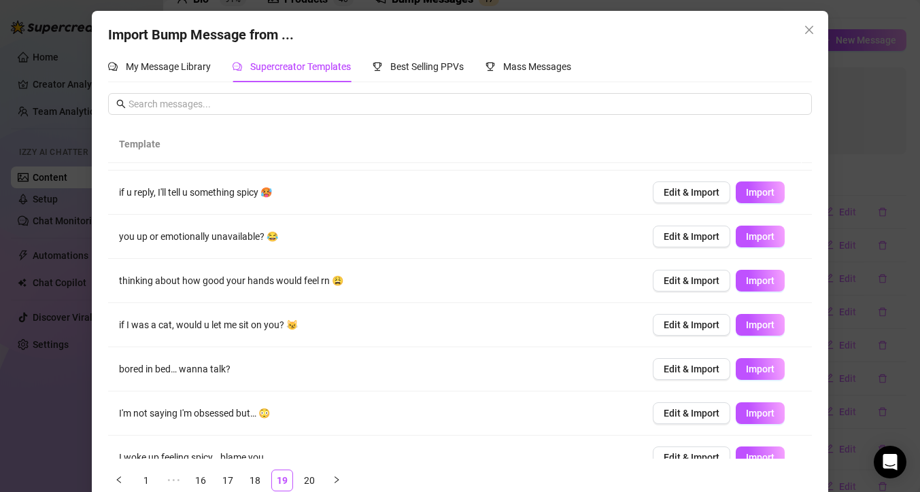
scroll to position [52, 0]
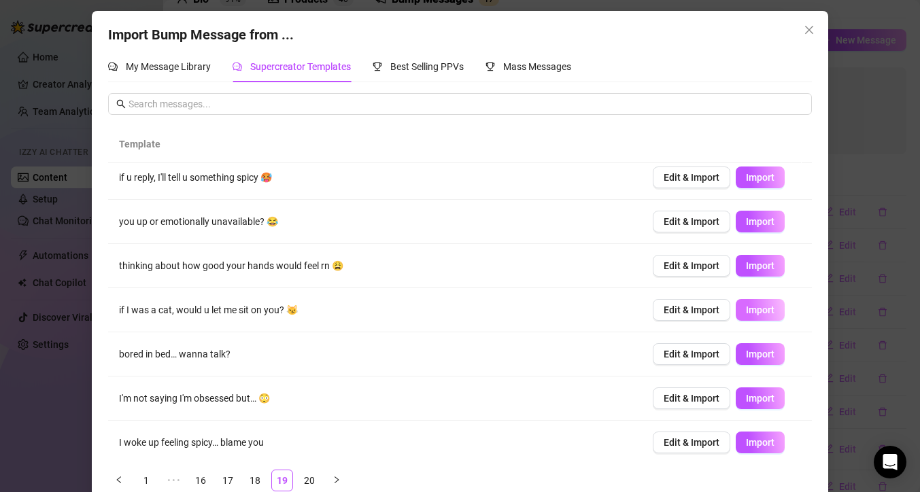
click at [746, 309] on span "Import" at bounding box center [760, 310] width 29 height 11
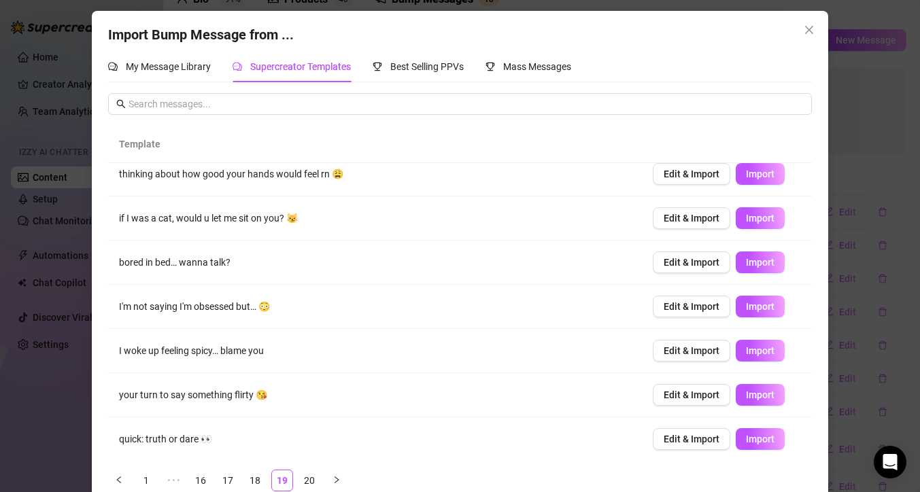
scroll to position [146, 0]
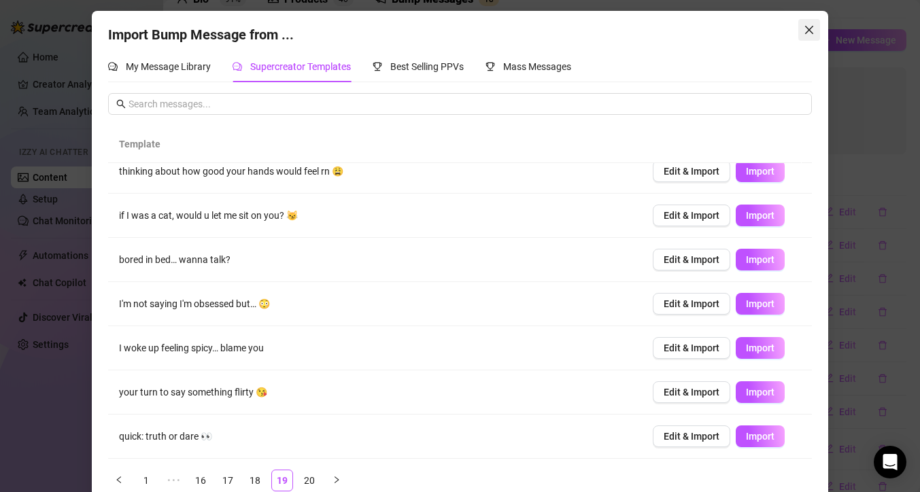
click at [805, 34] on icon "close" at bounding box center [809, 29] width 11 height 11
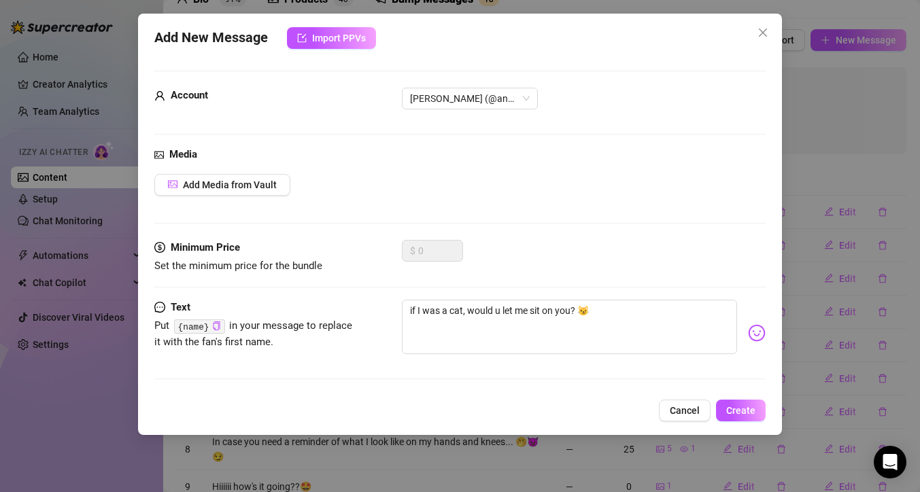
scroll to position [0, 0]
click at [239, 188] on span "Add Media from Vault" at bounding box center [230, 185] width 94 height 11
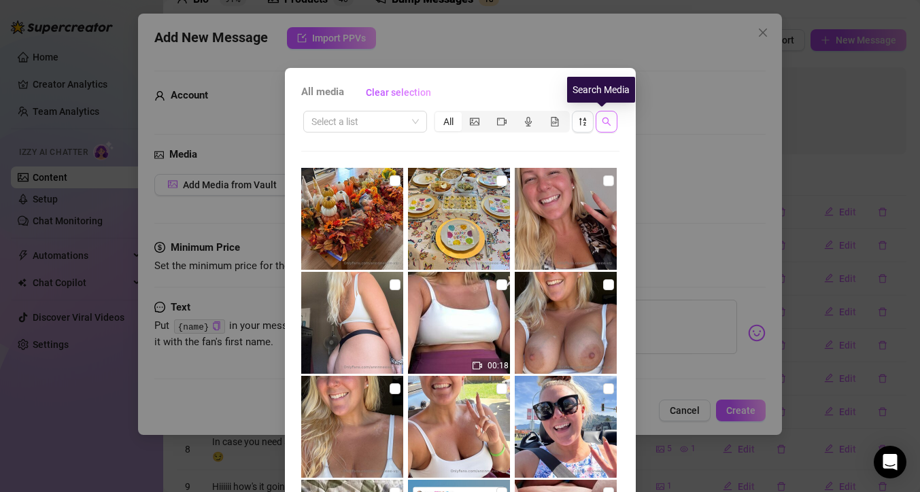
click at [605, 118] on icon "search" at bounding box center [607, 122] width 10 height 10
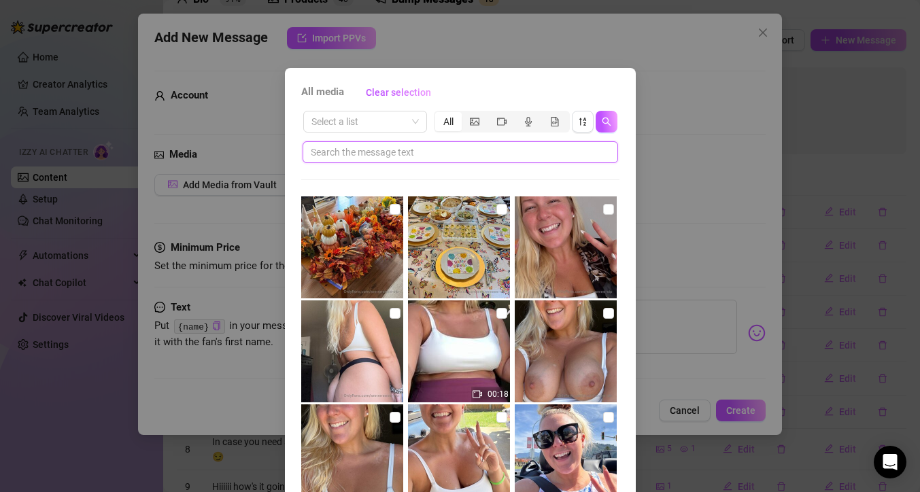
click at [555, 158] on input "text" at bounding box center [455, 152] width 288 height 15
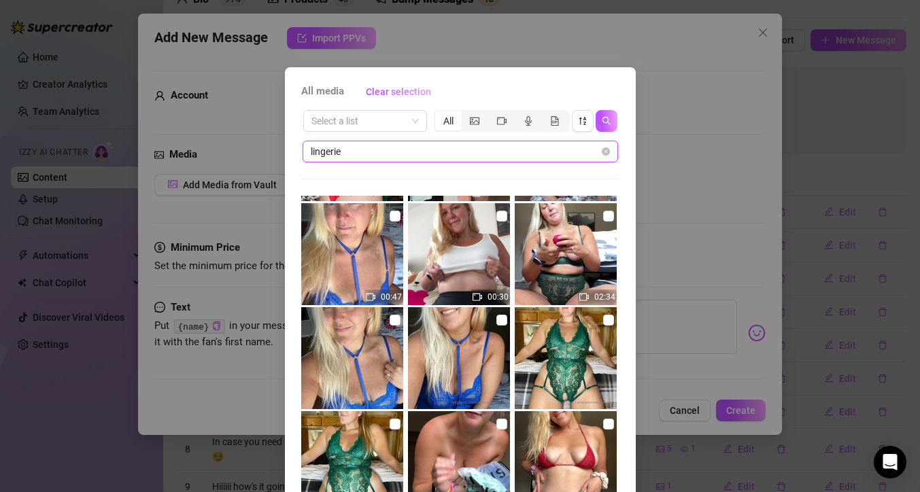
scroll to position [10, 0]
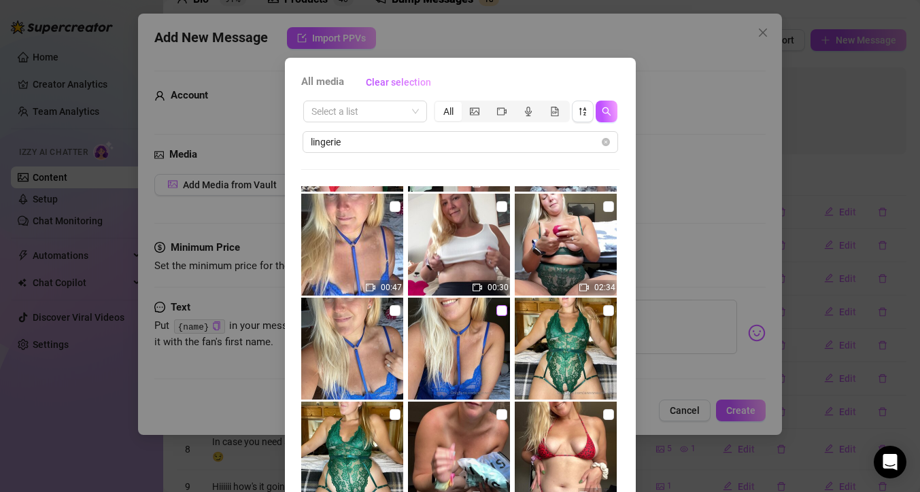
click at [497, 314] on input "checkbox" at bounding box center [502, 310] width 11 height 11
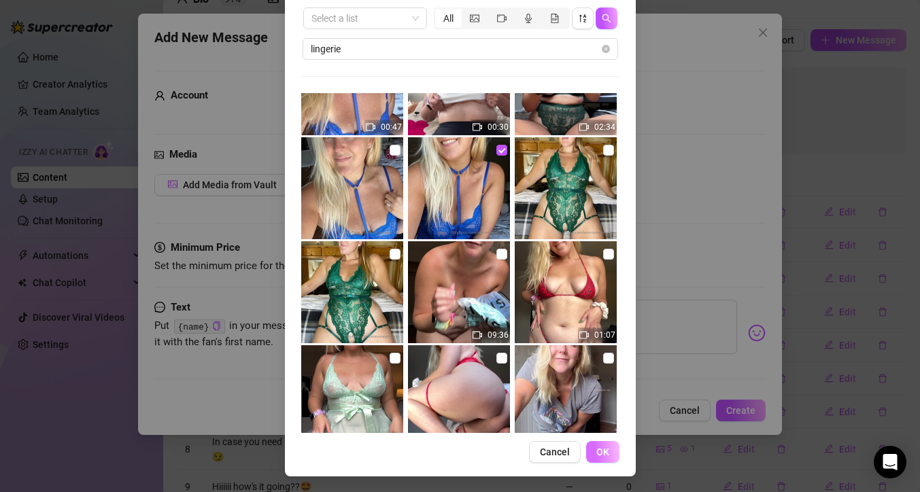
scroll to position [104, 0]
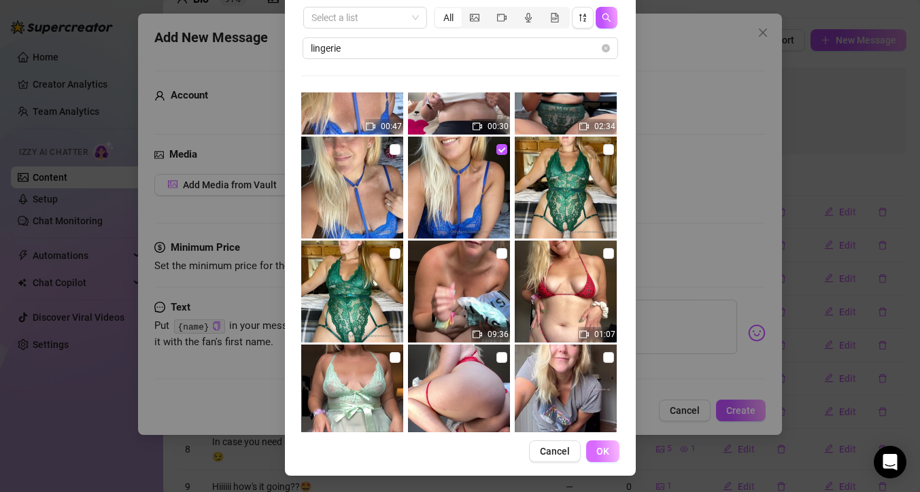
click at [609, 448] on button "OK" at bounding box center [602, 452] width 33 height 22
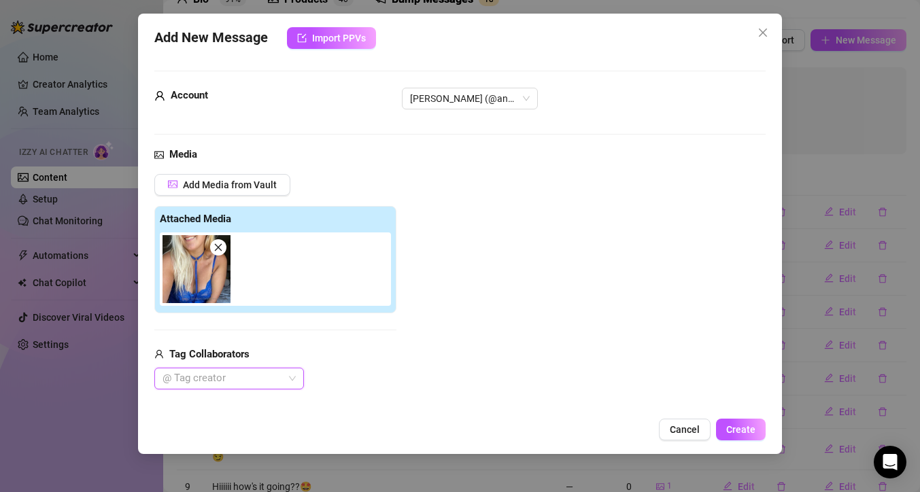
scroll to position [175, 0]
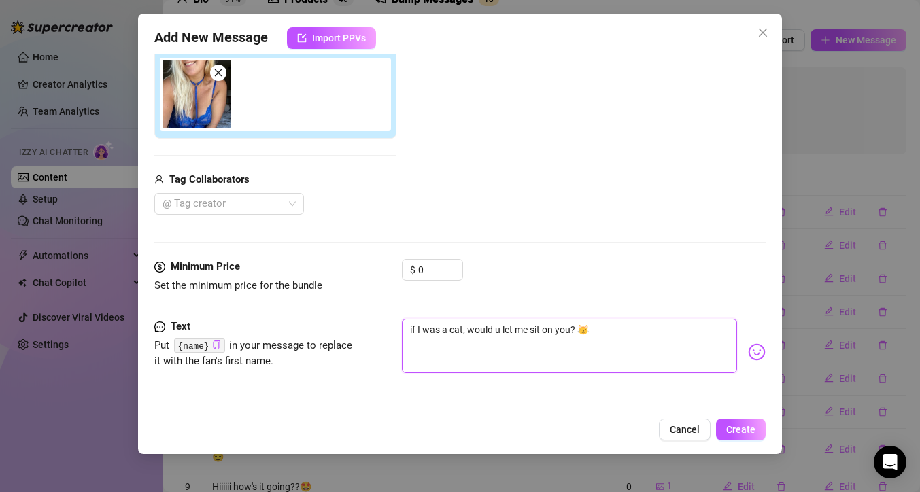
click at [620, 326] on textarea "if I was a cat, would u let me sit on you? 😼" at bounding box center [569, 346] width 335 height 54
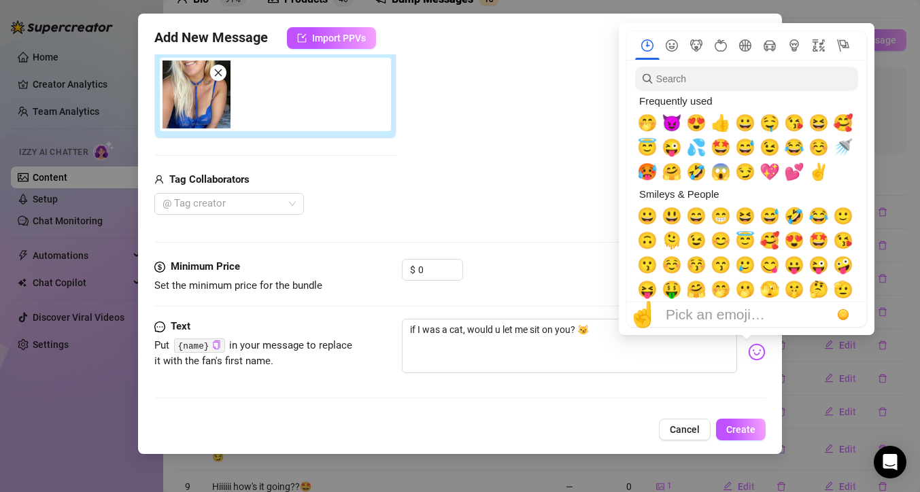
click at [748, 356] on img at bounding box center [757, 352] width 18 height 18
click at [651, 126] on span "🤭" at bounding box center [647, 123] width 20 height 19
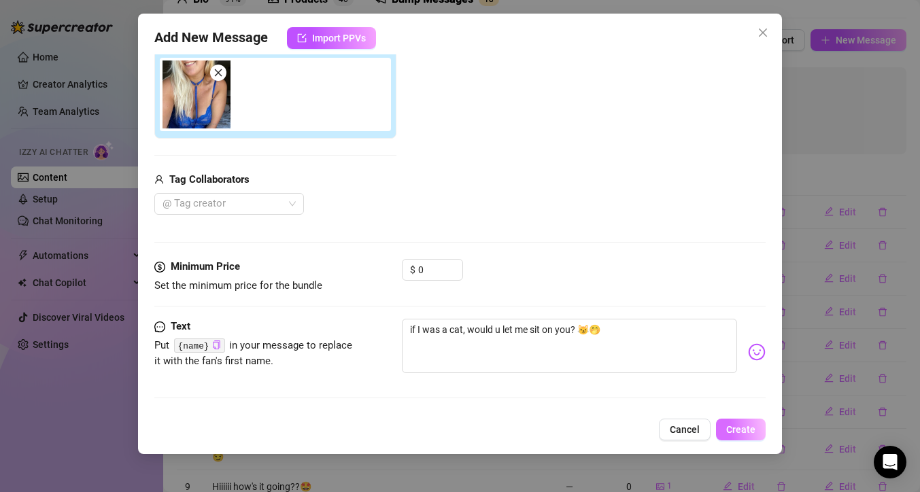
click at [748, 431] on span "Create" at bounding box center [740, 429] width 29 height 11
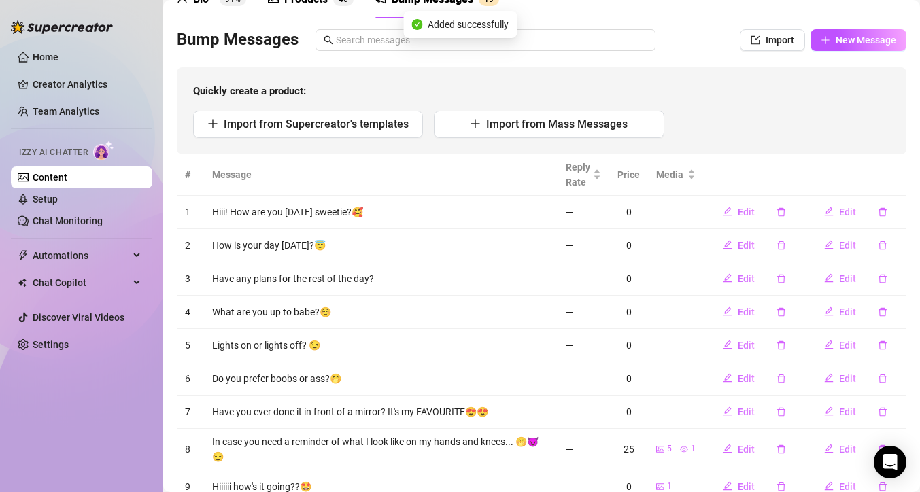
scroll to position [0, 0]
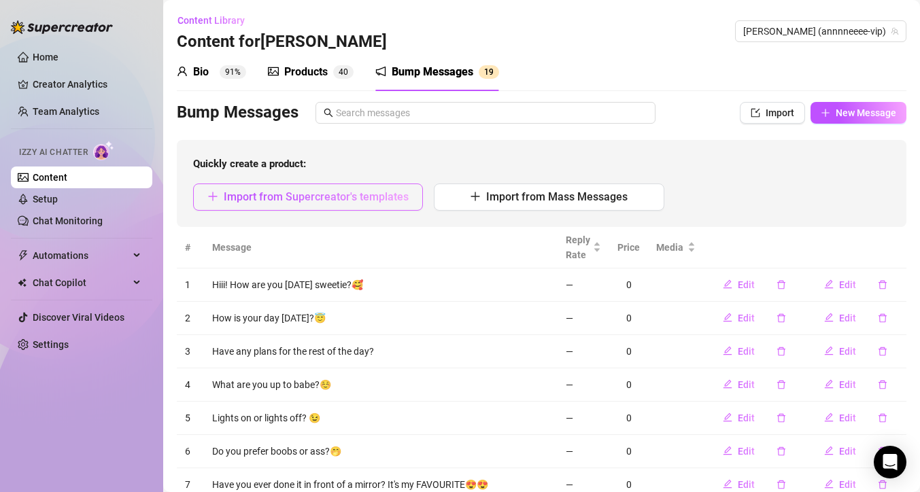
click at [337, 201] on span "Import from Supercreator's templates" at bounding box center [316, 196] width 185 height 13
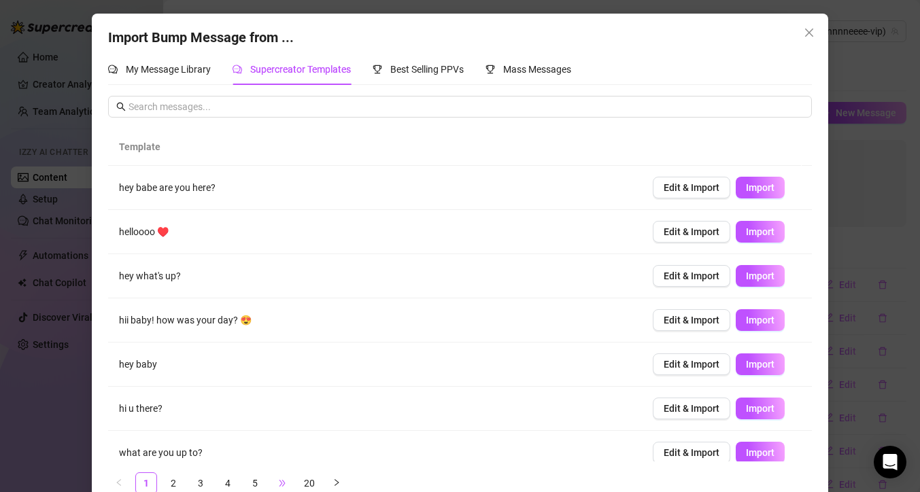
click at [278, 482] on span "•••" at bounding box center [282, 484] width 22 height 22
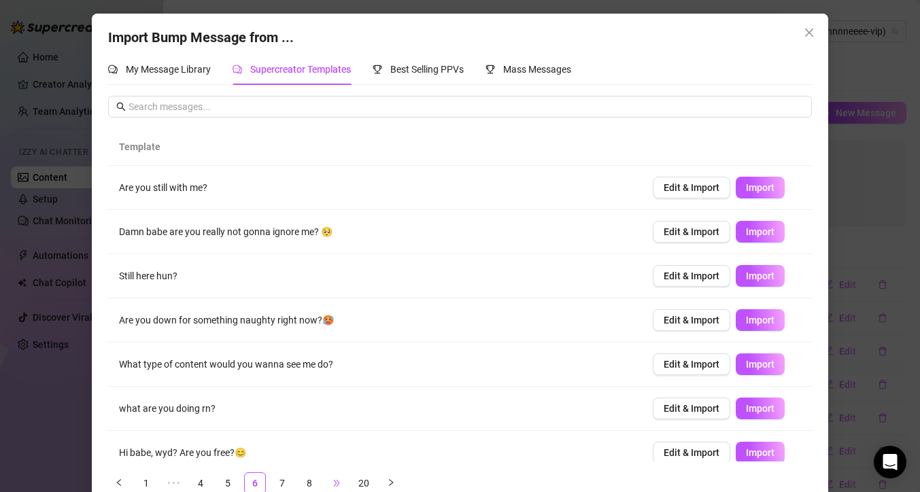
click at [331, 478] on span "•••" at bounding box center [337, 484] width 22 height 22
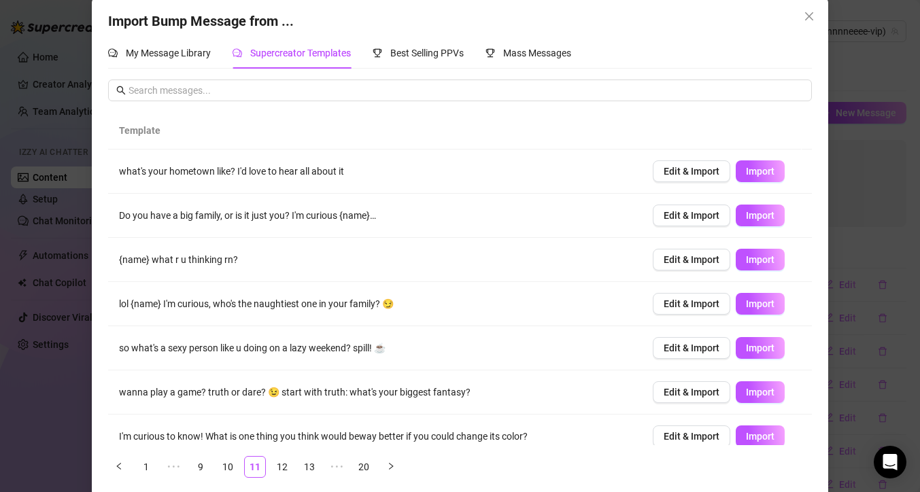
scroll to position [17, 0]
click at [284, 467] on link "12" at bounding box center [282, 466] width 20 height 20
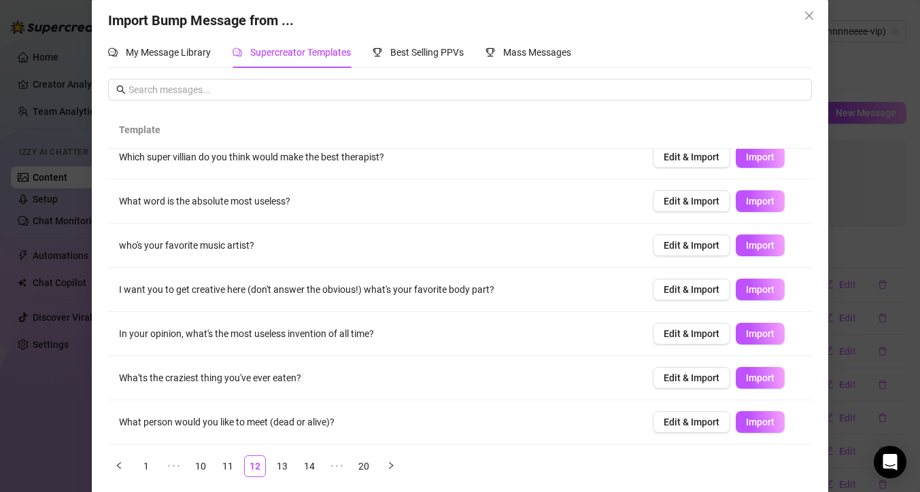
scroll to position [27, 0]
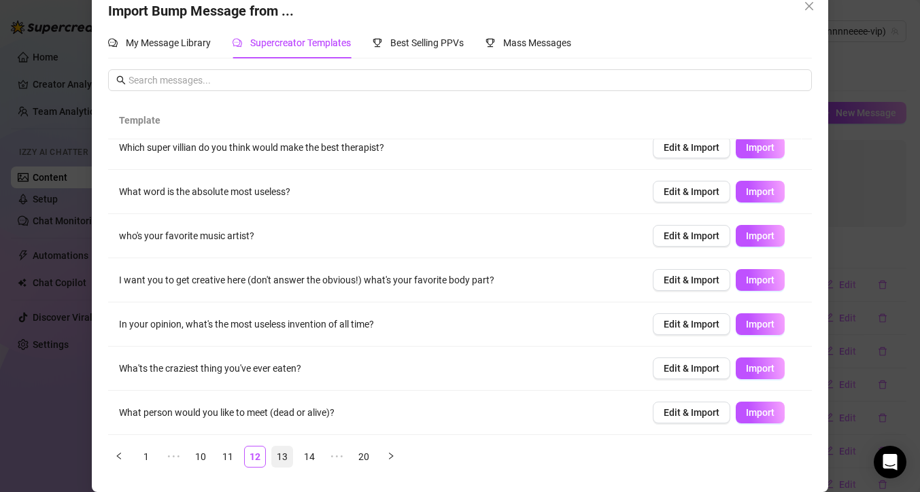
click at [280, 456] on link "13" at bounding box center [282, 457] width 20 height 20
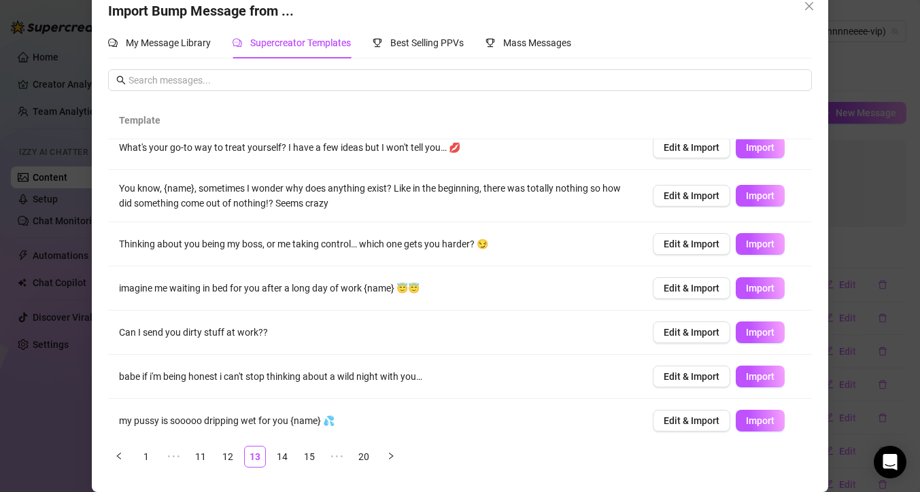
scroll to position [154, 0]
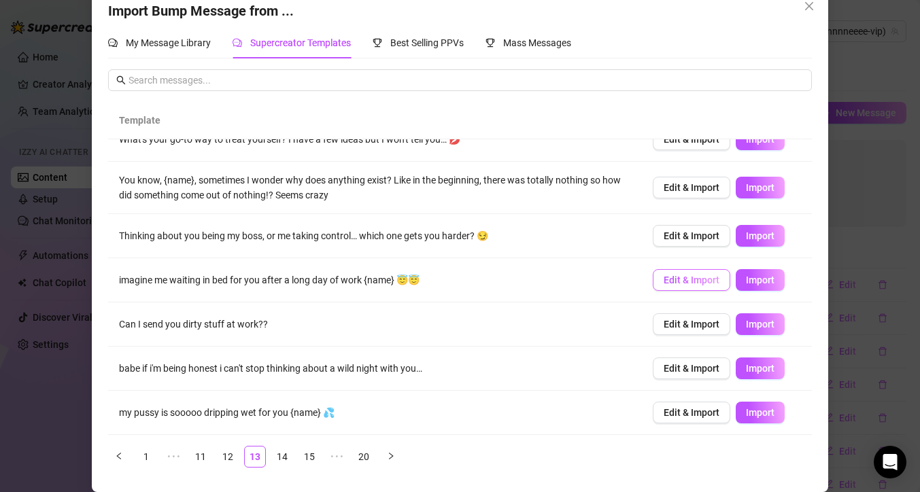
click at [699, 283] on span "Edit & Import" at bounding box center [692, 280] width 56 height 11
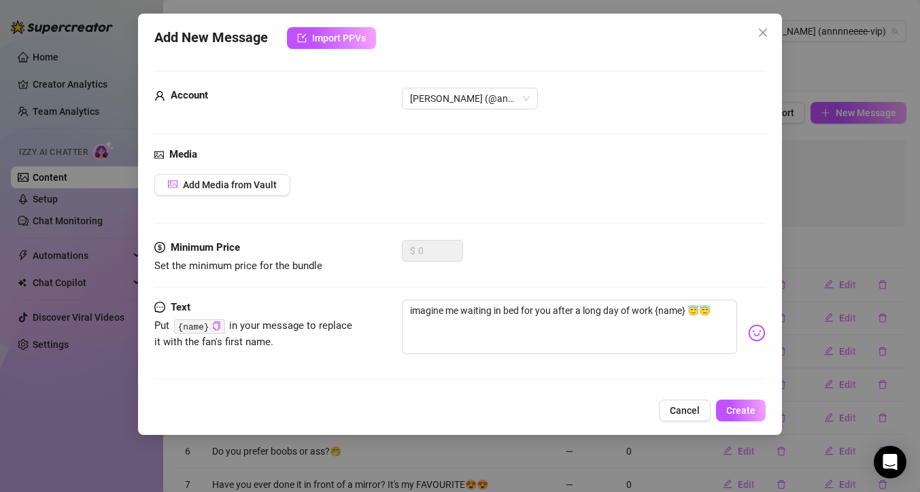
scroll to position [0, 0]
click at [412, 312] on textarea "imagine me waiting in bed for you after a long day of work {name} 😇😇" at bounding box center [569, 327] width 335 height 54
click at [238, 184] on span "Add Media from Vault" at bounding box center [230, 185] width 94 height 11
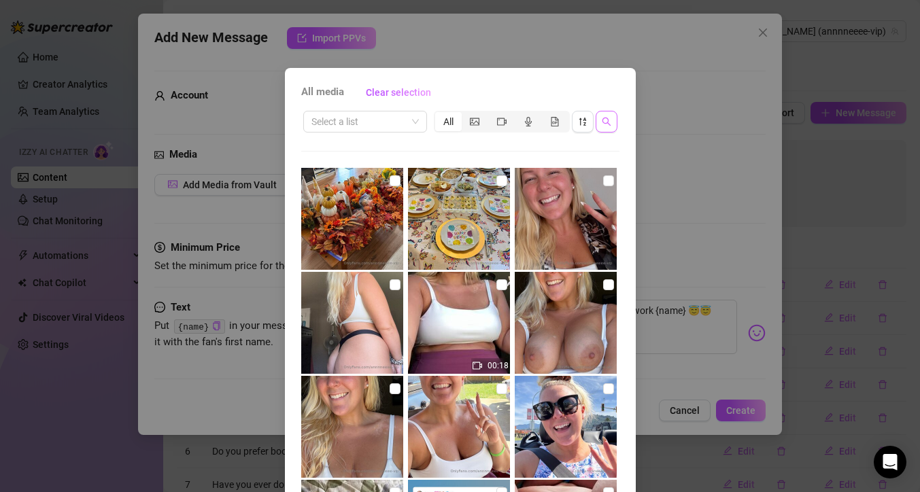
click at [602, 125] on icon "search" at bounding box center [607, 122] width 10 height 10
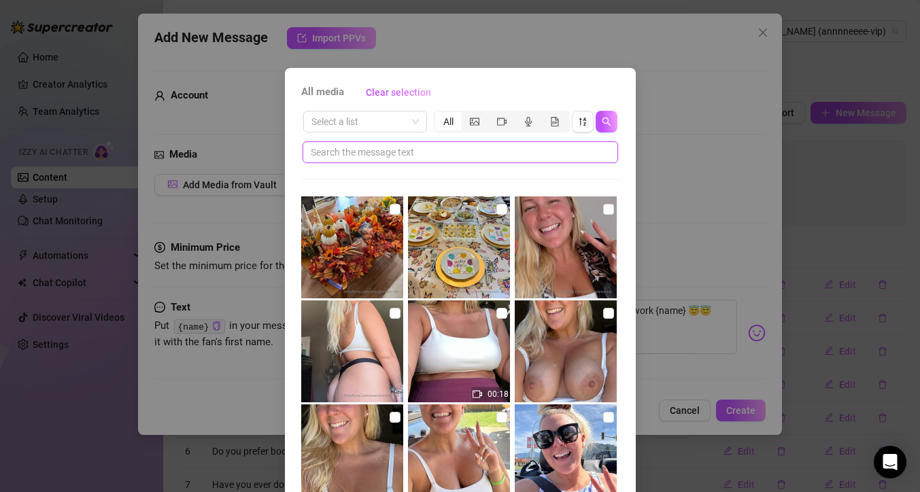
click at [563, 158] on input "text" at bounding box center [455, 152] width 288 height 15
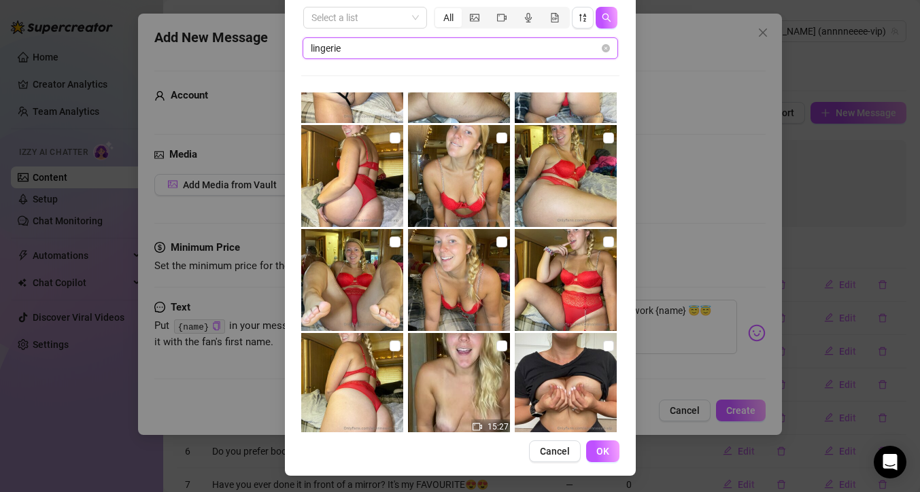
scroll to position [1530, 0]
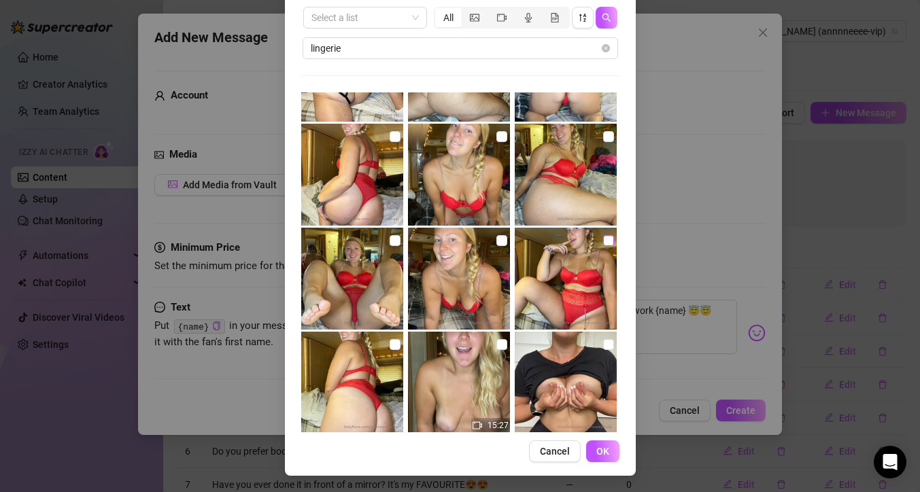
click at [603, 241] on input "checkbox" at bounding box center [608, 240] width 11 height 11
click at [601, 450] on span "OK" at bounding box center [603, 451] width 13 height 11
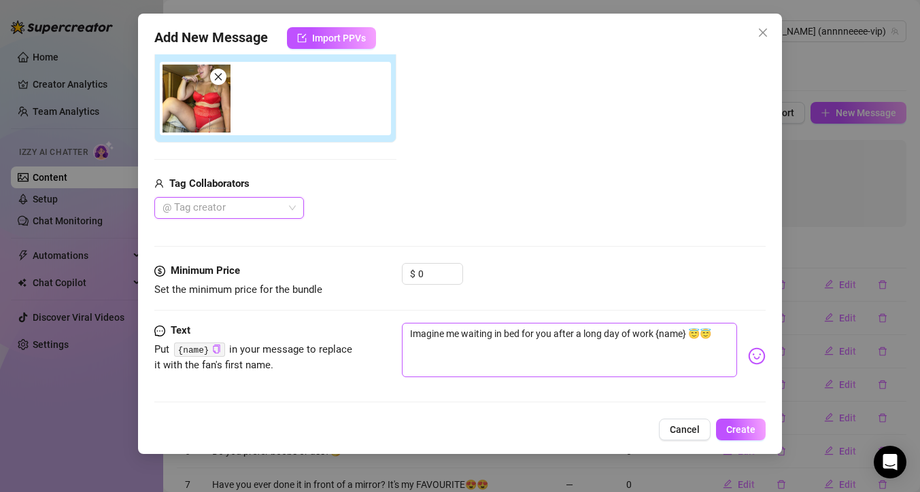
scroll to position [175, 0]
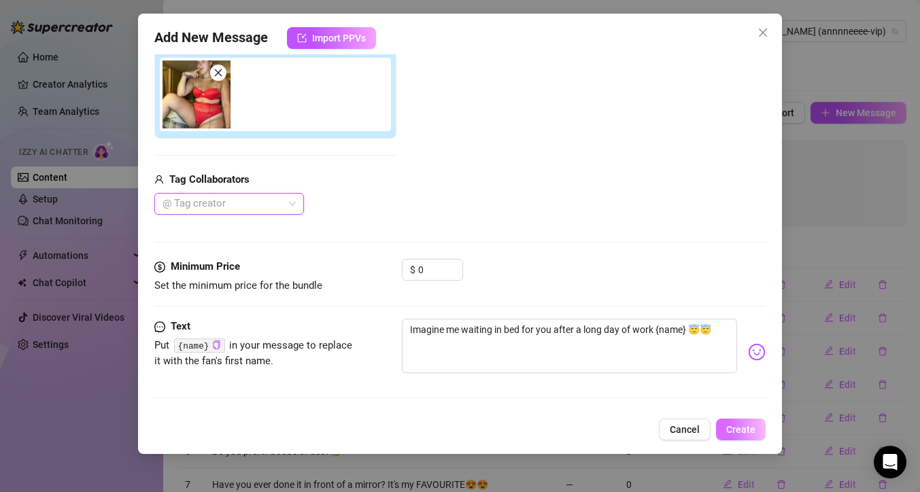
click at [731, 433] on span "Create" at bounding box center [740, 429] width 29 height 11
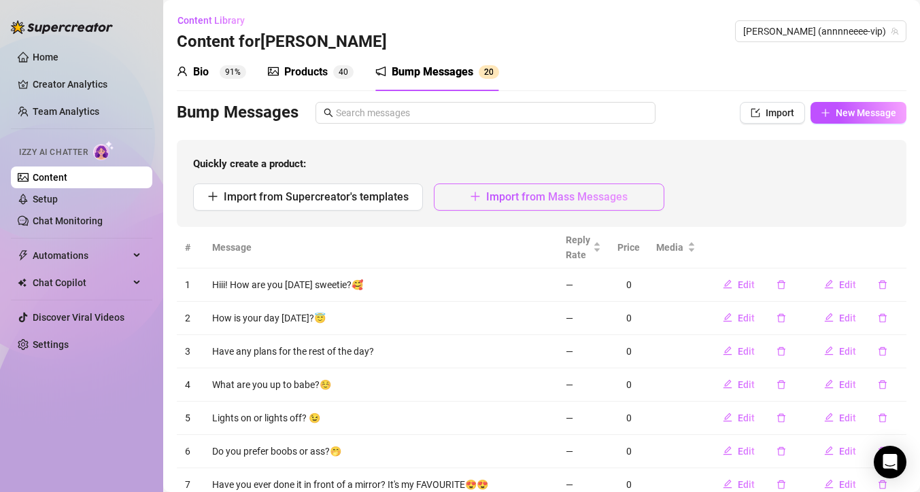
click at [486, 196] on span "Import from Mass Messages" at bounding box center [556, 196] width 141 height 13
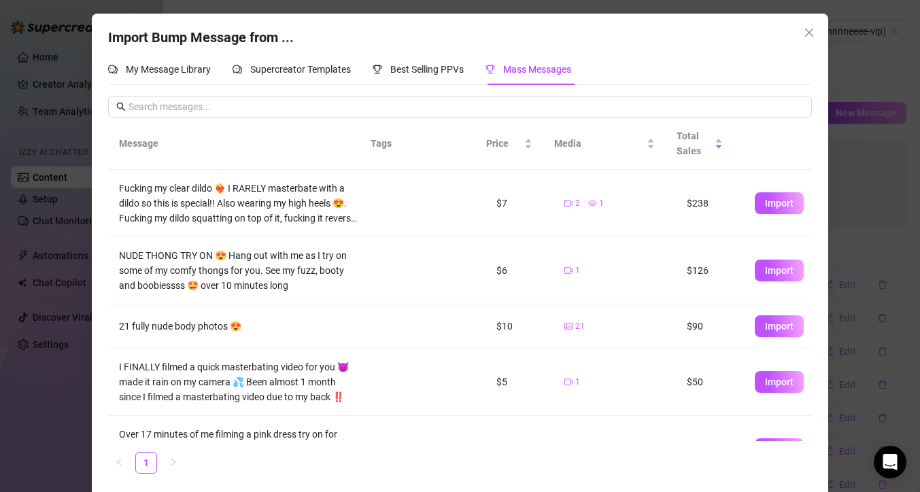
scroll to position [91, 0]
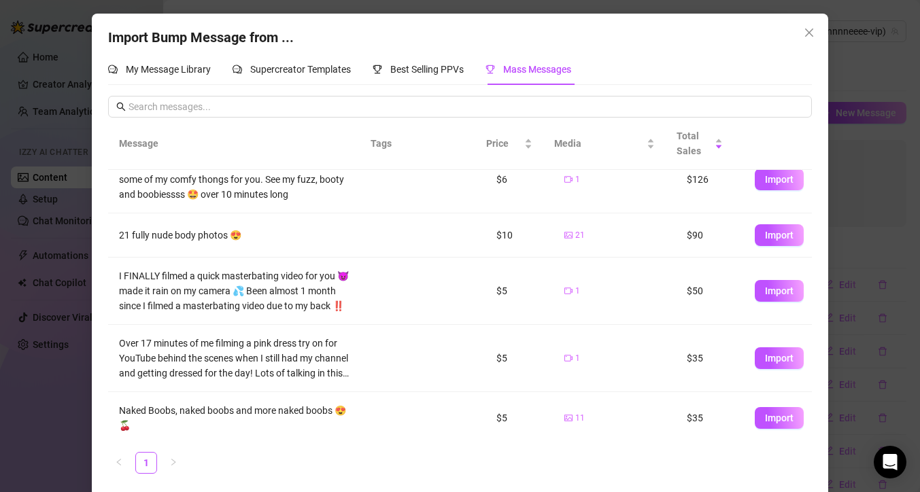
click at [805, 35] on icon "close" at bounding box center [809, 32] width 11 height 11
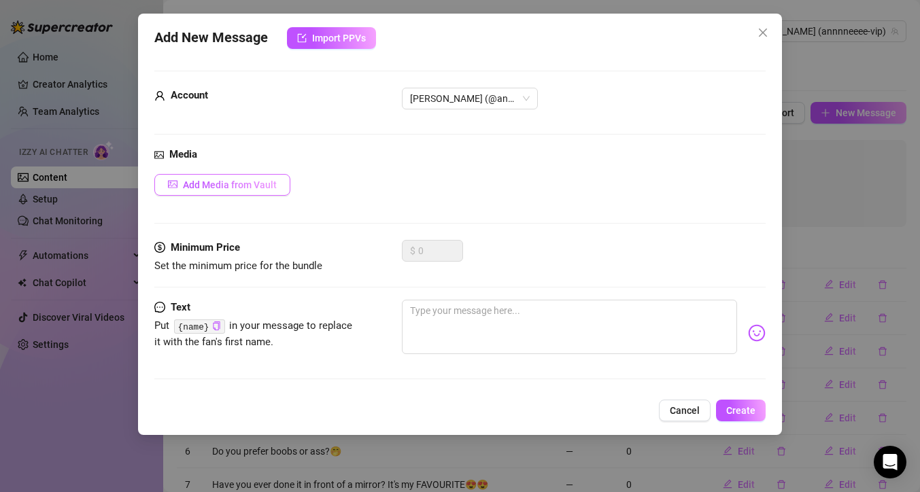
click at [239, 190] on button "Add Media from Vault" at bounding box center [222, 185] width 136 height 22
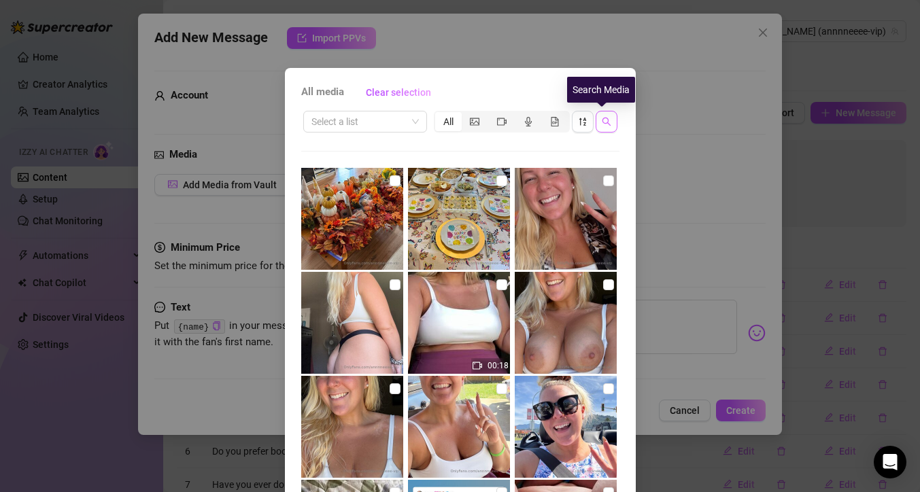
click at [604, 125] on icon "search" at bounding box center [607, 122] width 10 height 10
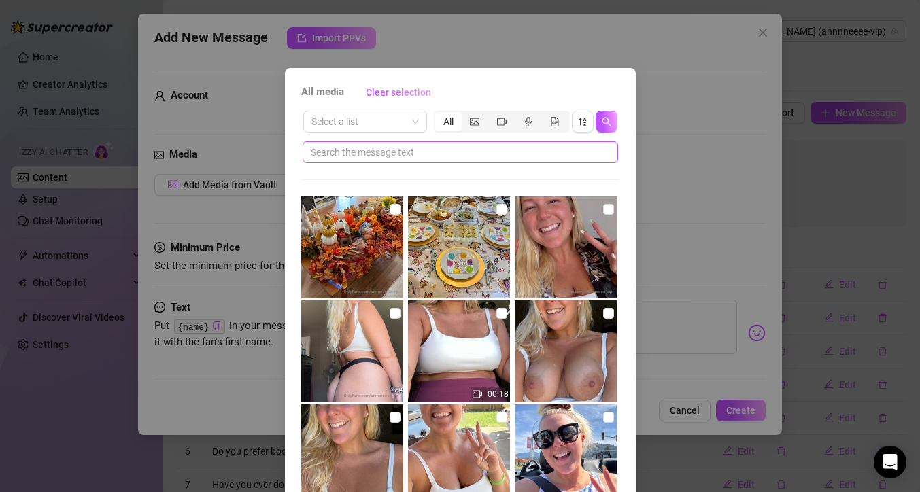
click at [501, 161] on span at bounding box center [461, 152] width 316 height 22
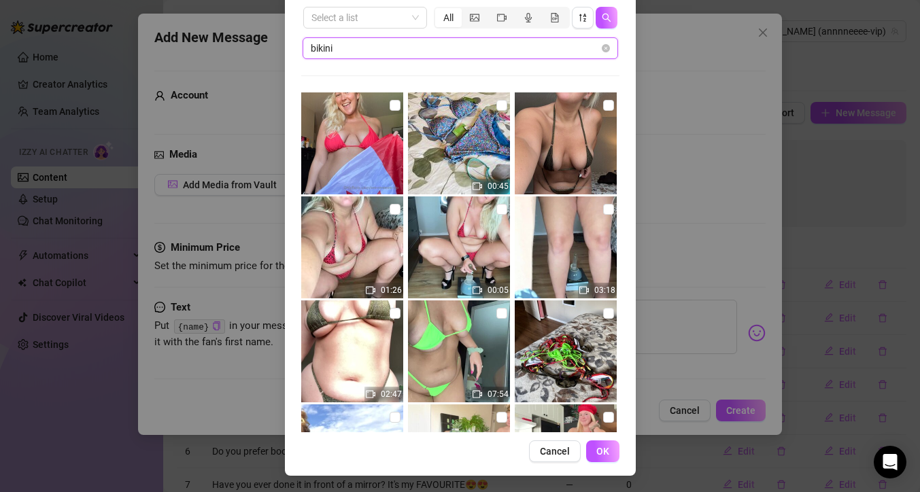
scroll to position [0, 0]
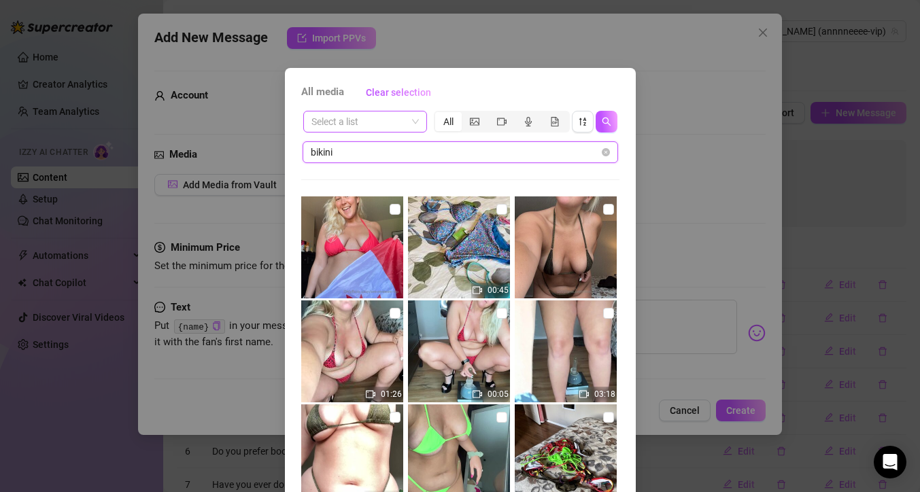
click at [413, 126] on span at bounding box center [365, 122] width 107 height 20
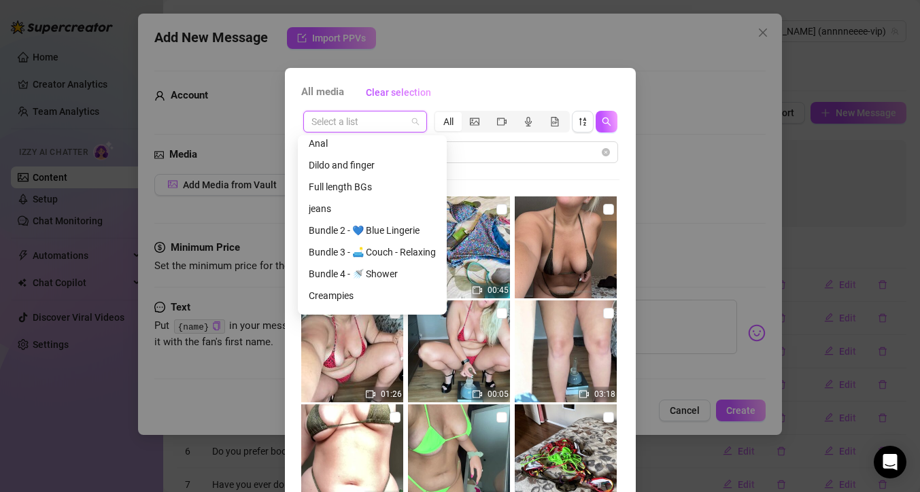
scroll to position [215, 0]
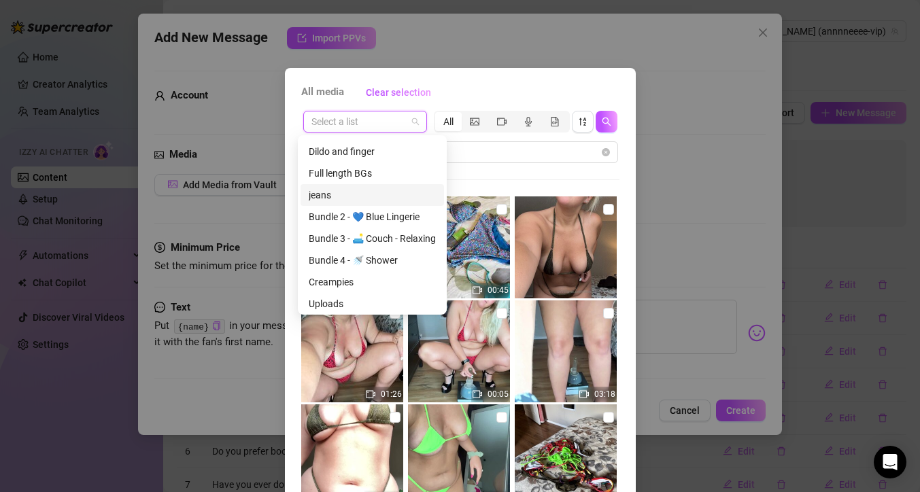
click at [345, 199] on div "jeans" at bounding box center [372, 195] width 127 height 15
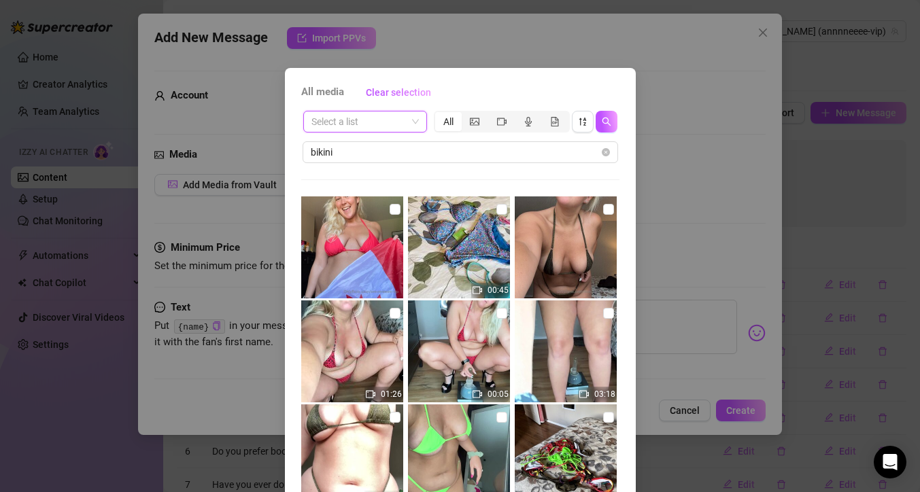
click at [409, 124] on span at bounding box center [365, 122] width 107 height 20
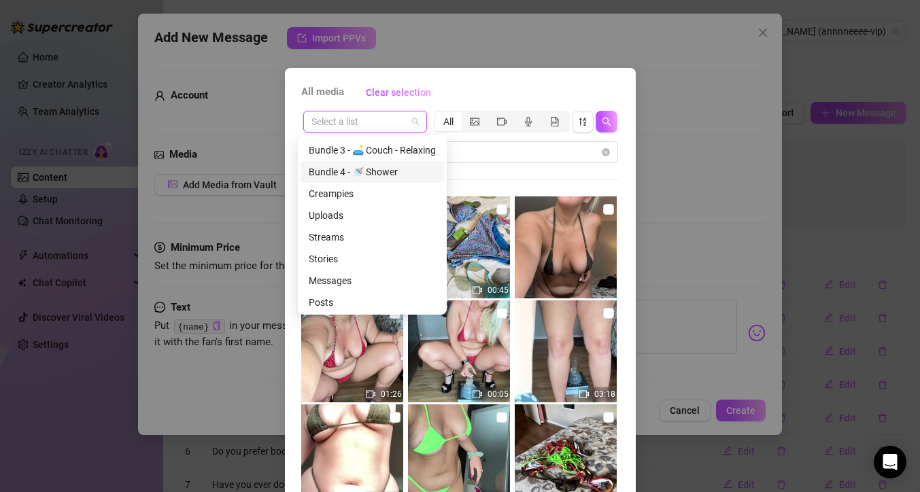
scroll to position [305, 0]
click at [349, 282] on div "Messages" at bounding box center [372, 279] width 127 height 15
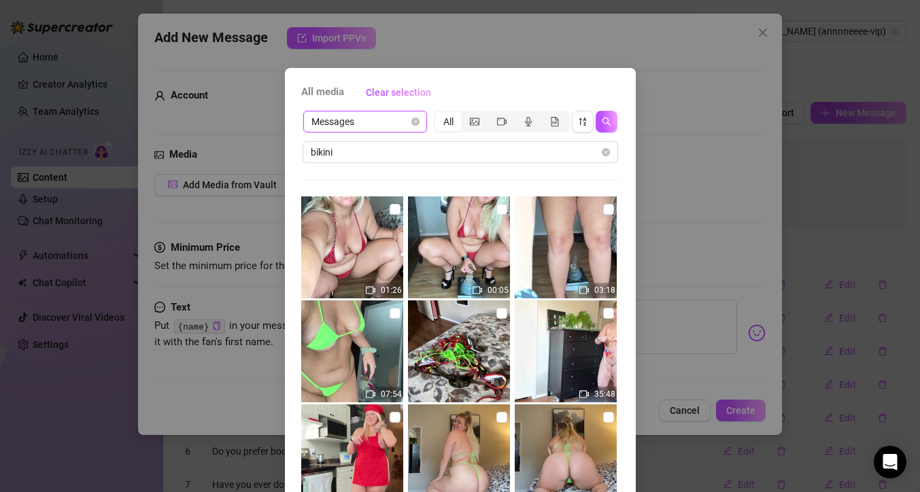
scroll to position [251, 0]
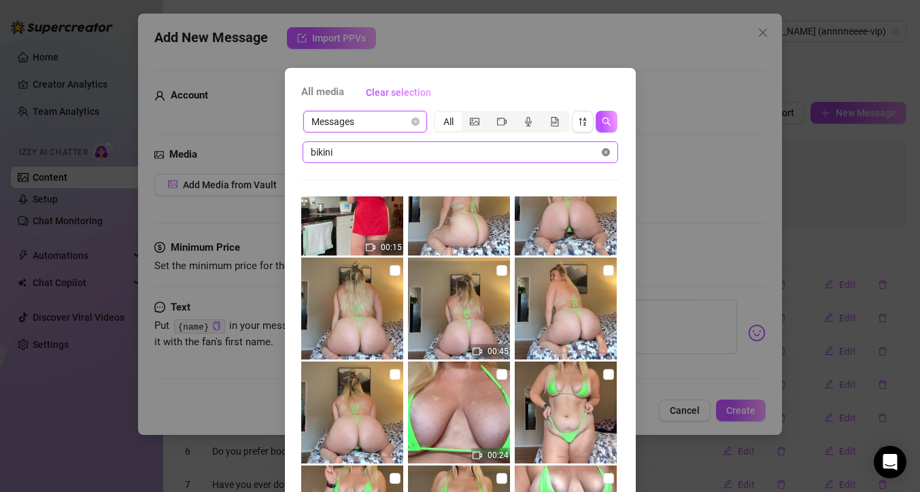
click at [602, 155] on icon "close-circle" at bounding box center [606, 152] width 8 height 8
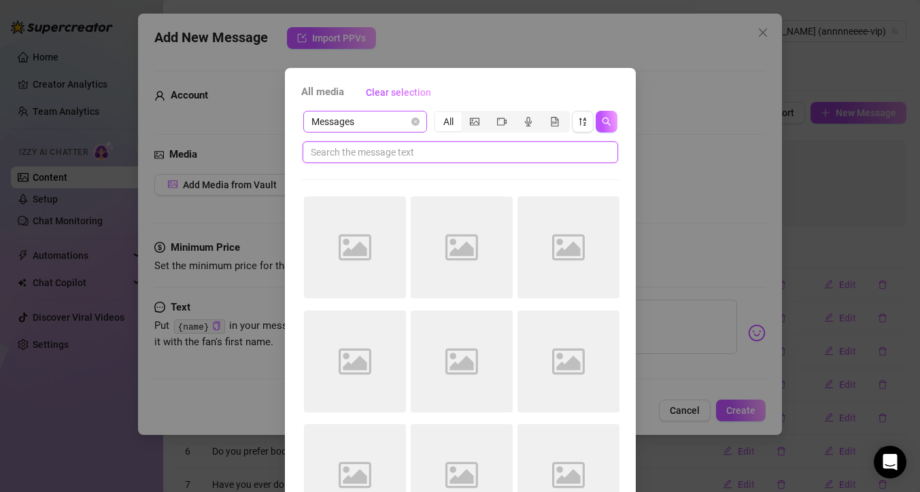
scroll to position [0, 0]
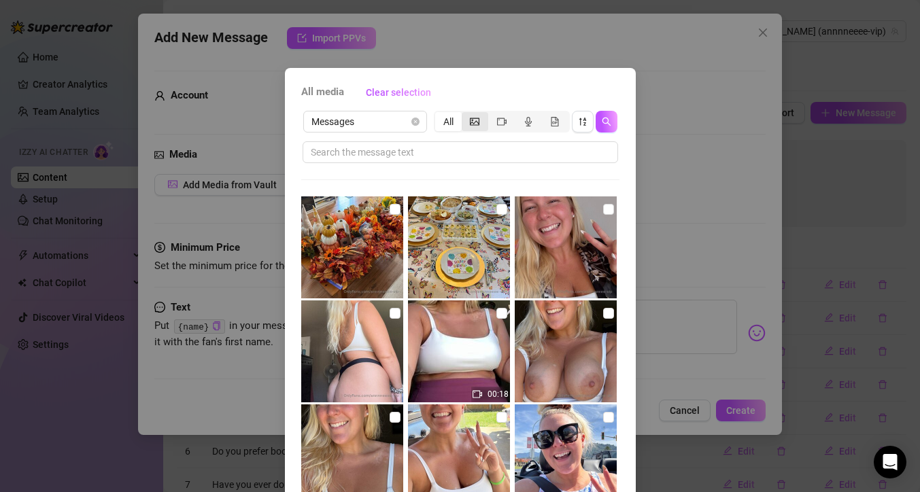
click at [470, 125] on icon "picture" at bounding box center [475, 122] width 10 height 10
click at [465, 114] on input "segmented control" at bounding box center [465, 114] width 0 height 0
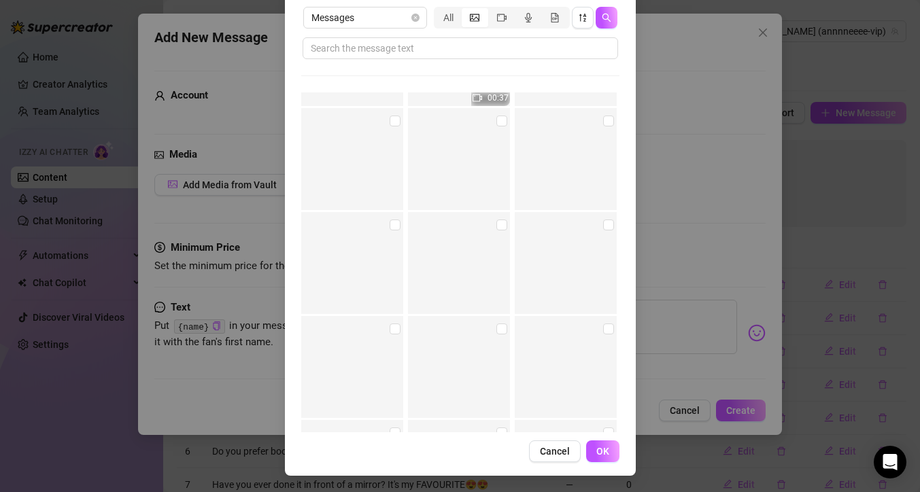
scroll to position [8700, 0]
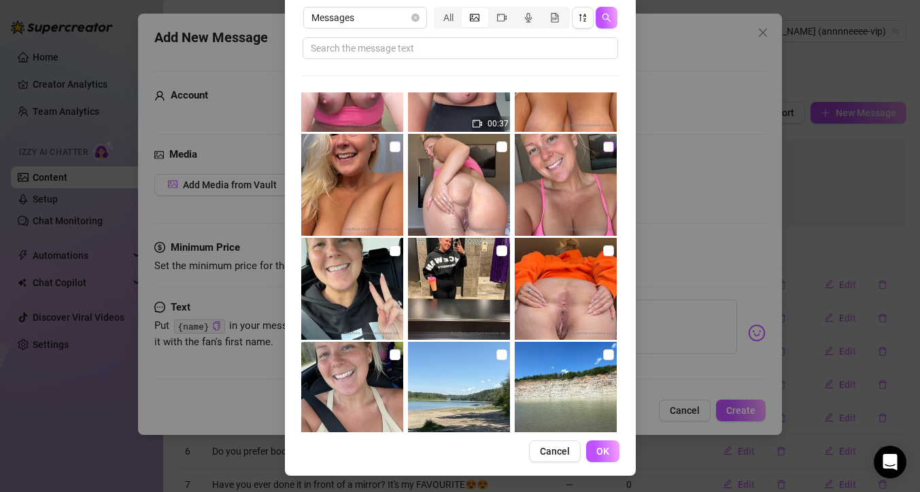
click at [603, 148] on input "checkbox" at bounding box center [608, 146] width 11 height 11
click at [597, 453] on span "OK" at bounding box center [603, 451] width 13 height 11
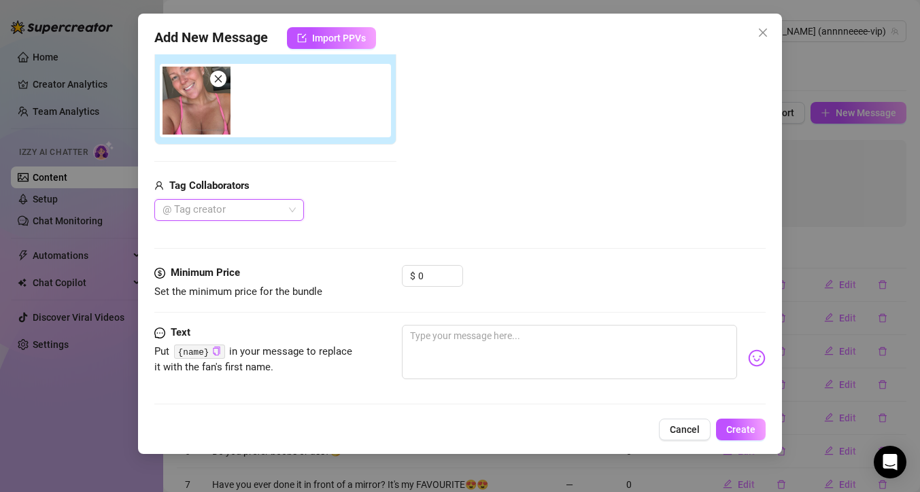
scroll to position [175, 0]
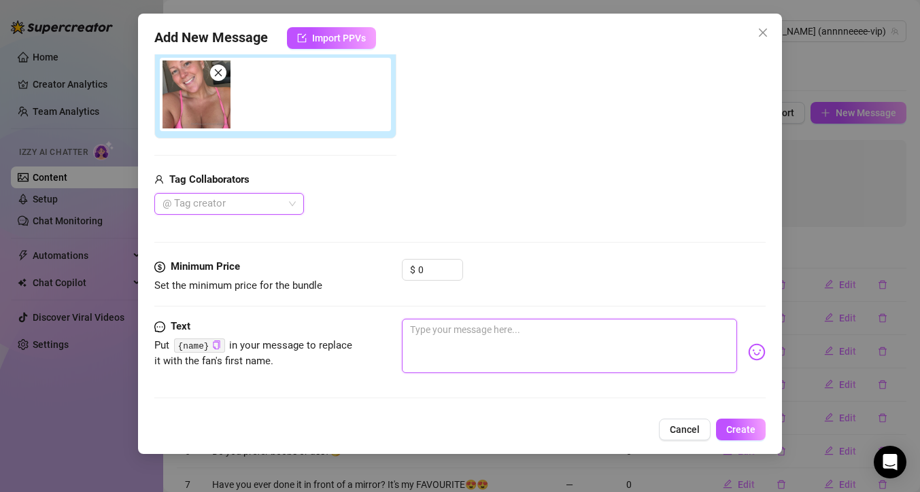
click at [437, 335] on textarea at bounding box center [569, 346] width 335 height 54
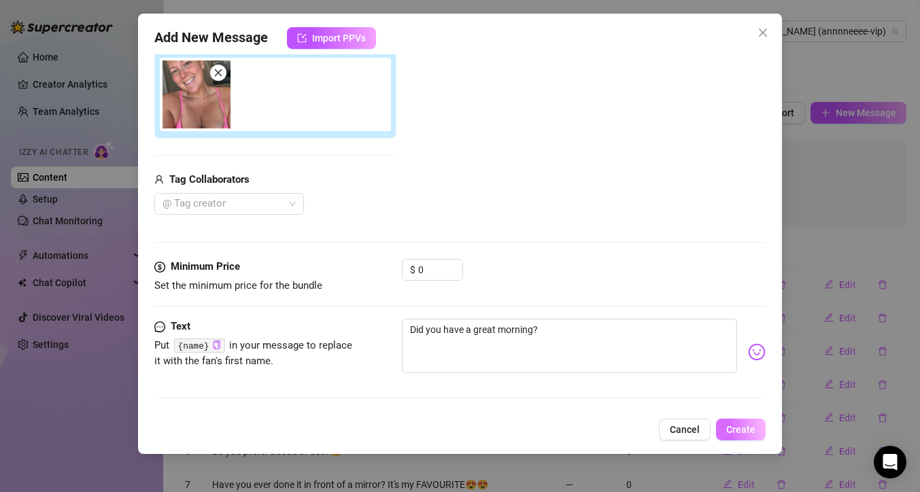
click at [748, 424] on span "Create" at bounding box center [740, 429] width 29 height 11
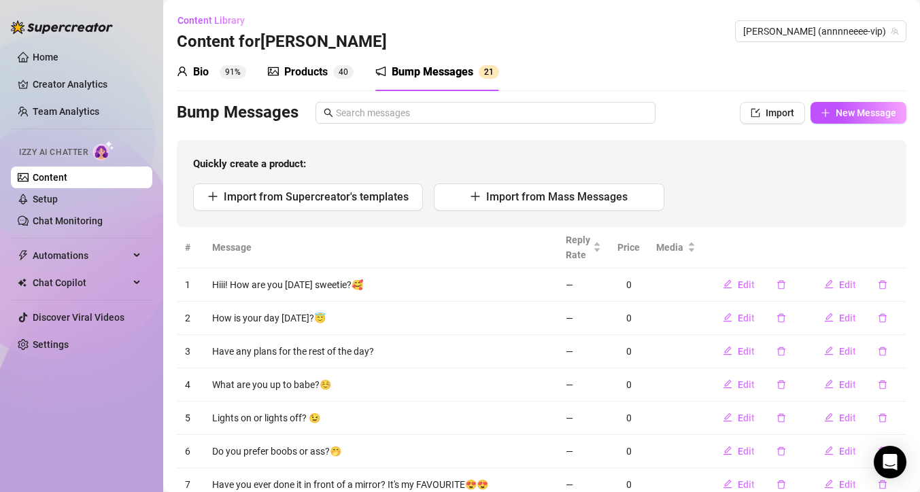
click at [289, 75] on div "Products" at bounding box center [306, 72] width 44 height 16
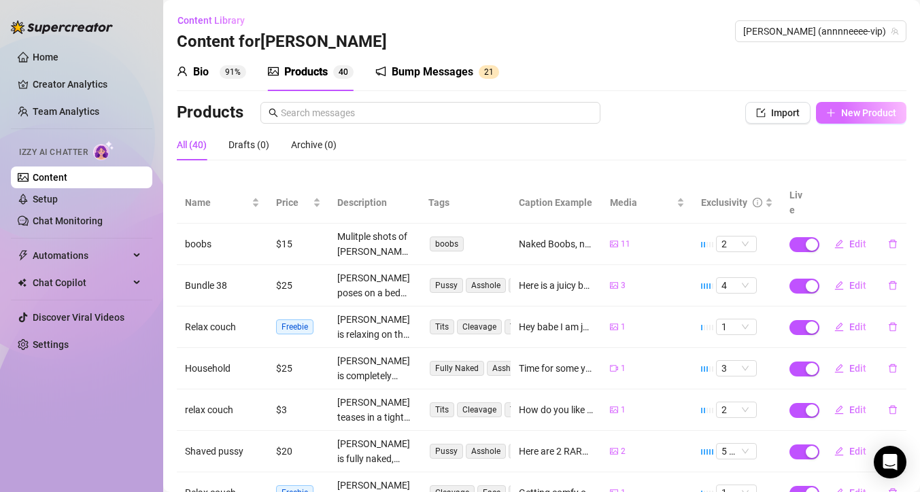
click at [826, 112] on icon "plus" at bounding box center [831, 113] width 10 height 10
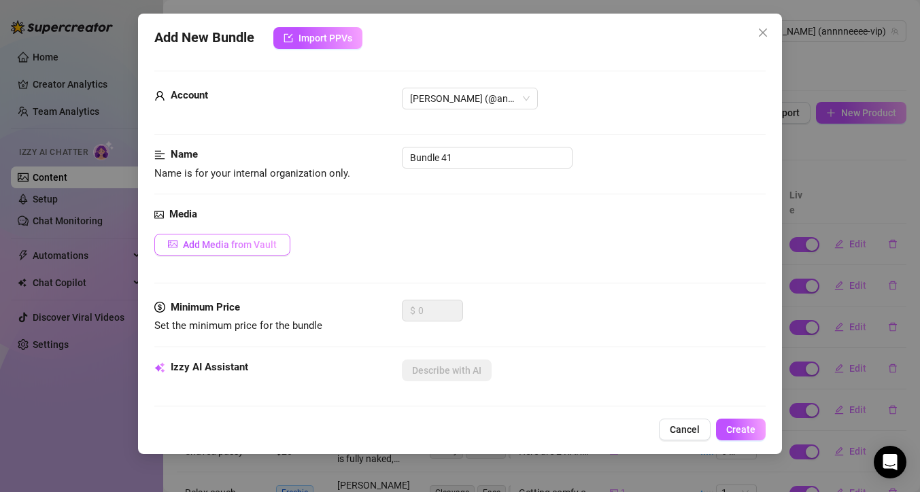
click at [225, 248] on span "Add Media from Vault" at bounding box center [230, 244] width 94 height 11
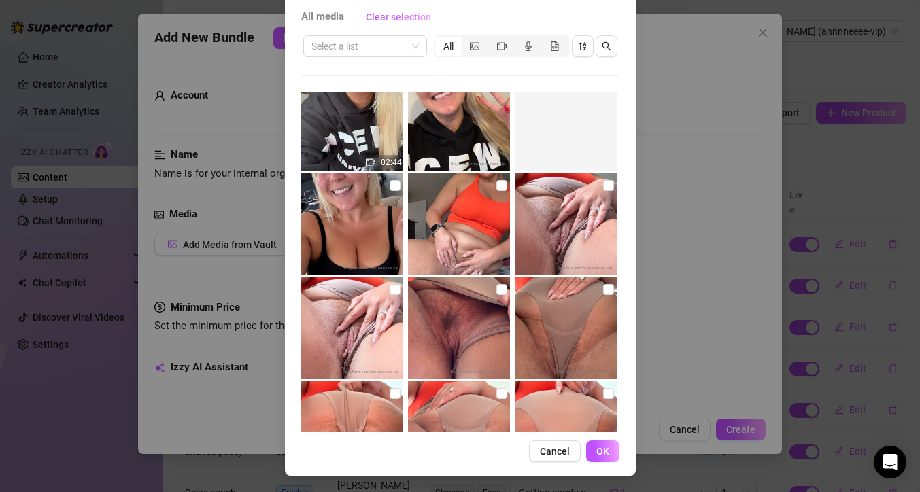
scroll to position [14917, 0]
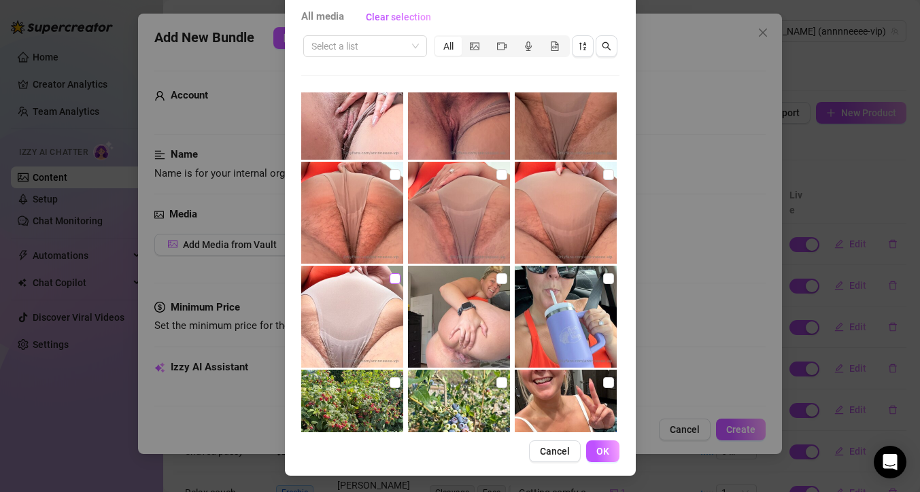
click at [390, 277] on input "checkbox" at bounding box center [395, 278] width 11 height 11
click at [497, 280] on input "checkbox" at bounding box center [502, 278] width 11 height 11
click at [601, 175] on img at bounding box center [566, 213] width 102 height 102
click at [497, 176] on input "checkbox" at bounding box center [502, 174] width 11 height 11
click at [603, 175] on input "checkbox" at bounding box center [608, 174] width 11 height 11
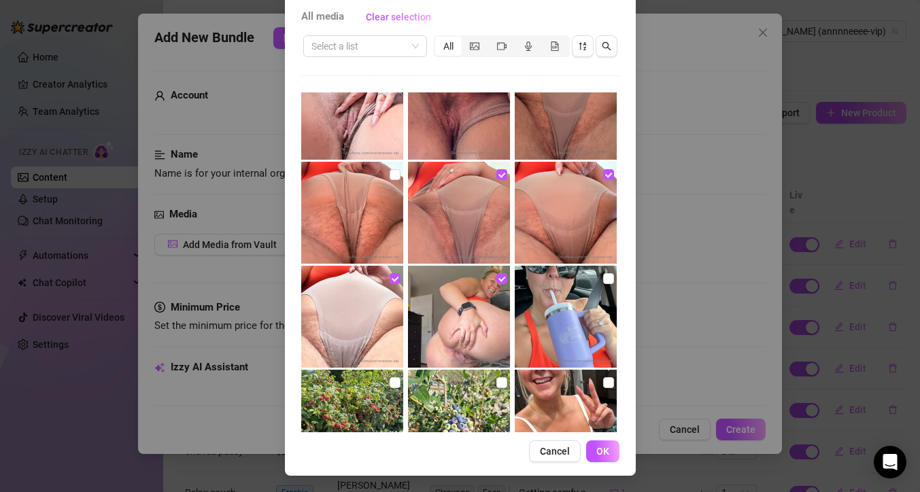
drag, startPoint x: 389, startPoint y: 174, endPoint x: 458, endPoint y: 192, distance: 71.1
click at [390, 175] on input "checkbox" at bounding box center [395, 174] width 11 height 11
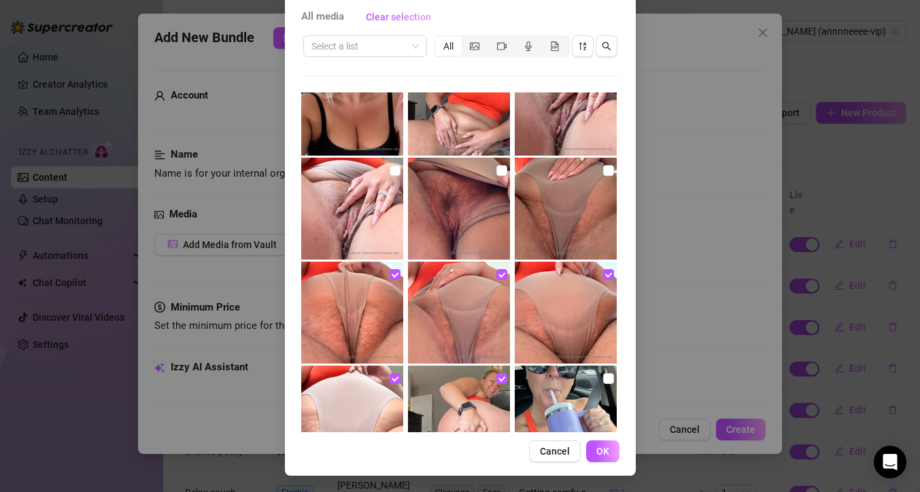
click at [603, 173] on input "checkbox" at bounding box center [608, 170] width 11 height 11
click at [497, 173] on input "checkbox" at bounding box center [502, 170] width 11 height 11
click at [390, 172] on input "checkbox" at bounding box center [395, 170] width 11 height 11
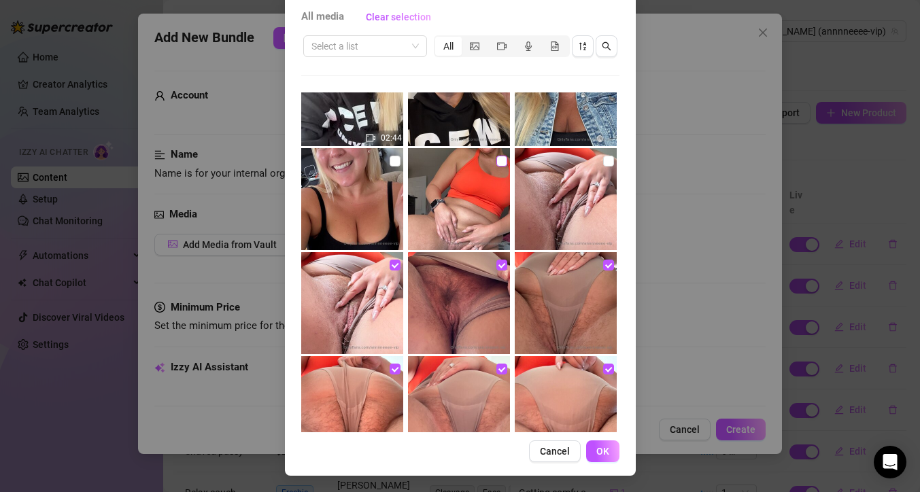
click at [603, 162] on input "checkbox" at bounding box center [608, 161] width 11 height 11
click at [497, 163] on input "checkbox" at bounding box center [502, 161] width 11 height 11
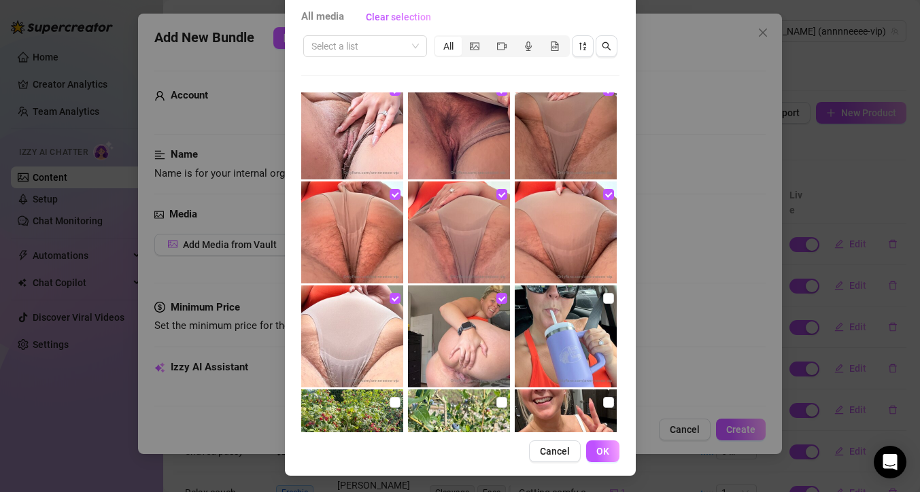
scroll to position [14904, 0]
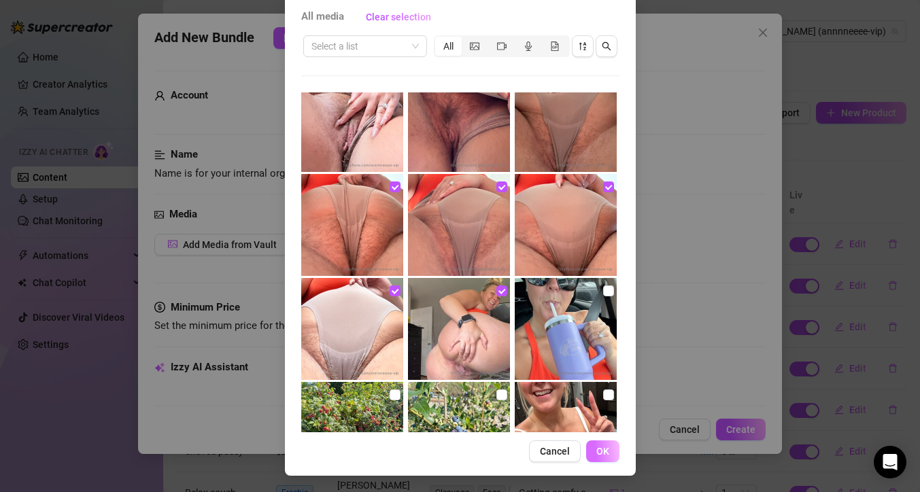
click at [604, 450] on button "OK" at bounding box center [602, 452] width 33 height 22
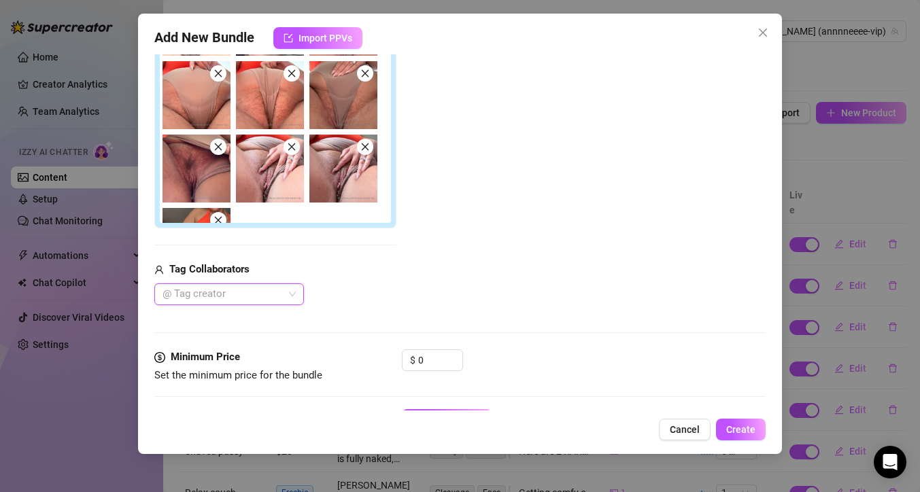
scroll to position [309, 0]
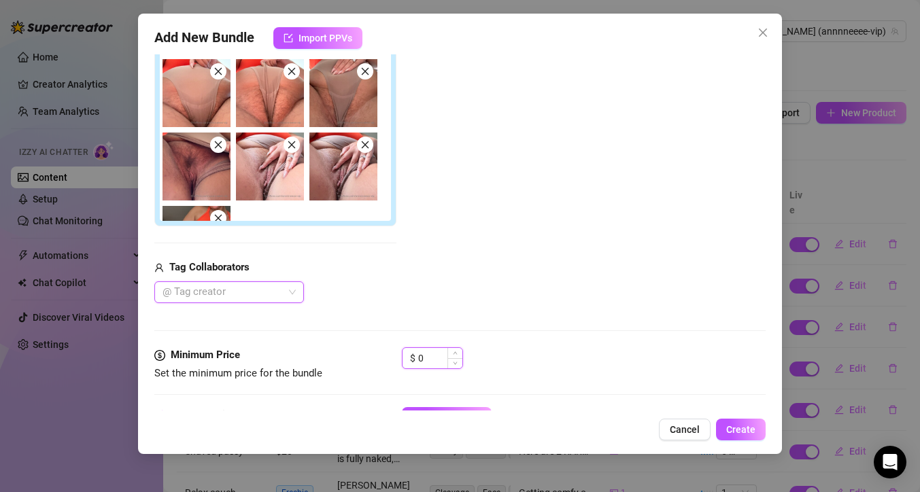
click at [438, 359] on input "0" at bounding box center [440, 358] width 44 height 20
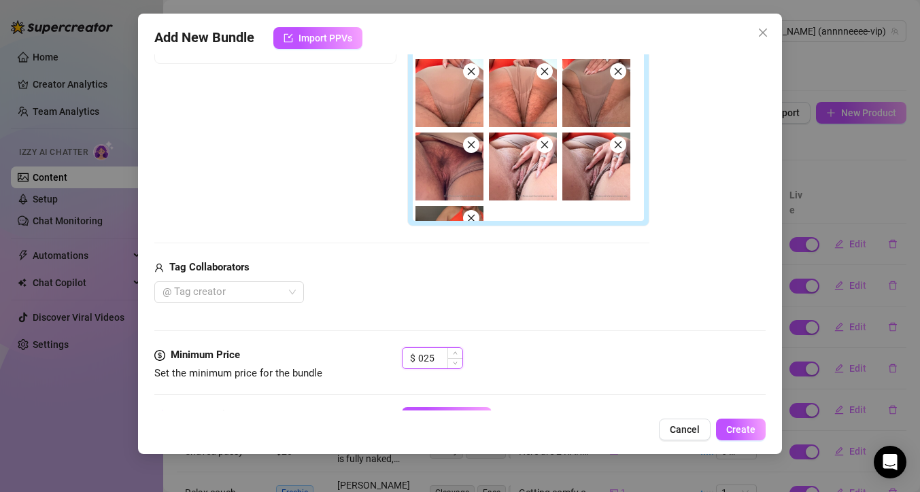
click at [422, 357] on input "025" at bounding box center [440, 358] width 44 height 20
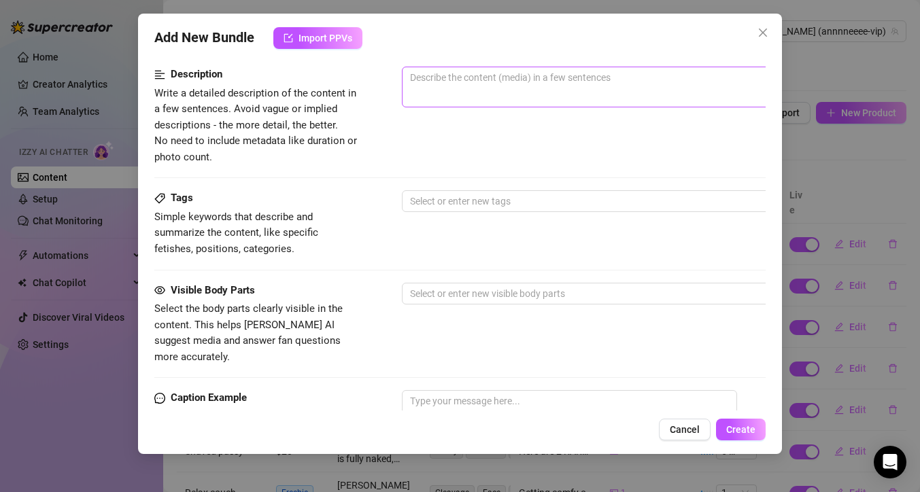
scroll to position [647, 0]
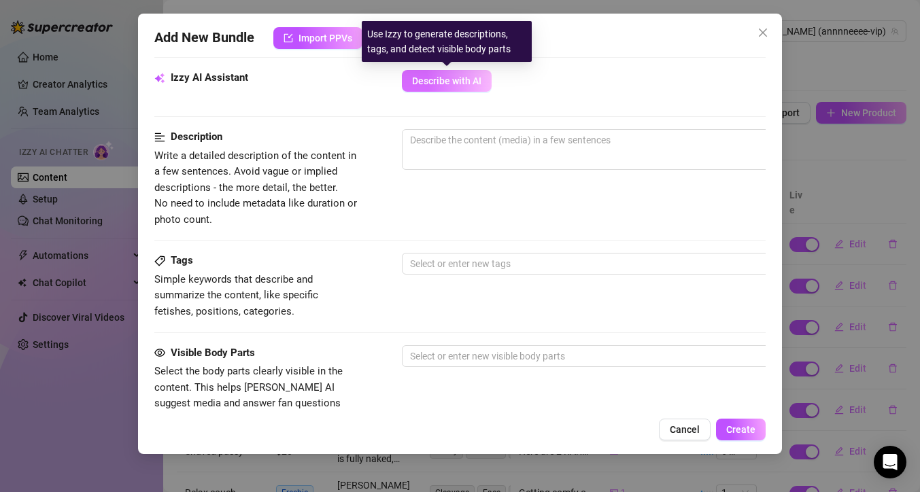
click at [479, 78] on span "Describe with AI" at bounding box center [446, 81] width 69 height 11
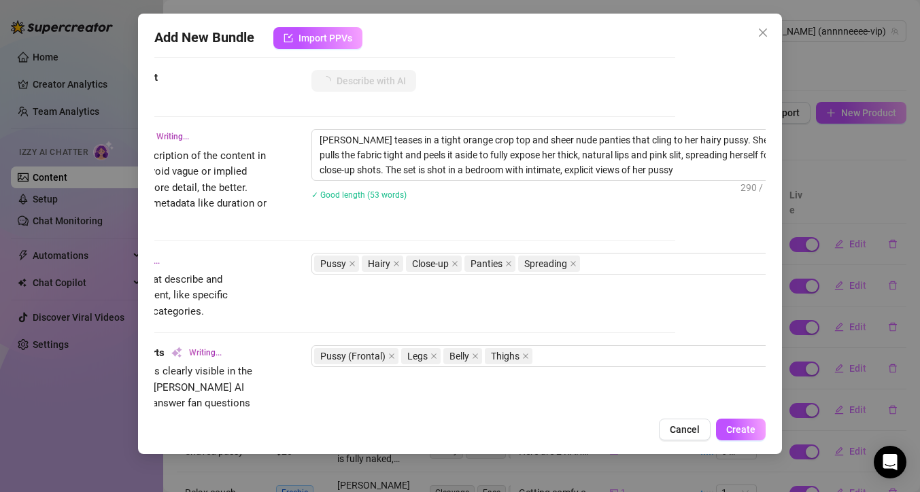
scroll to position [647, 96]
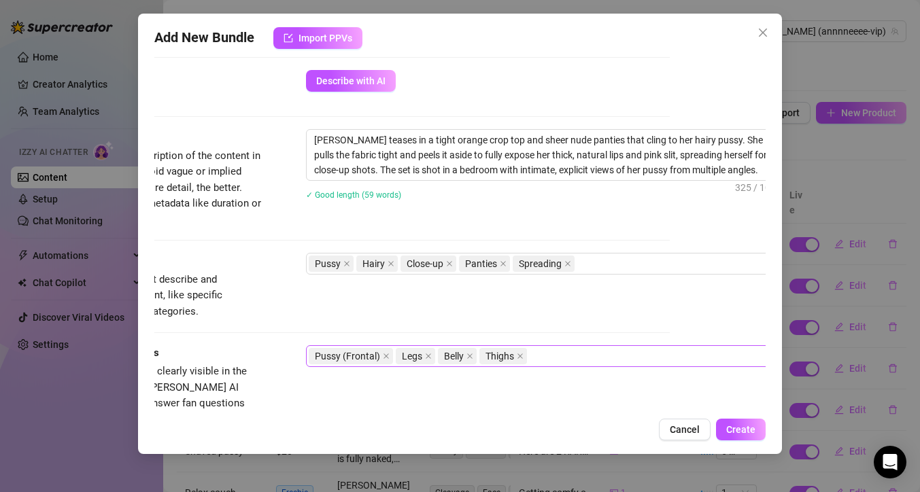
click at [551, 355] on div "Pussy (Frontal) Legs Belly Thighs" at bounding box center [537, 356] width 456 height 19
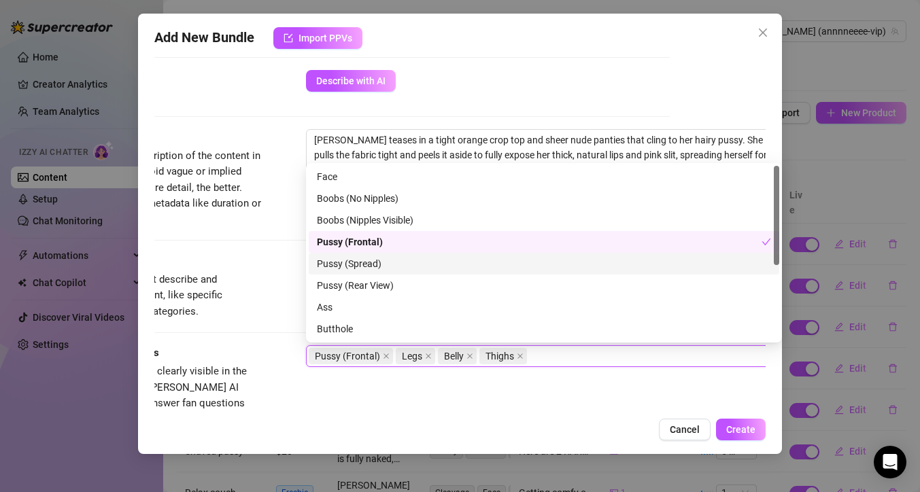
click at [392, 262] on div "Pussy (Spread)" at bounding box center [544, 263] width 454 height 15
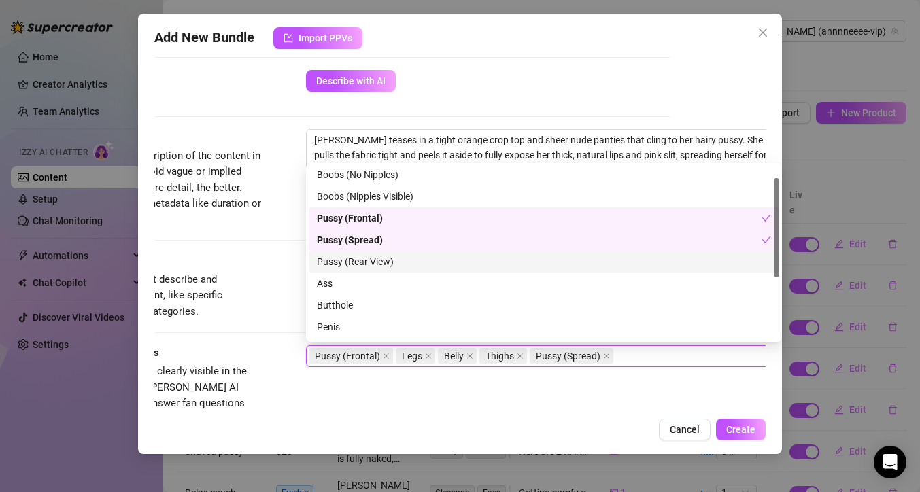
scroll to position [0, 0]
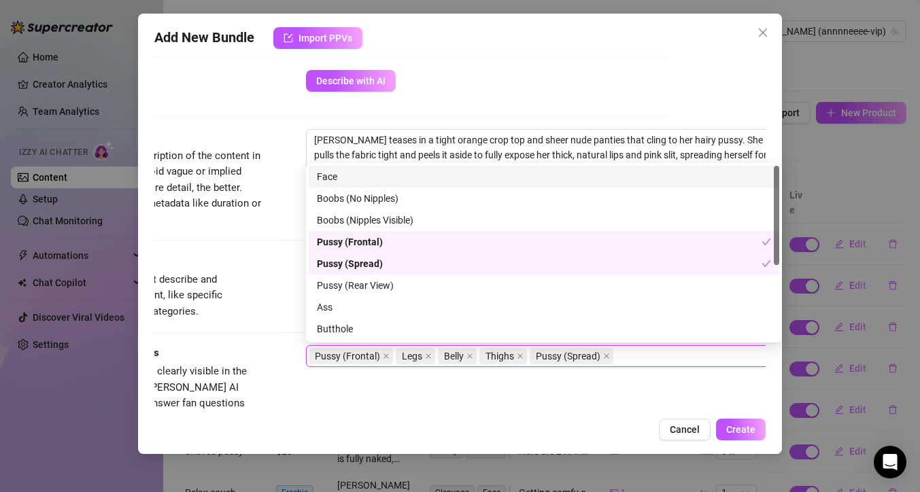
click at [592, 174] on div "Face" at bounding box center [544, 176] width 454 height 15
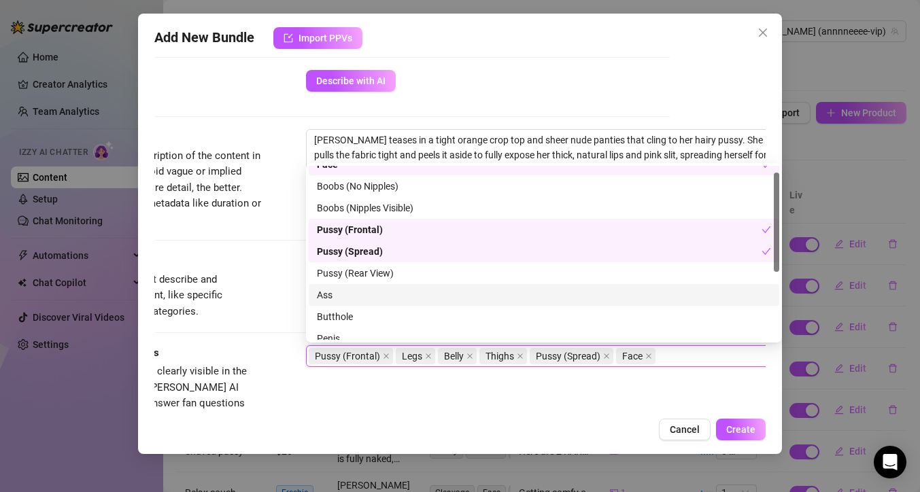
click at [550, 291] on div "Ass" at bounding box center [544, 295] width 454 height 15
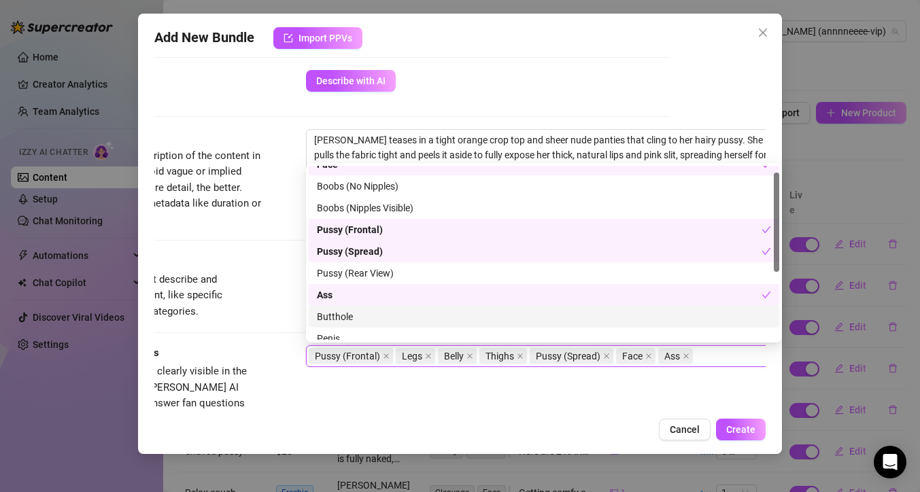
click at [551, 313] on div "Butthole" at bounding box center [544, 316] width 454 height 15
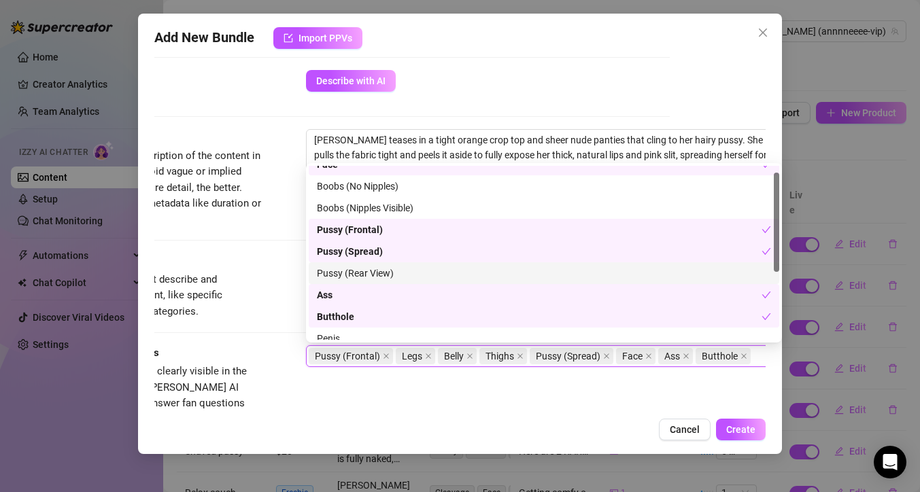
click at [551, 280] on div "Pussy (Rear View)" at bounding box center [544, 274] width 471 height 22
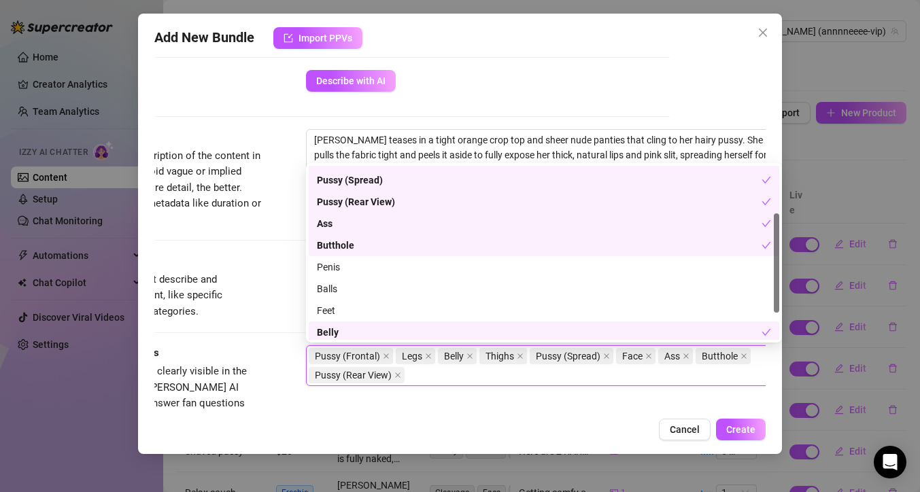
scroll to position [131, 0]
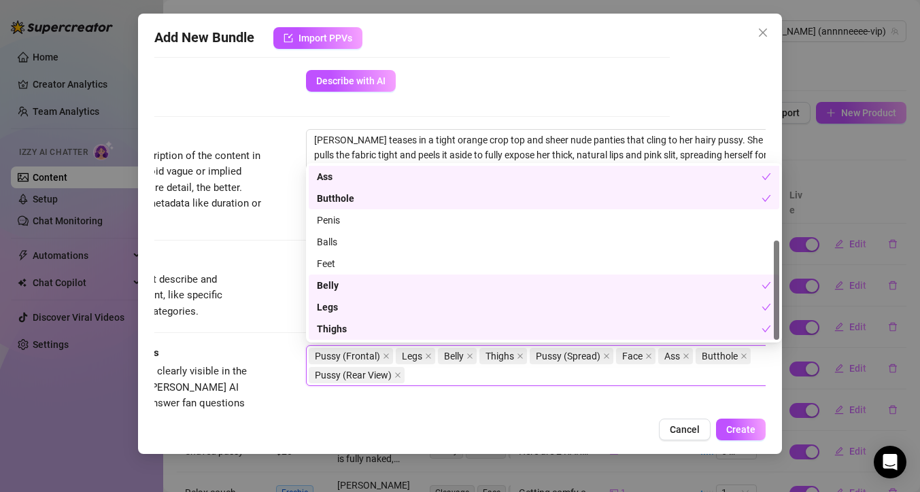
click at [619, 69] on div "Minimum Price Set the minimum price for the bundle $ 25" at bounding box center [363, 40] width 611 height 60
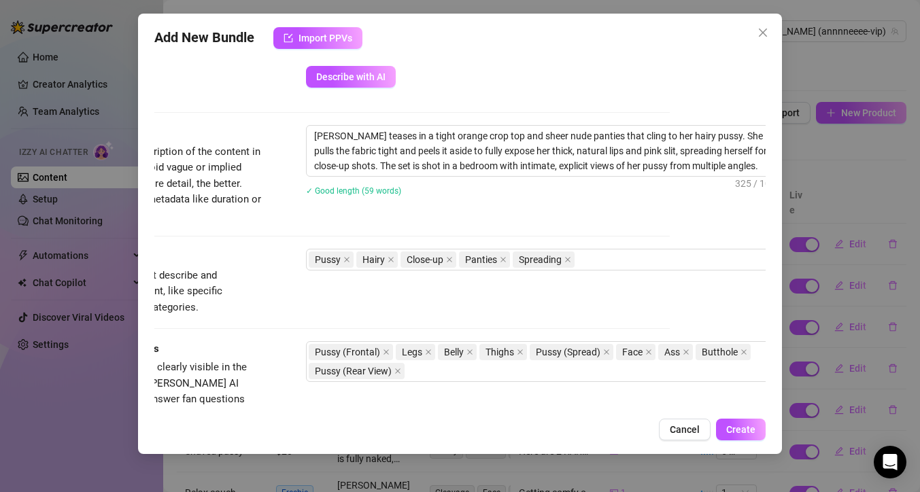
scroll to position [651, 122]
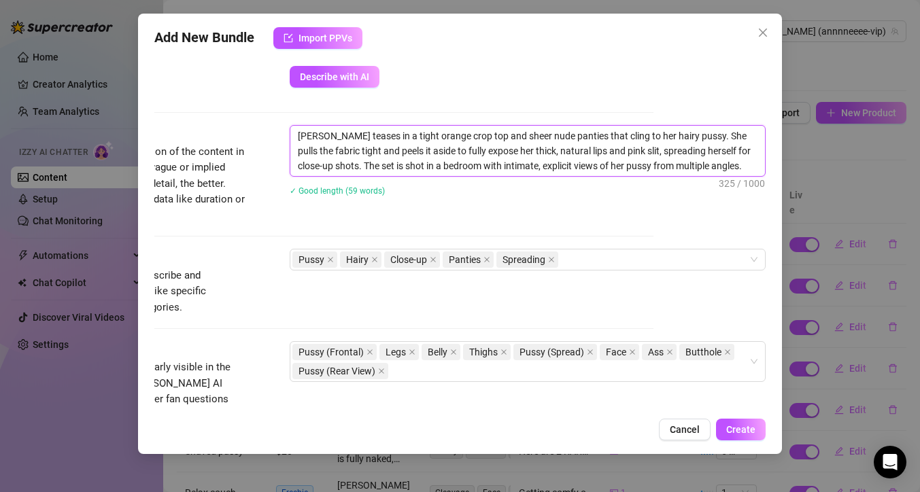
click at [311, 135] on textarea "[PERSON_NAME] teases in a tight orange crop top and sheer nude panties that cli…" at bounding box center [527, 151] width 475 height 50
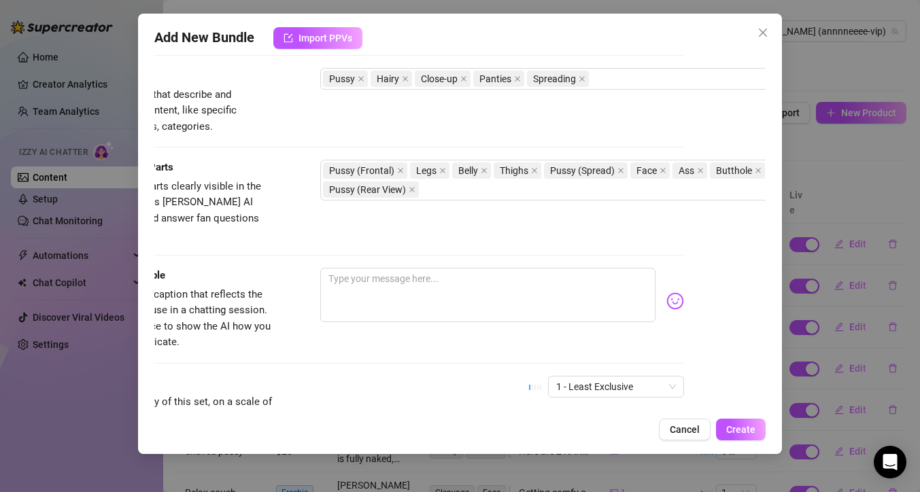
scroll to position [837, 54]
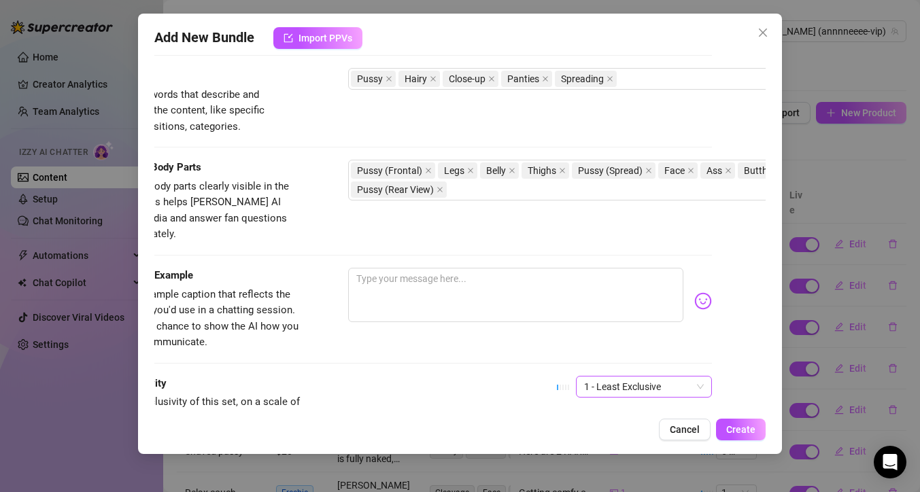
click at [624, 377] on span "1 - Least Exclusive" at bounding box center [644, 387] width 120 height 20
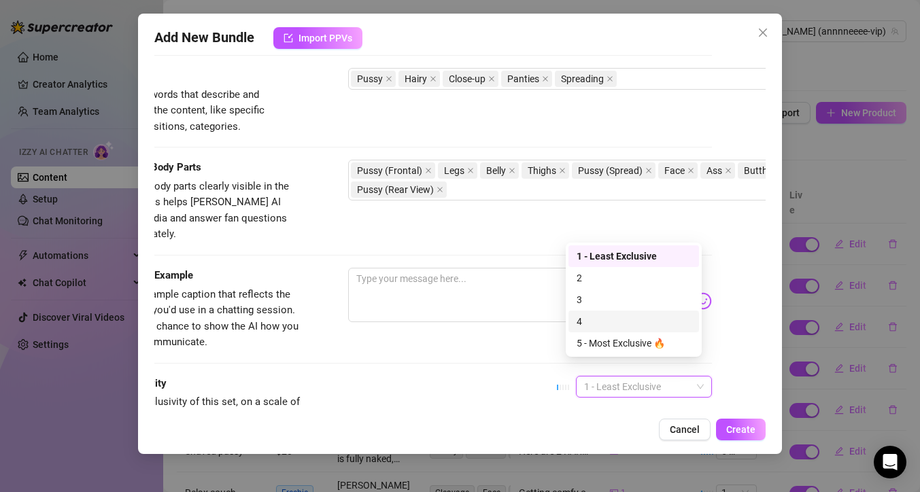
click at [613, 321] on div "4" at bounding box center [634, 321] width 114 height 15
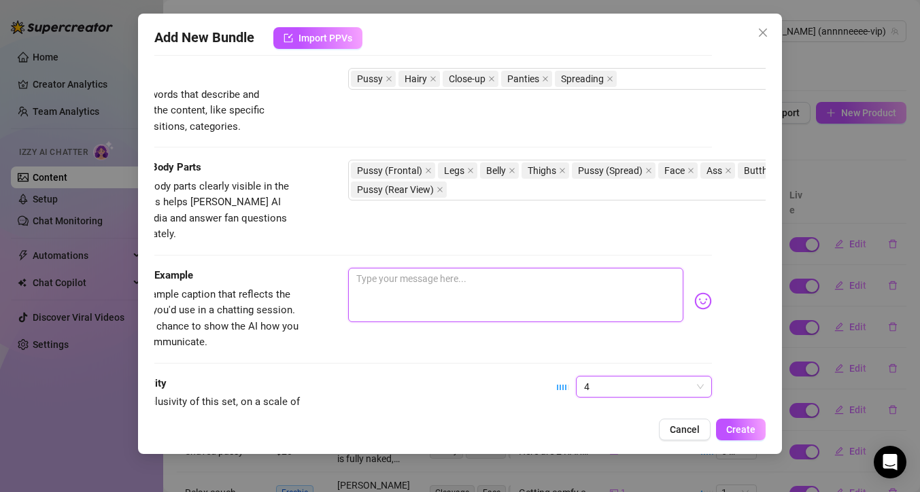
click at [539, 286] on textarea at bounding box center [515, 295] width 335 height 54
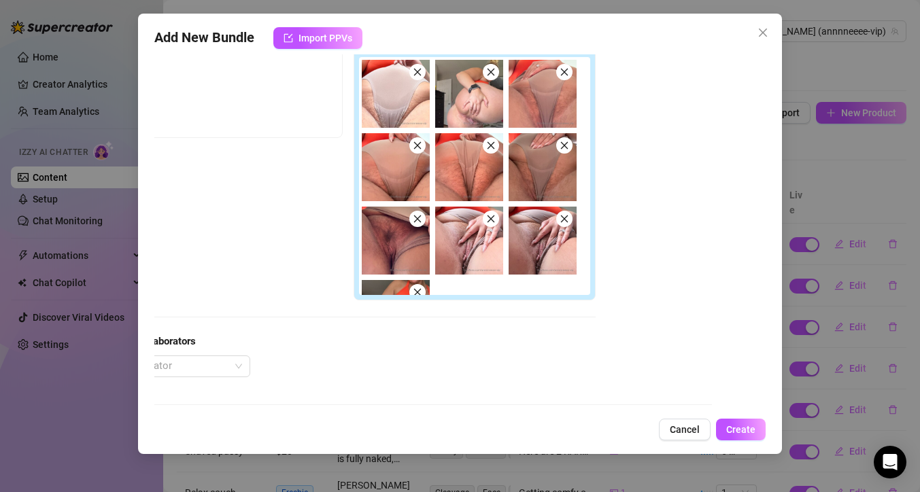
scroll to position [0, 54]
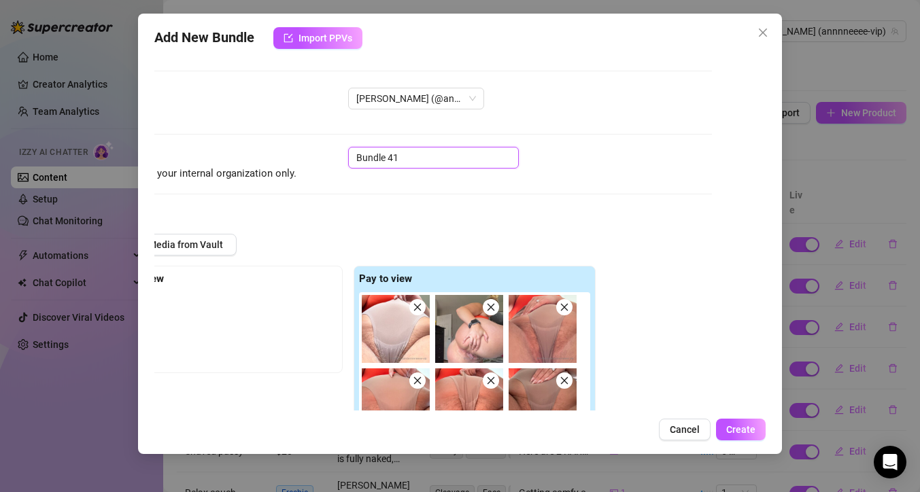
drag, startPoint x: 406, startPoint y: 166, endPoint x: 295, endPoint y: 157, distance: 111.2
click at [295, 156] on div "Name Name is for your internal organization only. Bundle 41" at bounding box center [406, 164] width 611 height 35
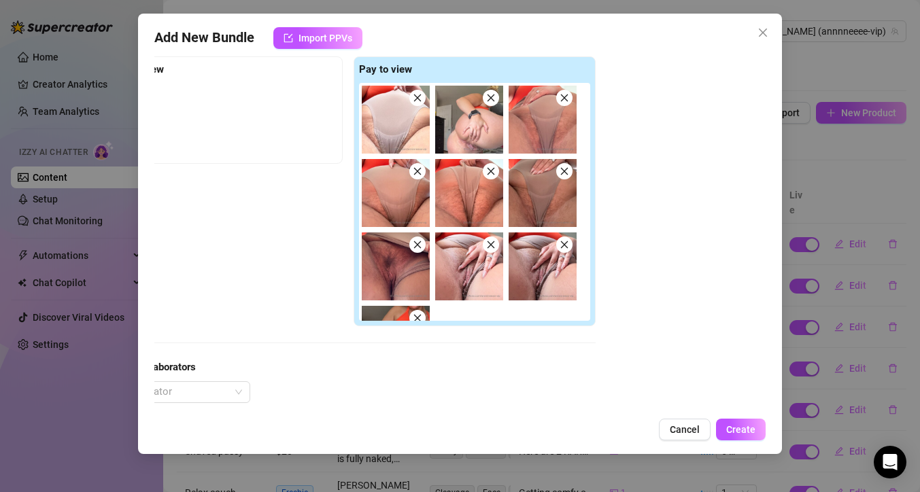
scroll to position [281, 54]
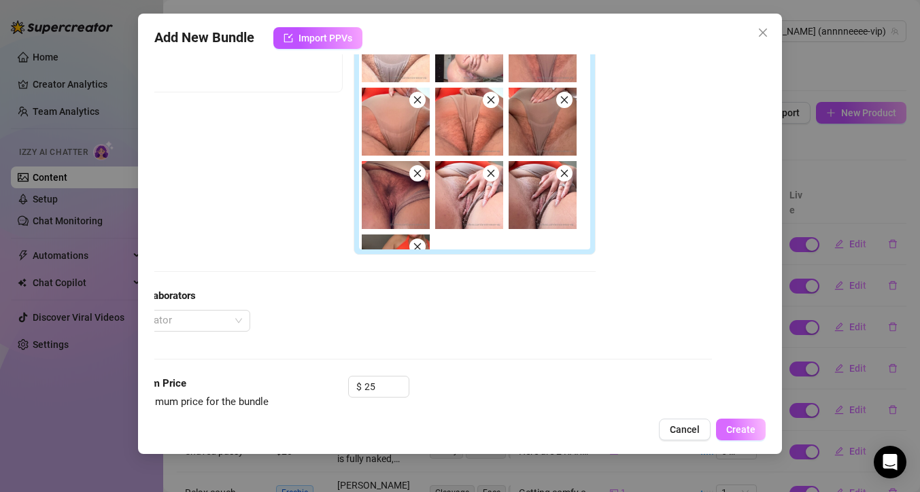
click at [747, 427] on span "Create" at bounding box center [740, 429] width 29 height 11
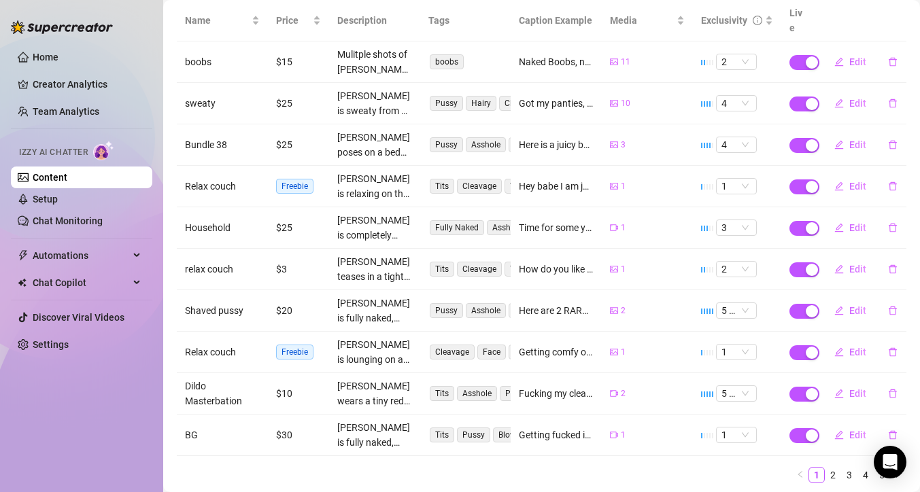
scroll to position [0, 0]
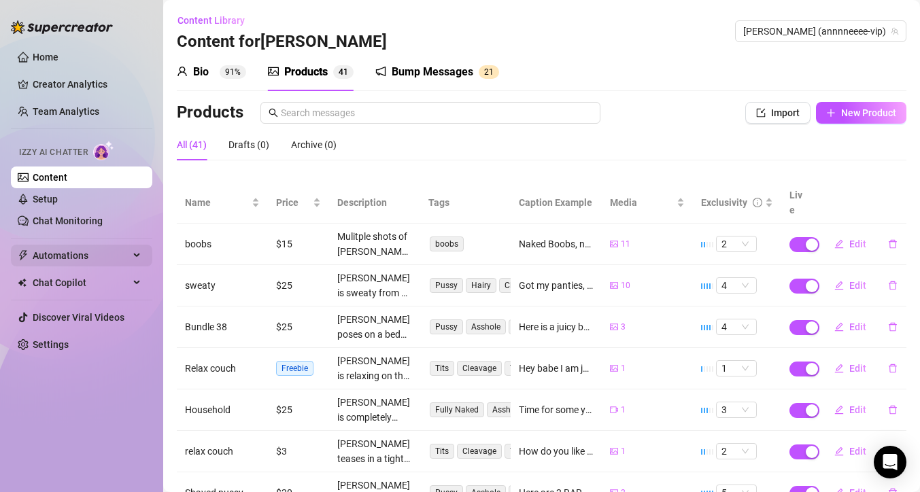
click at [47, 256] on span "Automations" at bounding box center [81, 256] width 97 height 22
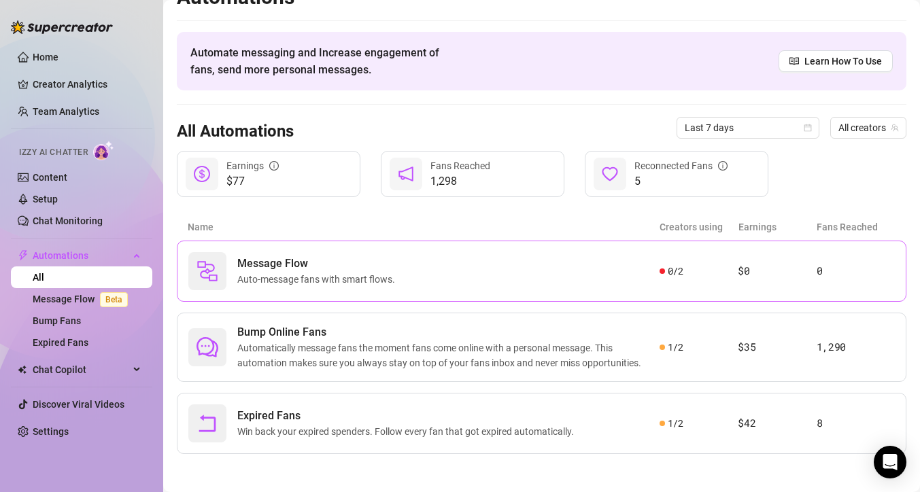
scroll to position [28, 0]
